Goal: Task Accomplishment & Management: Manage account settings

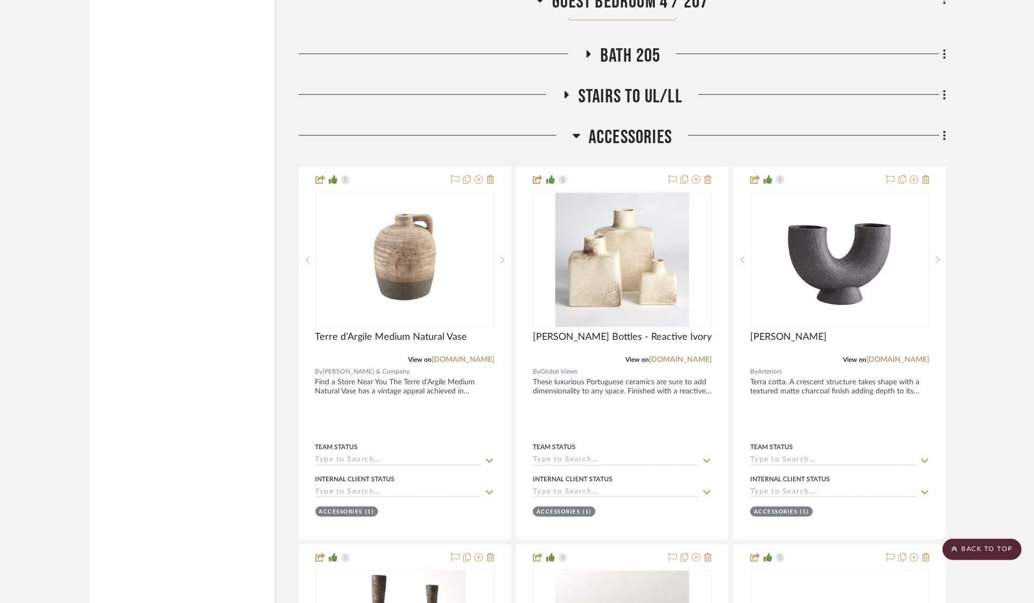
scroll to position [25603, 0]
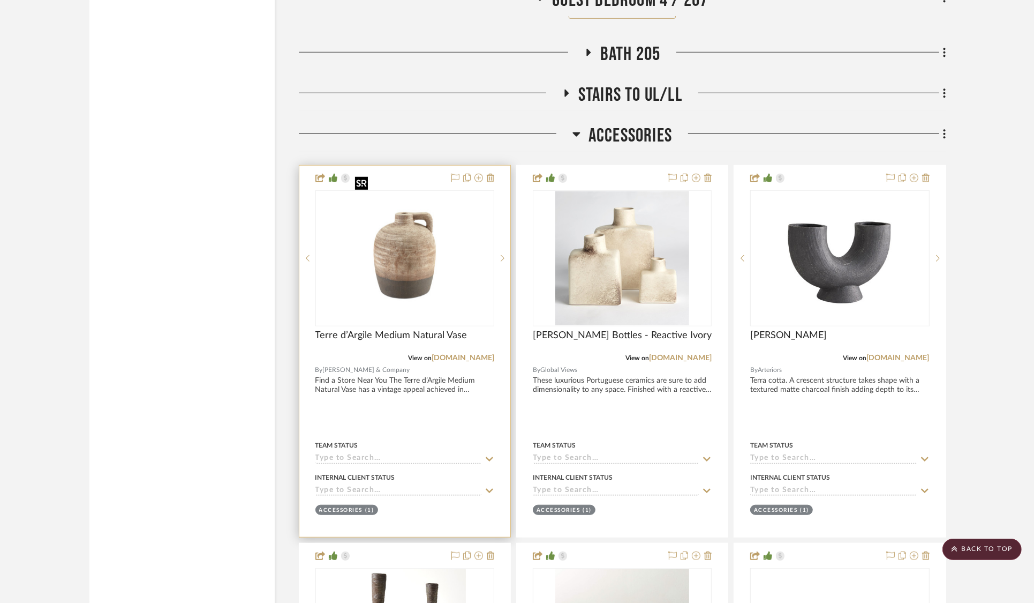
click at [417, 260] on img "0" at bounding box center [404, 258] width 107 height 134
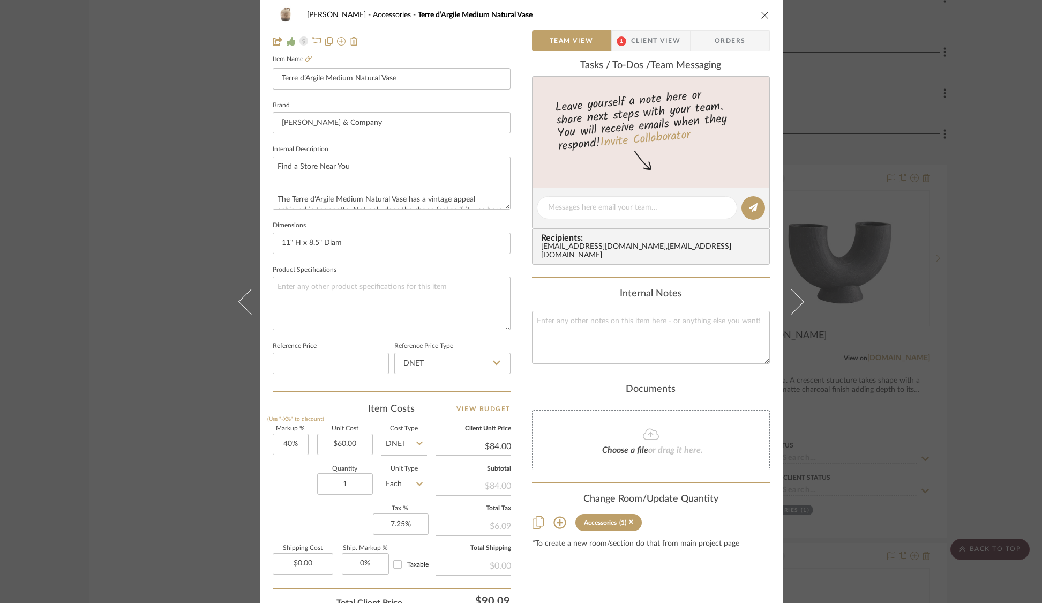
scroll to position [0, 0]
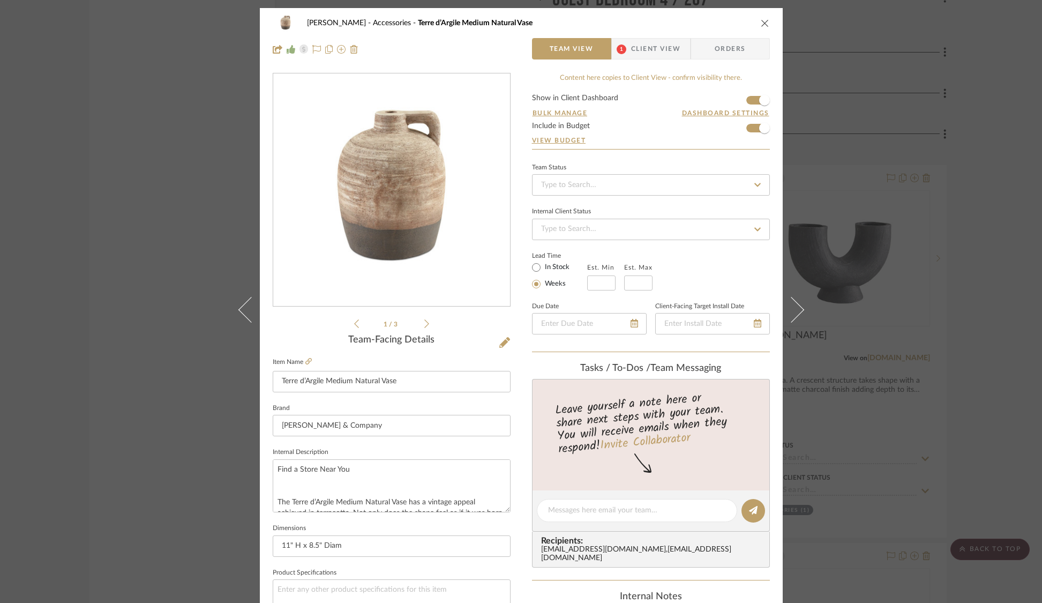
click at [826, 100] on div "[PERSON_NAME] Accessories Terre d’Argile Medium Natural Vase Team View 1 Client…" at bounding box center [521, 301] width 1042 height 603
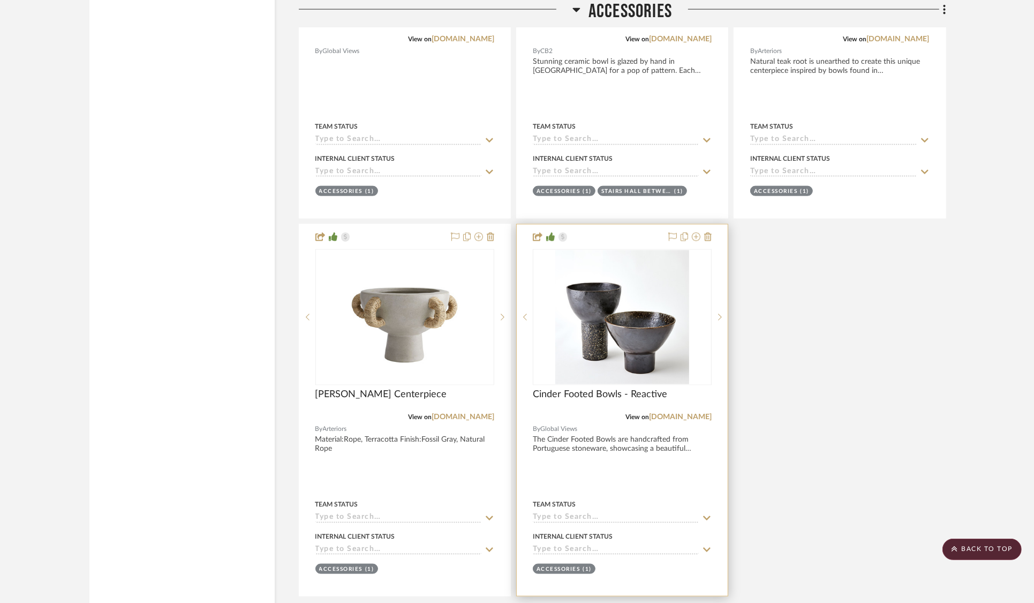
scroll to position [26300, 0]
click at [0, 0] on img at bounding box center [0, 0] width 0 height 0
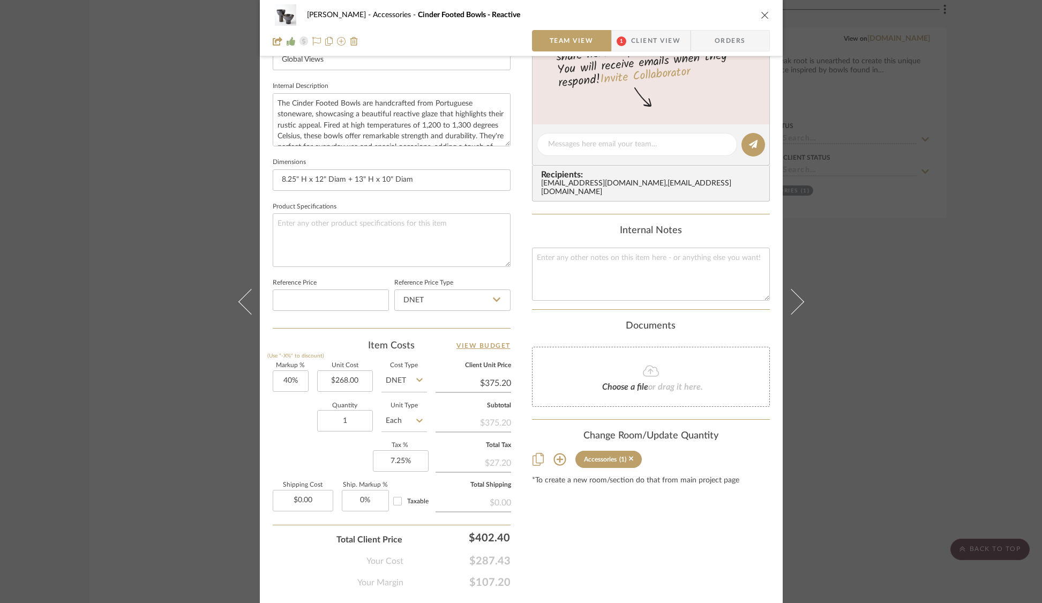
scroll to position [393, 0]
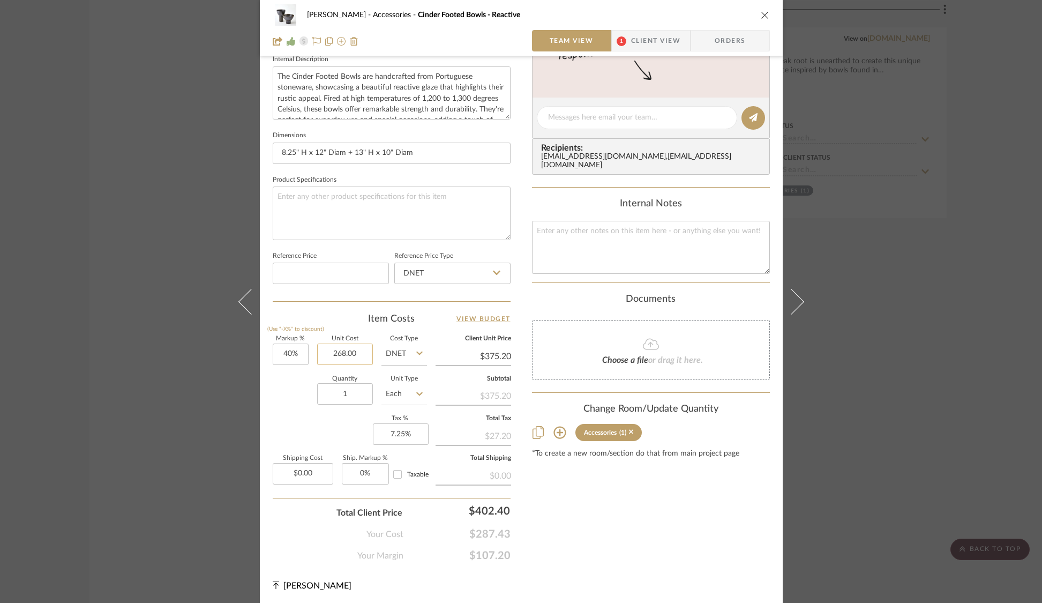
click at [341, 354] on input "268.00" at bounding box center [345, 353] width 56 height 21
click at [346, 354] on input "268.00" at bounding box center [345, 353] width 56 height 21
click at [344, 354] on input "268.02" at bounding box center [345, 353] width 56 height 21
type input "$276.90"
click at [864, 209] on div "[PERSON_NAME] Accessories Cinder Footed Bowls - Reactive Team View 1 Client Vie…" at bounding box center [521, 301] width 1042 height 603
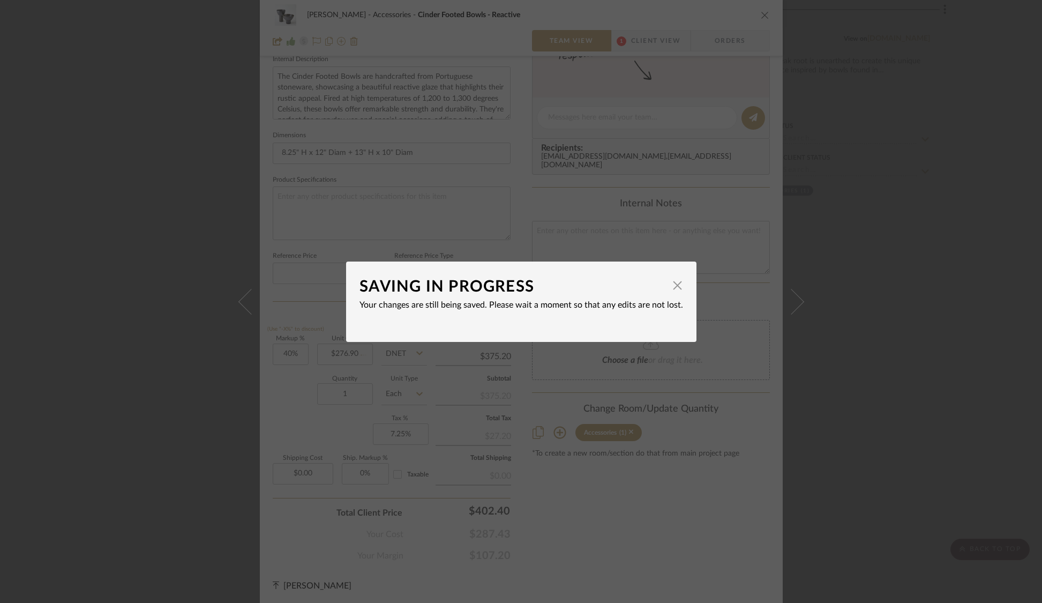
click at [864, 209] on div "SAVING IN PROGRESS × Your changes are still being saved. Please wait a moment s…" at bounding box center [521, 301] width 1042 height 603
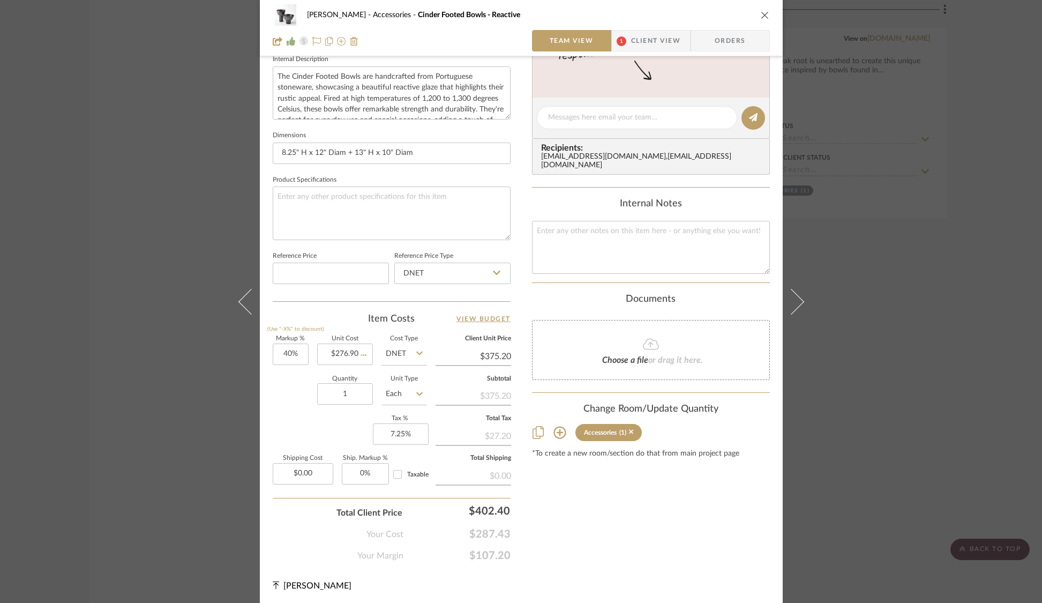
type input "$387.66"
click at [864, 209] on div "[PERSON_NAME] Accessories Cinder Footed Bowls - Reactive Team View 1 Client Vie…" at bounding box center [521, 301] width 1042 height 603
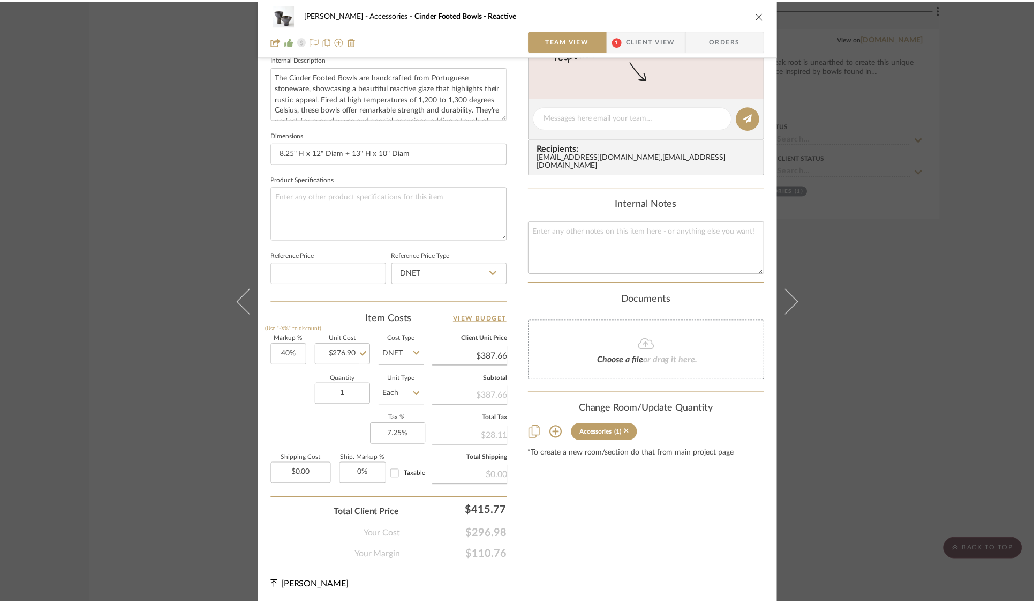
scroll to position [26300, 0]
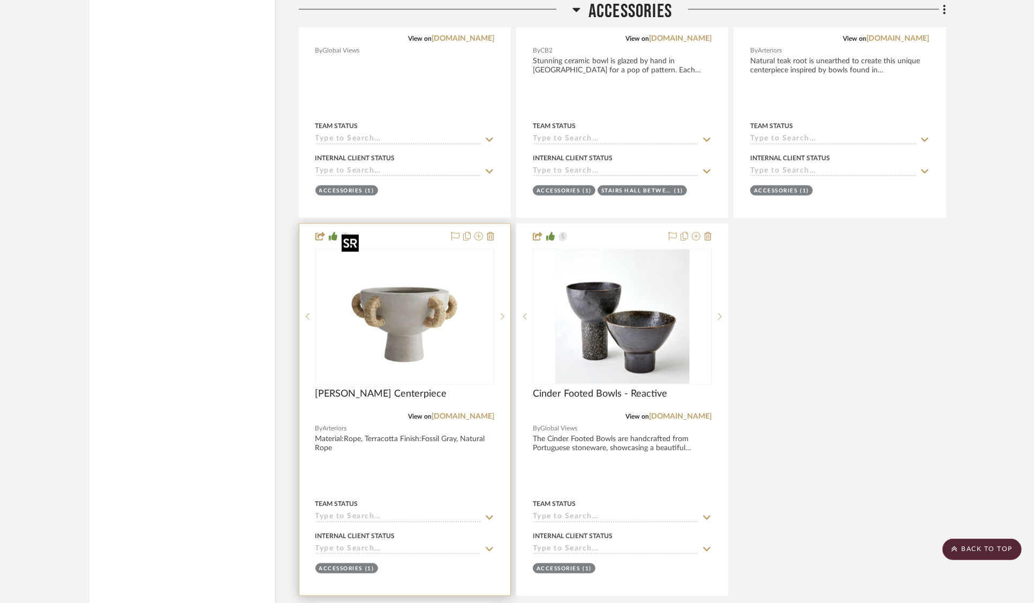
click at [407, 310] on div at bounding box center [405, 317] width 179 height 136
click at [422, 297] on img "0" at bounding box center [405, 317] width 134 height 134
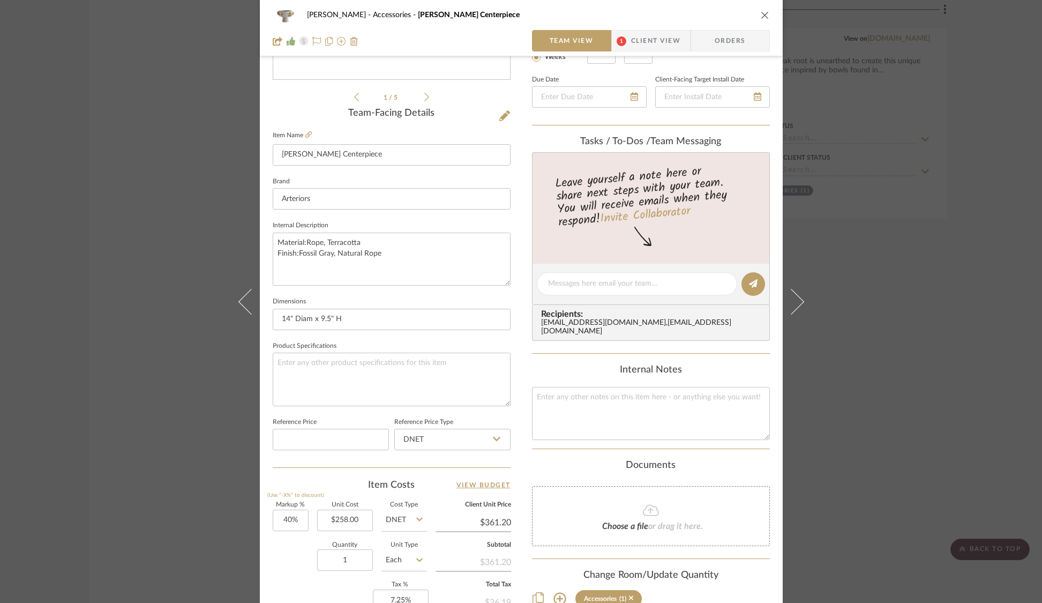
scroll to position [228, 0]
click at [929, 172] on div "[PERSON_NAME] Accessories [PERSON_NAME] Centerpiece Team View 1 Client View Ord…" at bounding box center [521, 301] width 1042 height 603
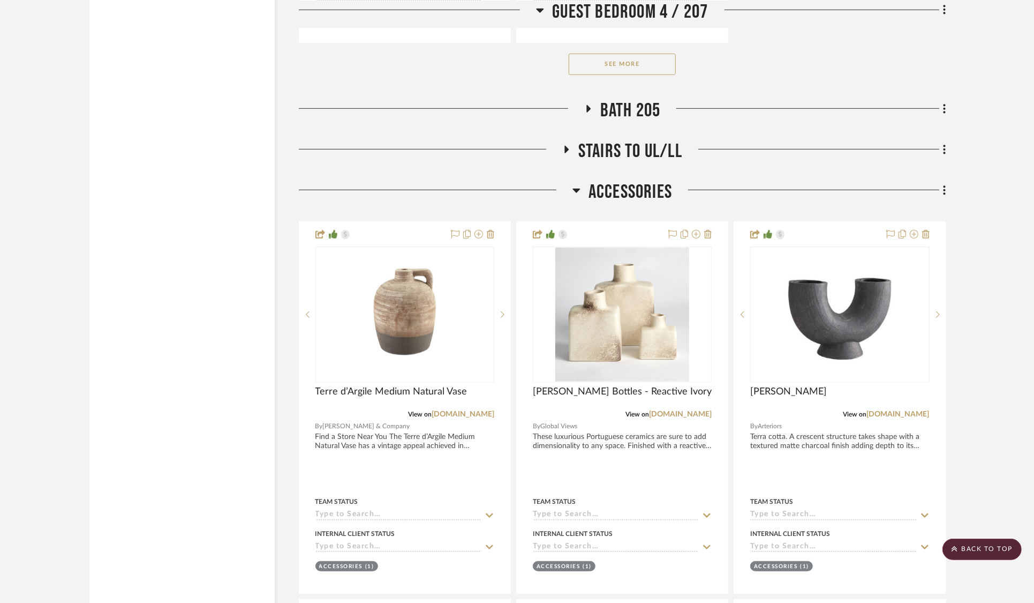
scroll to position [25585, 0]
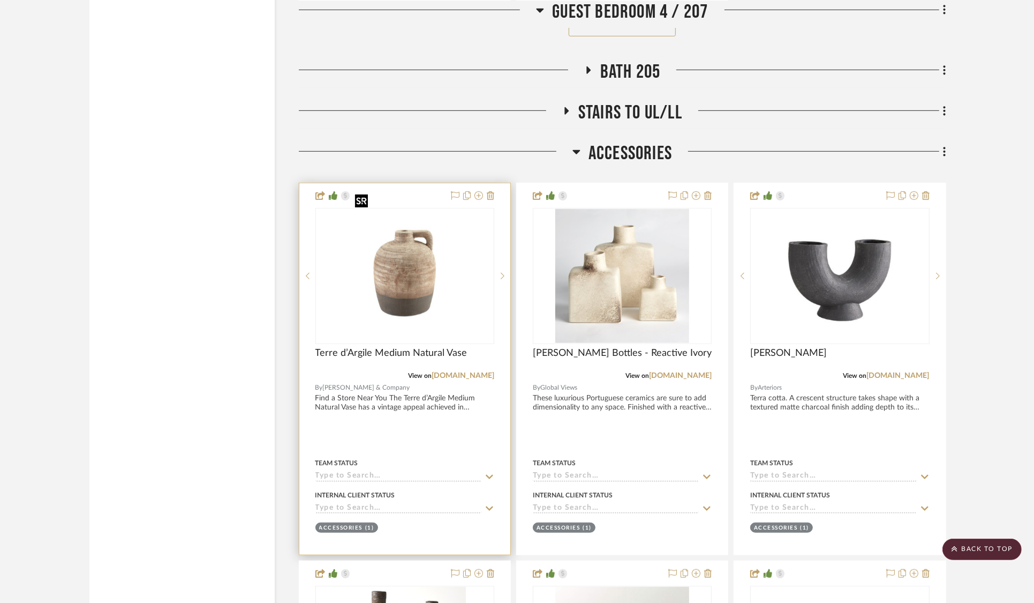
click at [409, 296] on img "0" at bounding box center [404, 276] width 107 height 134
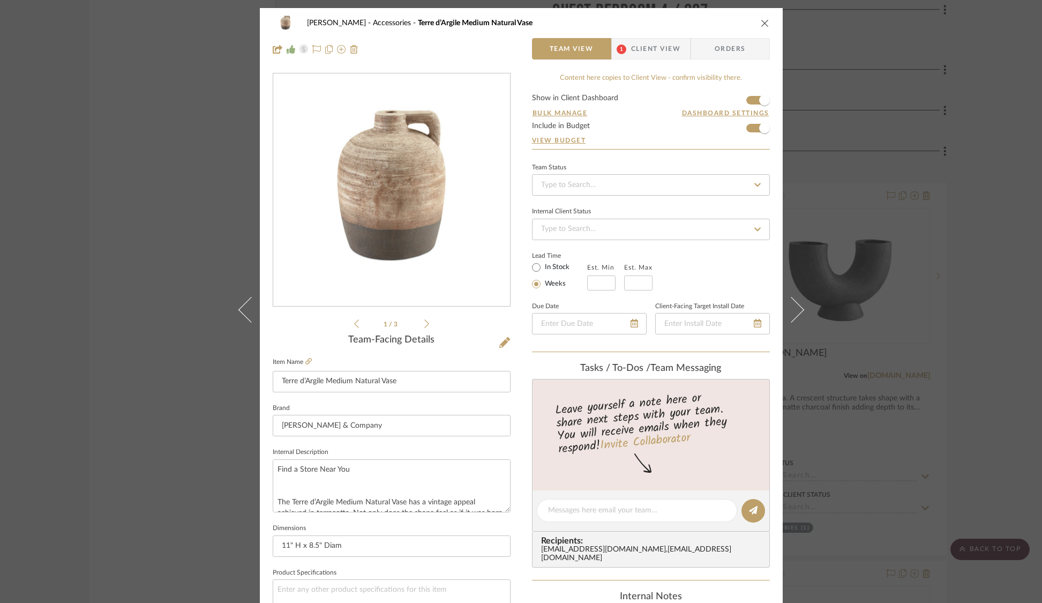
click at [880, 174] on div "[PERSON_NAME] Accessories Terre d’Argile Medium Natural Vase Team View 1 Client…" at bounding box center [521, 301] width 1042 height 603
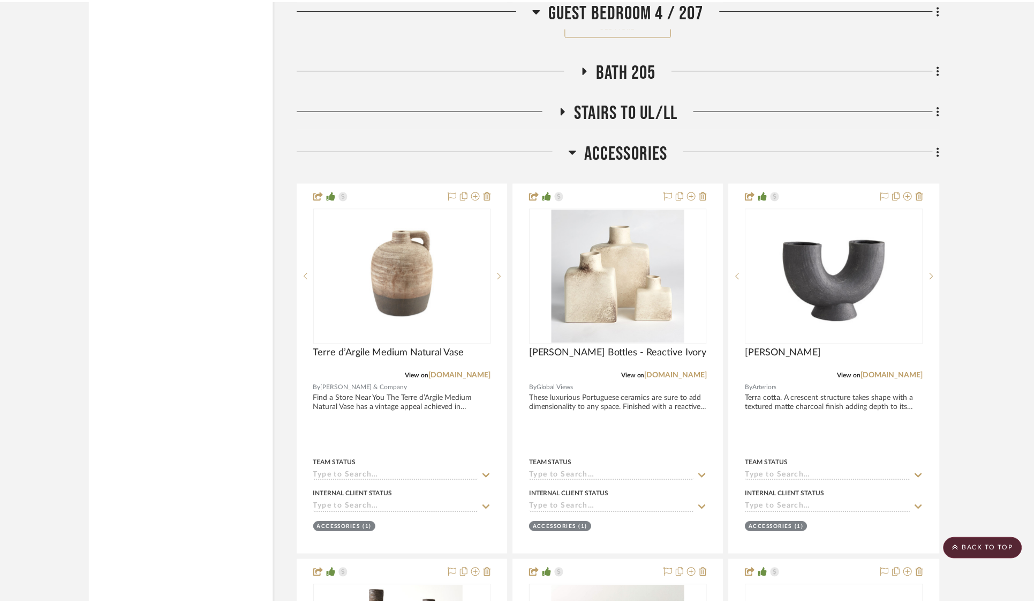
scroll to position [25585, 0]
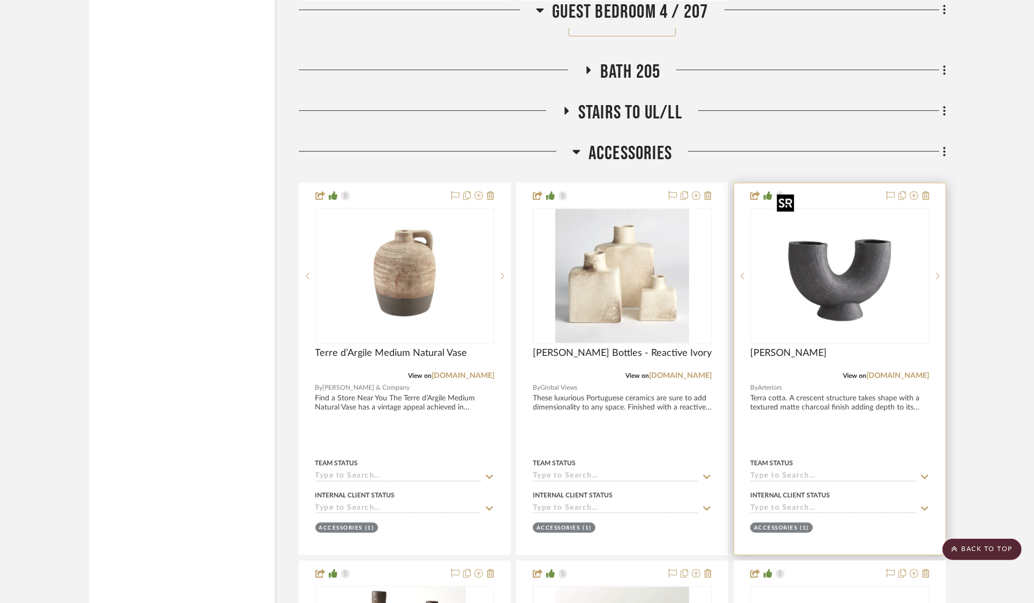
click at [862, 268] on img "0" at bounding box center [840, 276] width 134 height 134
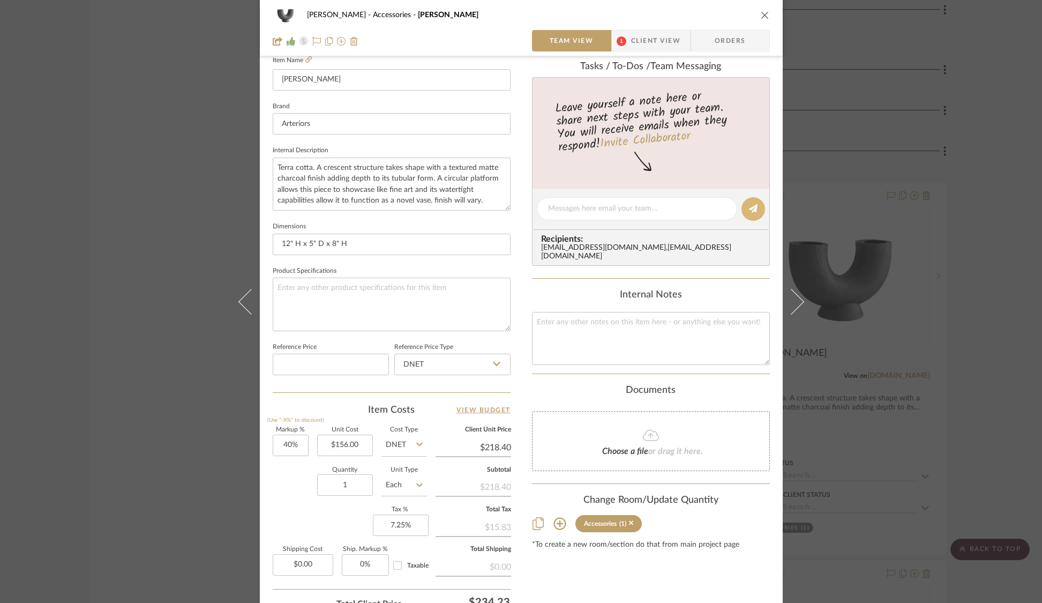
scroll to position [336, 0]
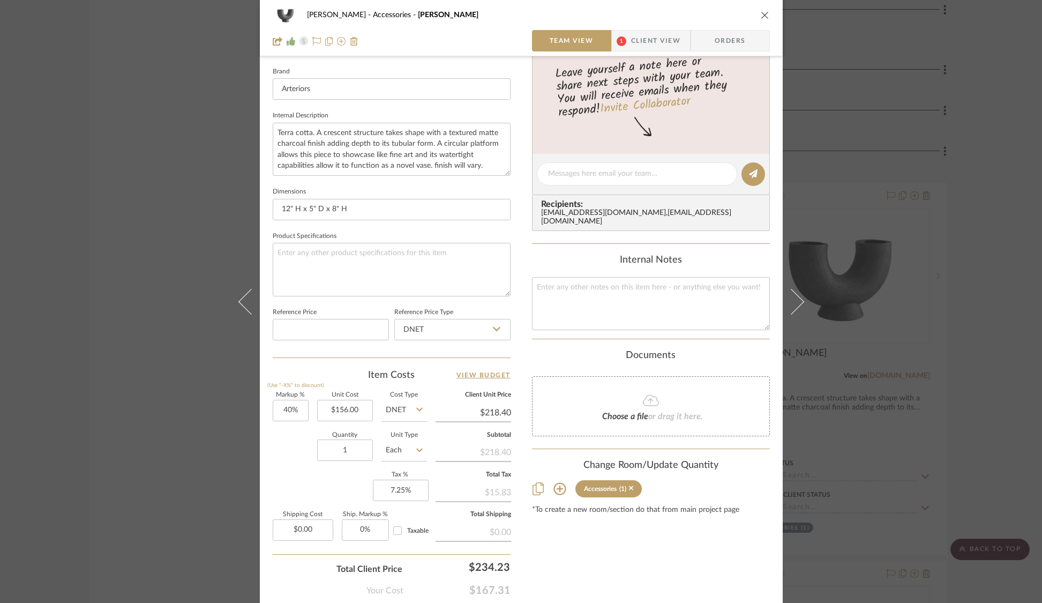
click at [937, 434] on div "[PERSON_NAME] Accessories [PERSON_NAME] Team View 1 Client View Orders 1 / 4 Te…" at bounding box center [521, 301] width 1042 height 603
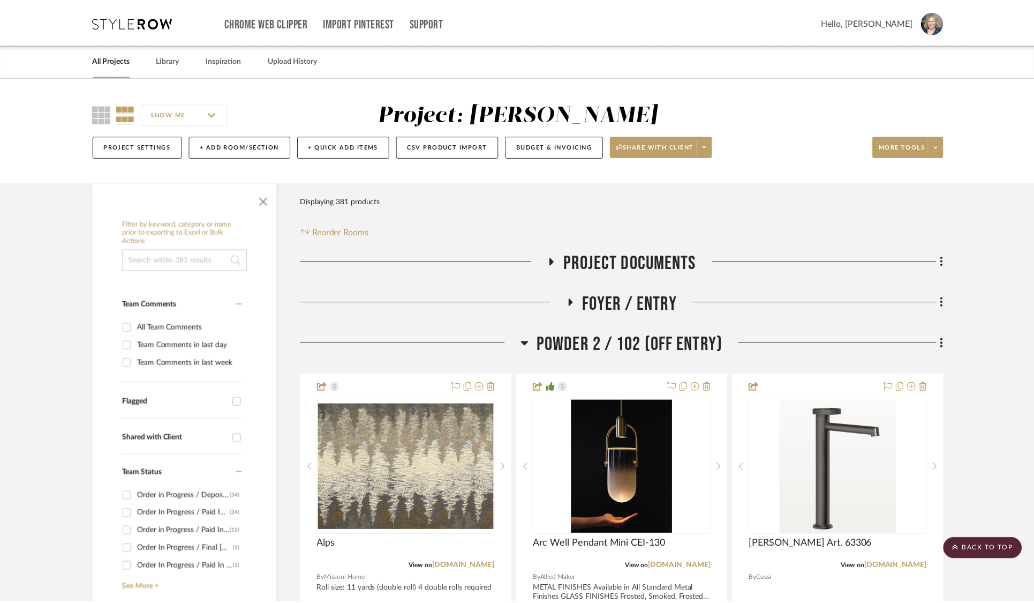
scroll to position [25585, 0]
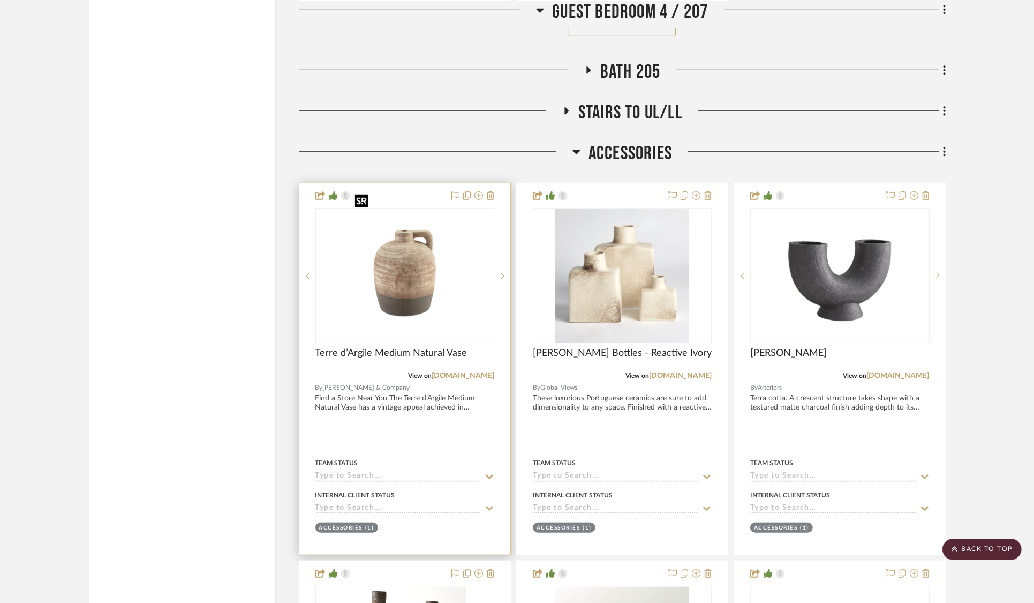
click at [393, 266] on img "0" at bounding box center [404, 276] width 107 height 134
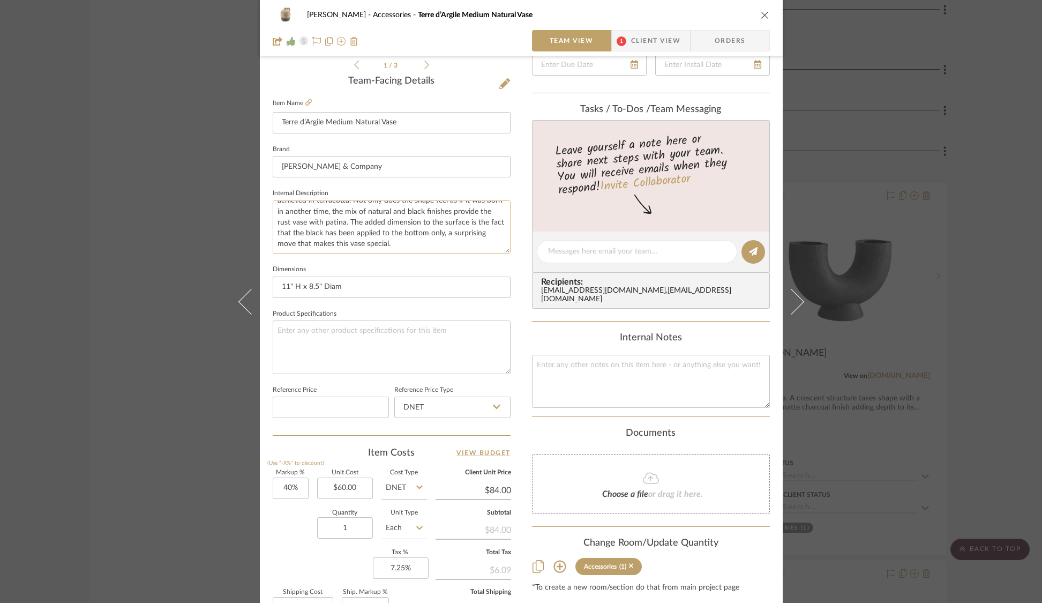
scroll to position [282, 0]
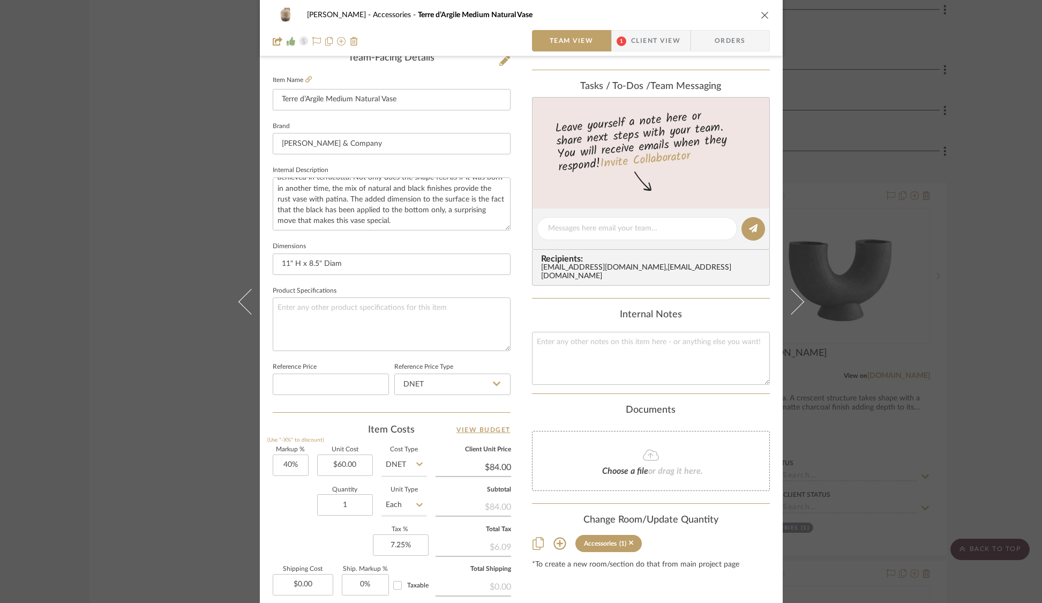
click at [972, 93] on div "[PERSON_NAME] Accessories Terre d’Argile Medium Natural Vase Team View 1 Client…" at bounding box center [521, 301] width 1042 height 603
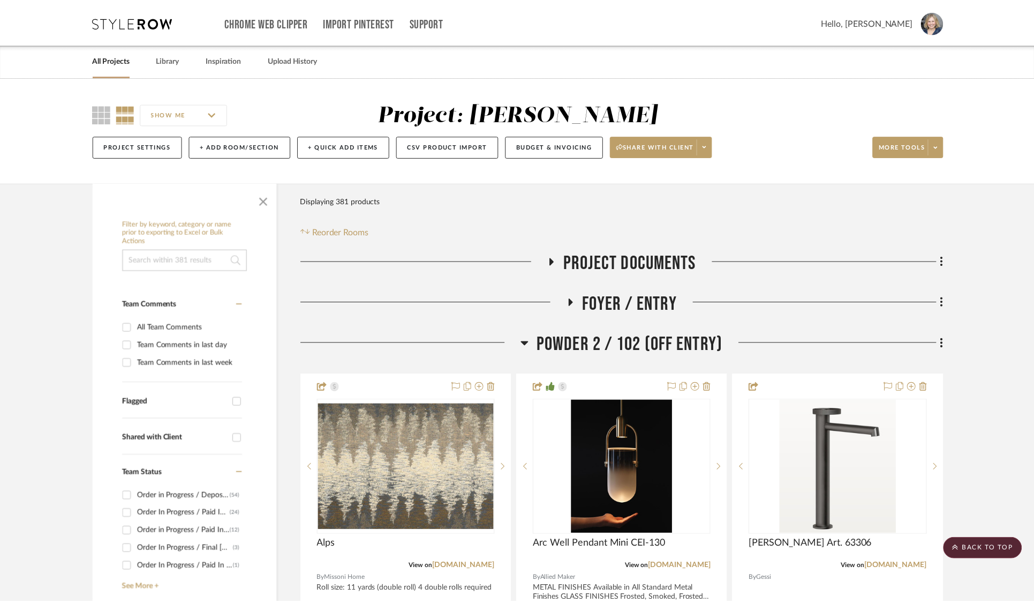
scroll to position [25585, 0]
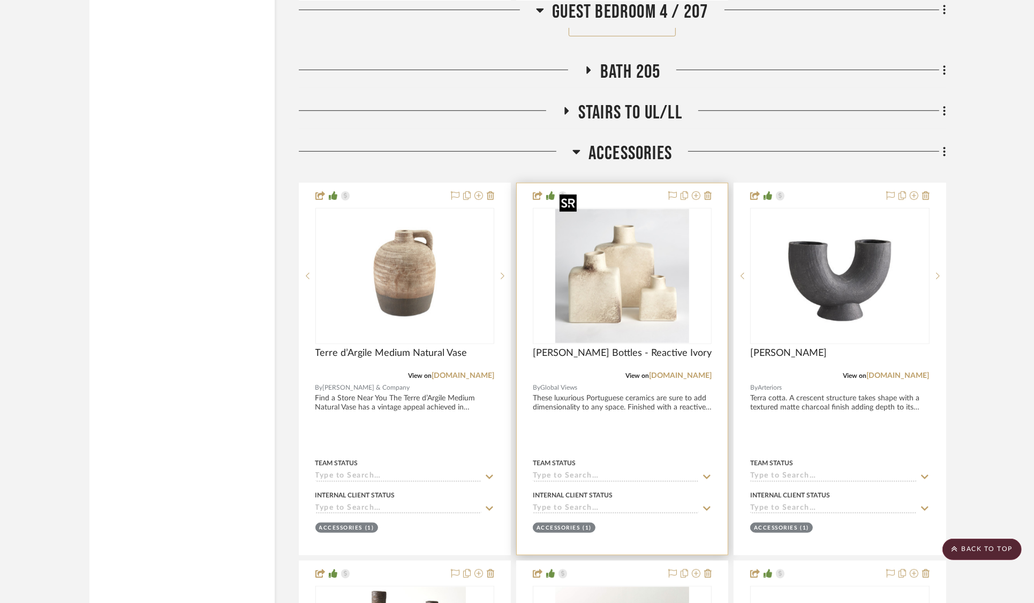
click at [0, 0] on img at bounding box center [0, 0] width 0 height 0
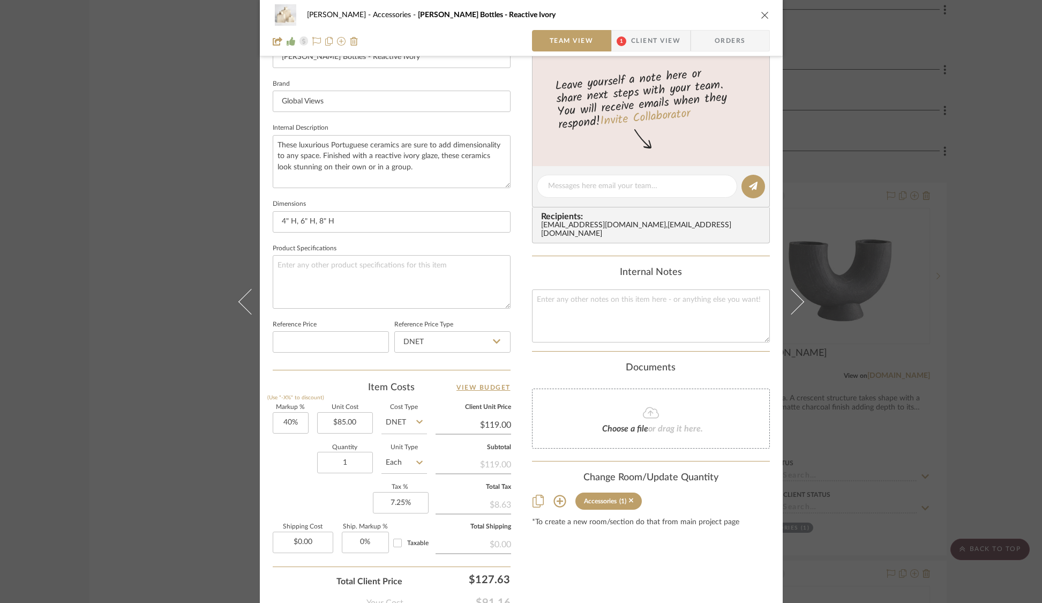
scroll to position [339, 0]
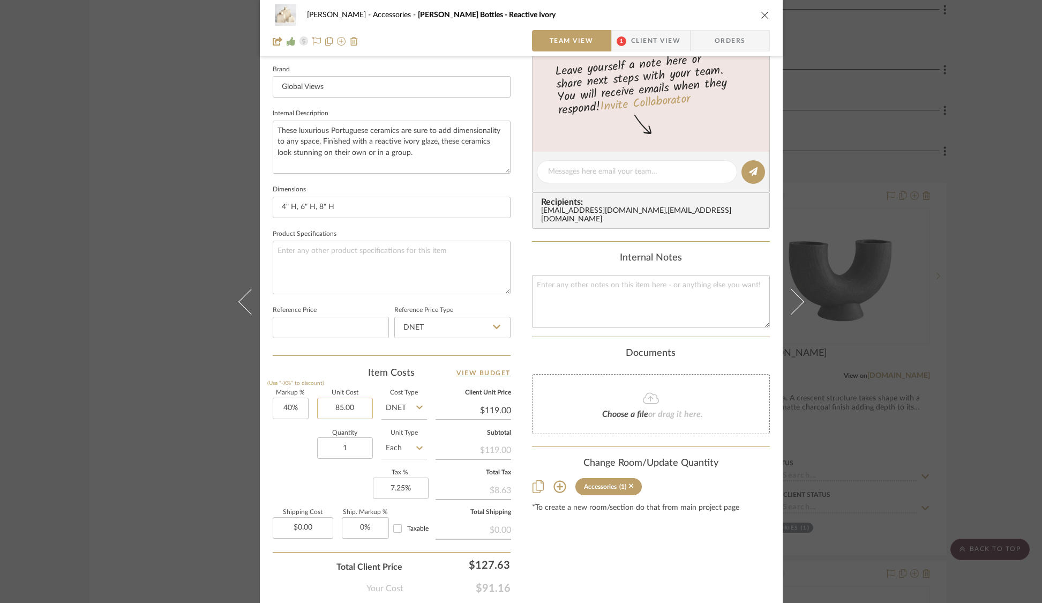
click at [340, 407] on input "85.00" at bounding box center [345, 408] width 56 height 21
type input "$88.00"
click at [905, 129] on div "[PERSON_NAME] Accessories [PERSON_NAME] Bottles - Reactive Ivory Team View 1 Cl…" at bounding box center [521, 301] width 1042 height 603
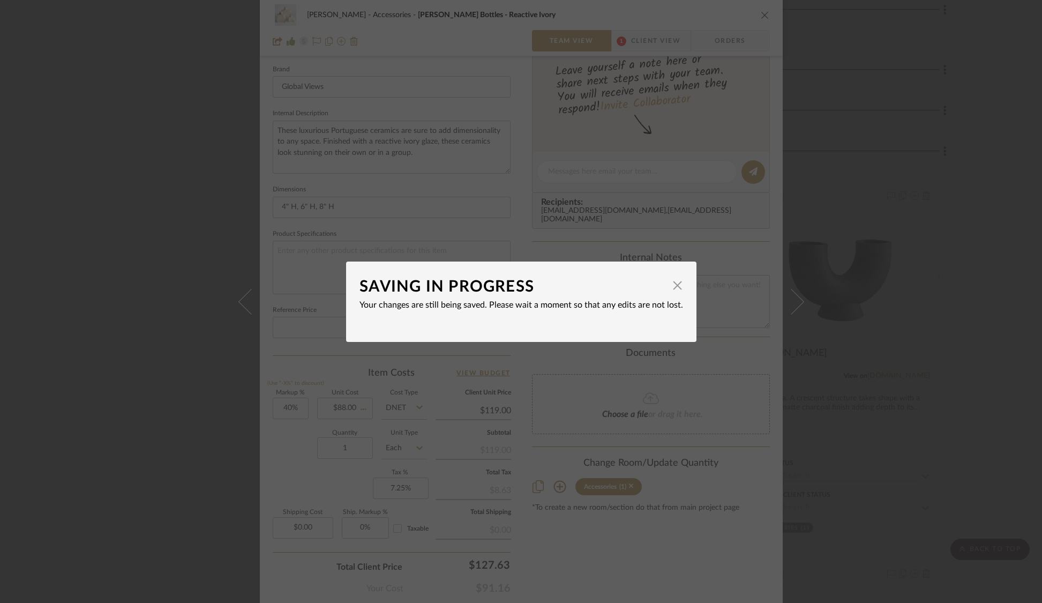
click at [905, 129] on div "SAVING IN PROGRESS × Your changes are still being saved. Please wait a moment s…" at bounding box center [521, 301] width 1042 height 603
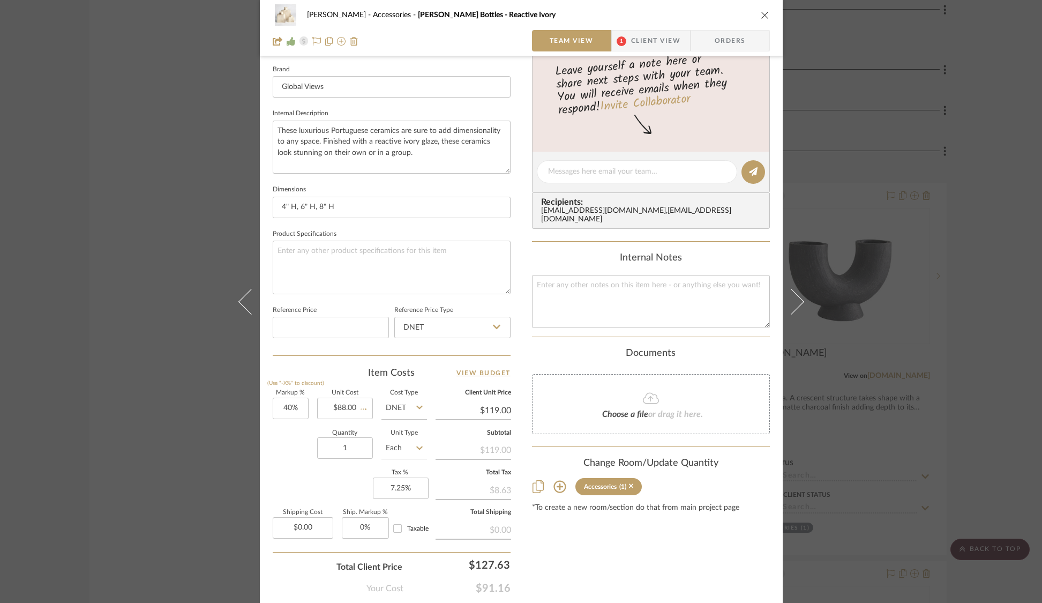
type input "$123.20"
click at [905, 129] on div "[PERSON_NAME] Accessories [PERSON_NAME] Bottles - Reactive Ivory Team View 1 Cl…" at bounding box center [521, 301] width 1042 height 603
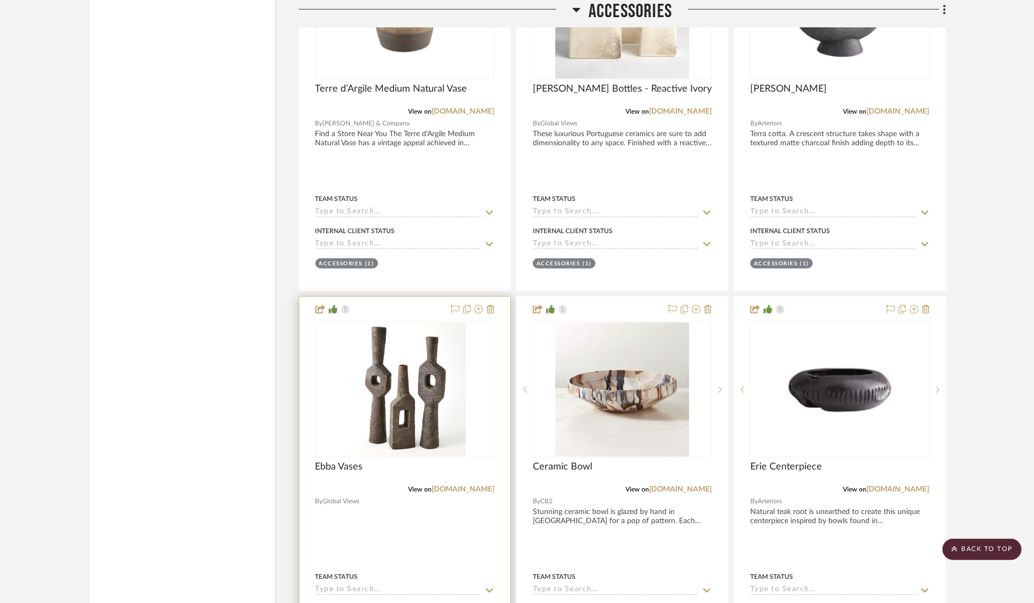
scroll to position [25850, 0]
click at [404, 398] on img "0" at bounding box center [405, 389] width 122 height 134
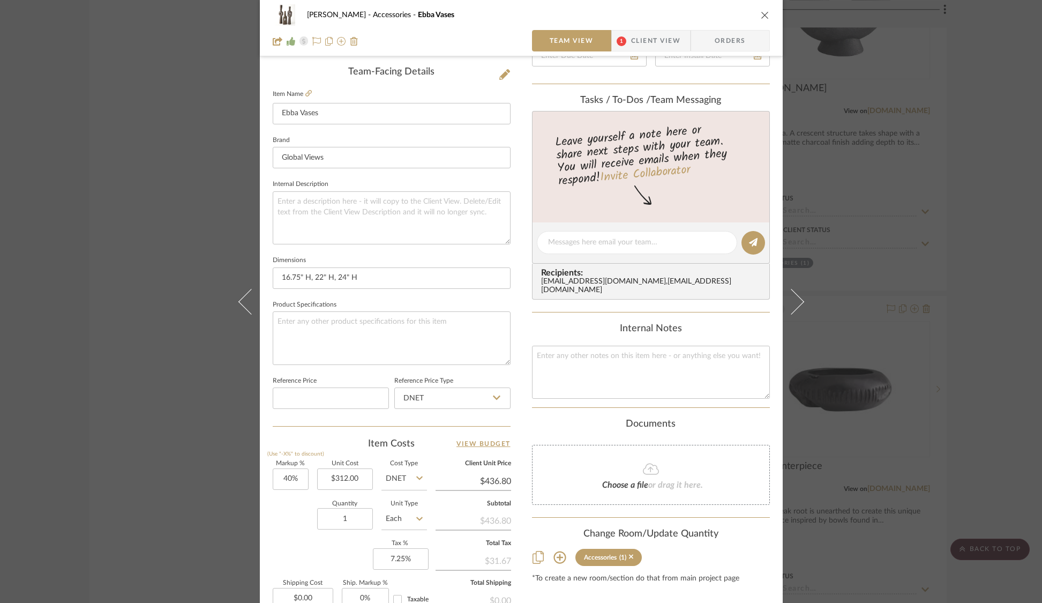
scroll to position [331, 0]
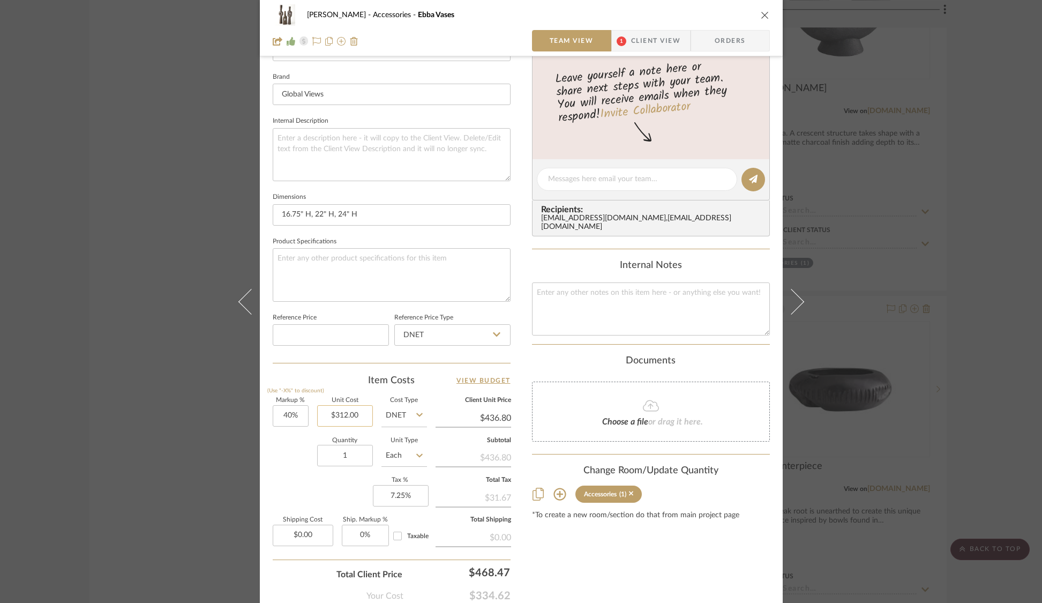
click at [339, 410] on input "$312.00" at bounding box center [345, 415] width 56 height 21
type input "$322.00"
click at [883, 247] on div "[PERSON_NAME] Accessories Ebba Vases Team View 1 Client View Orders Team-Facing…" at bounding box center [521, 301] width 1042 height 603
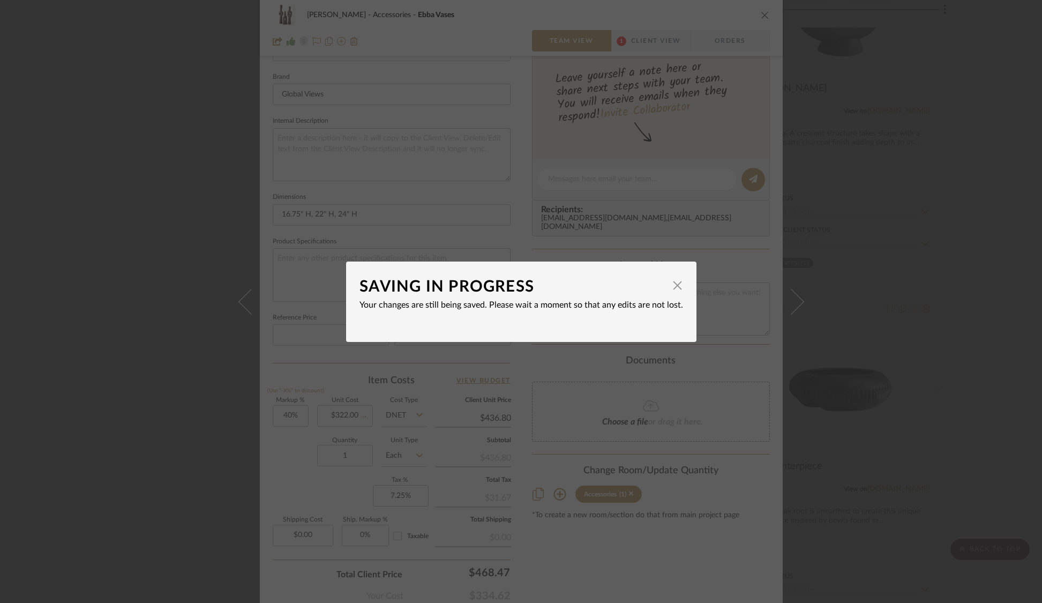
click at [883, 247] on div "SAVING IN PROGRESS × Your changes are still being saved. Please wait a moment s…" at bounding box center [521, 301] width 1042 height 603
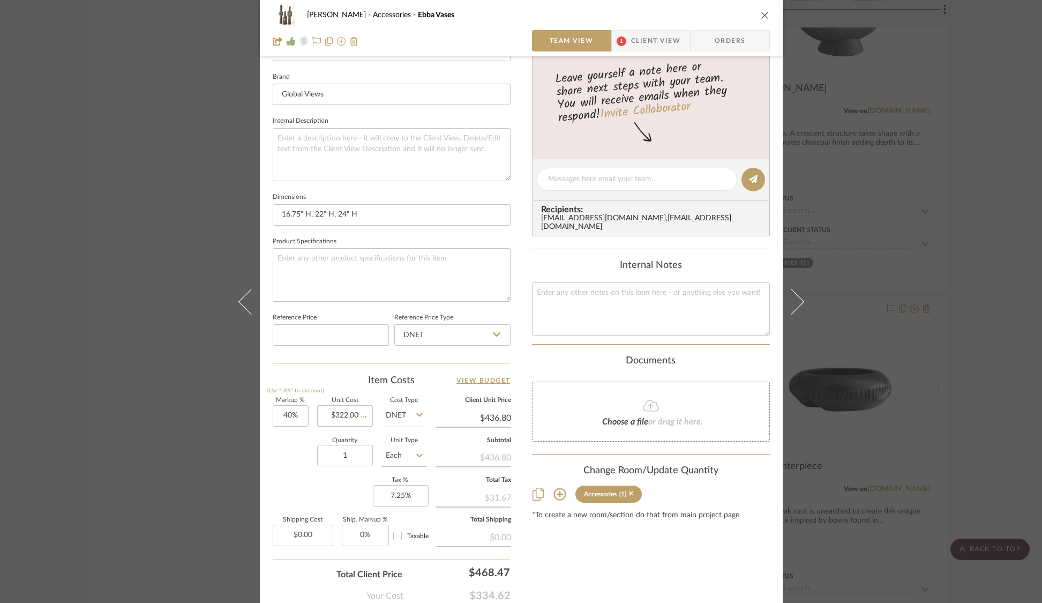
type input "$450.80"
click at [883, 248] on div "[PERSON_NAME] Accessories Ebba Vases Team View 1 Client View Orders Team-Facing…" at bounding box center [521, 301] width 1042 height 603
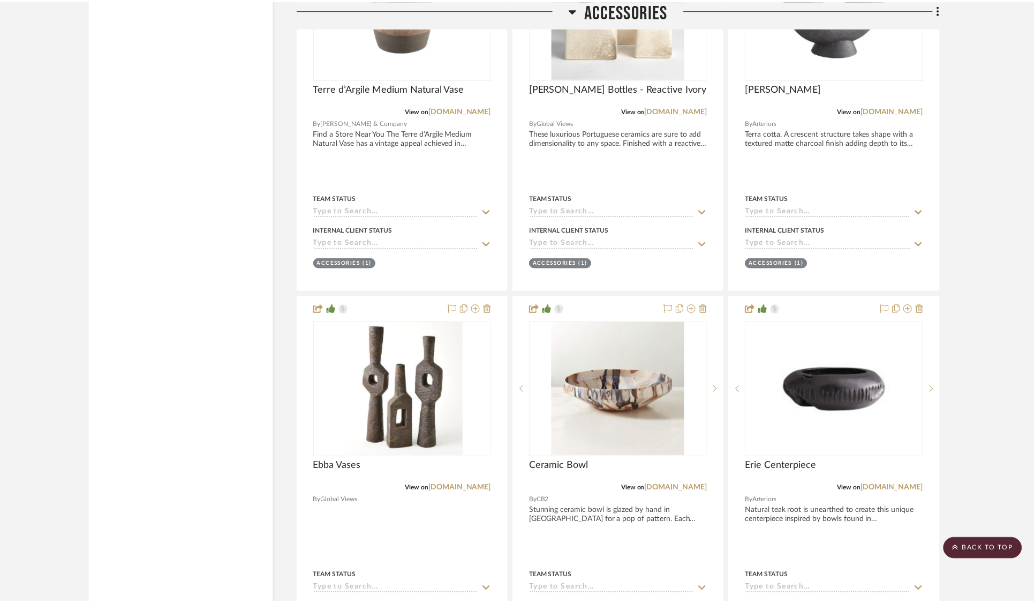
scroll to position [25850, 0]
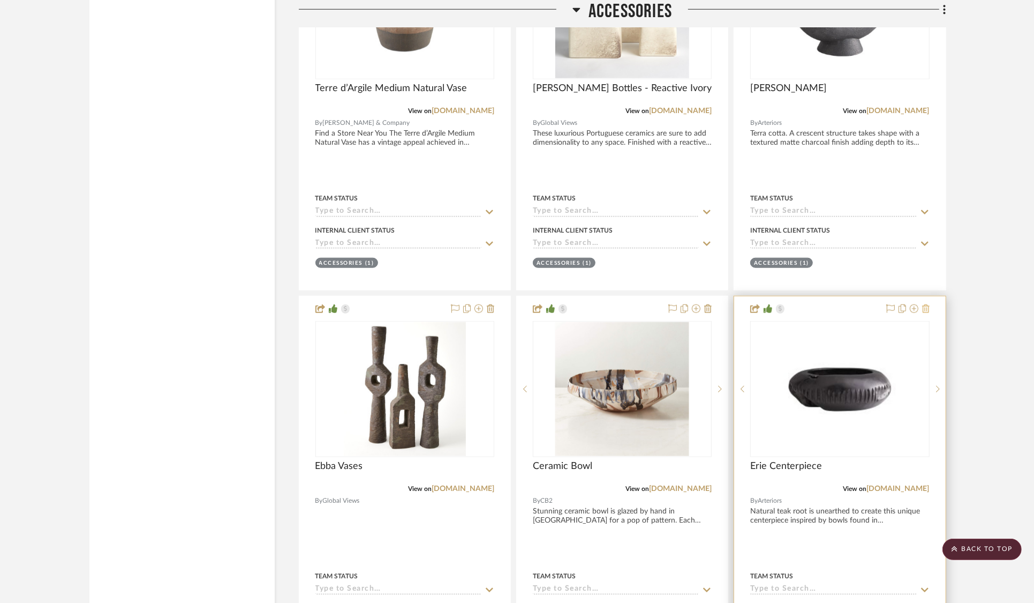
click at [925, 304] on icon at bounding box center [927, 308] width 8 height 9
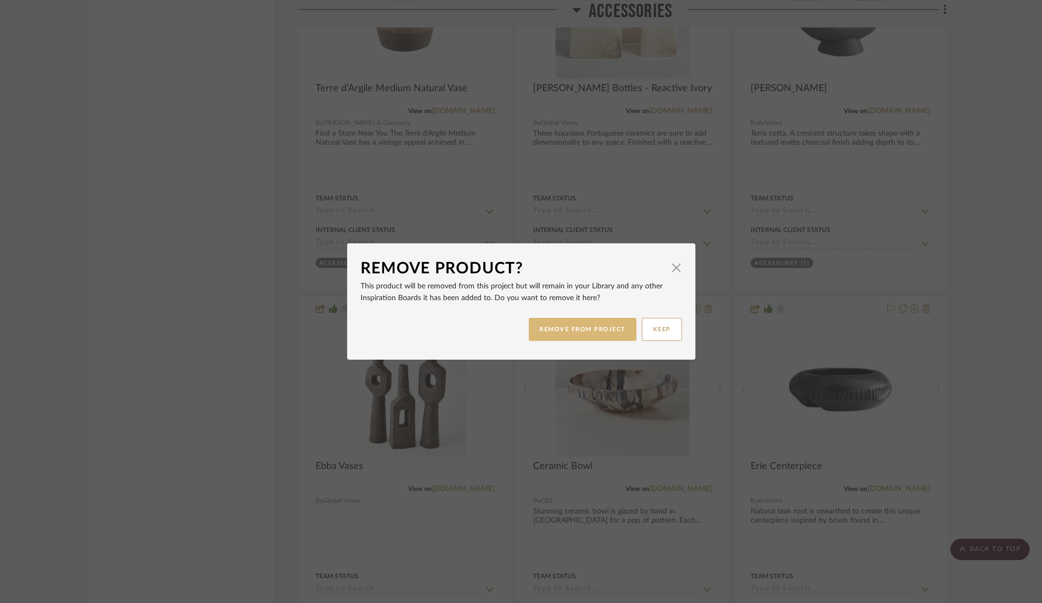
click at [575, 331] on button "REMOVE FROM PROJECT" at bounding box center [583, 329] width 108 height 23
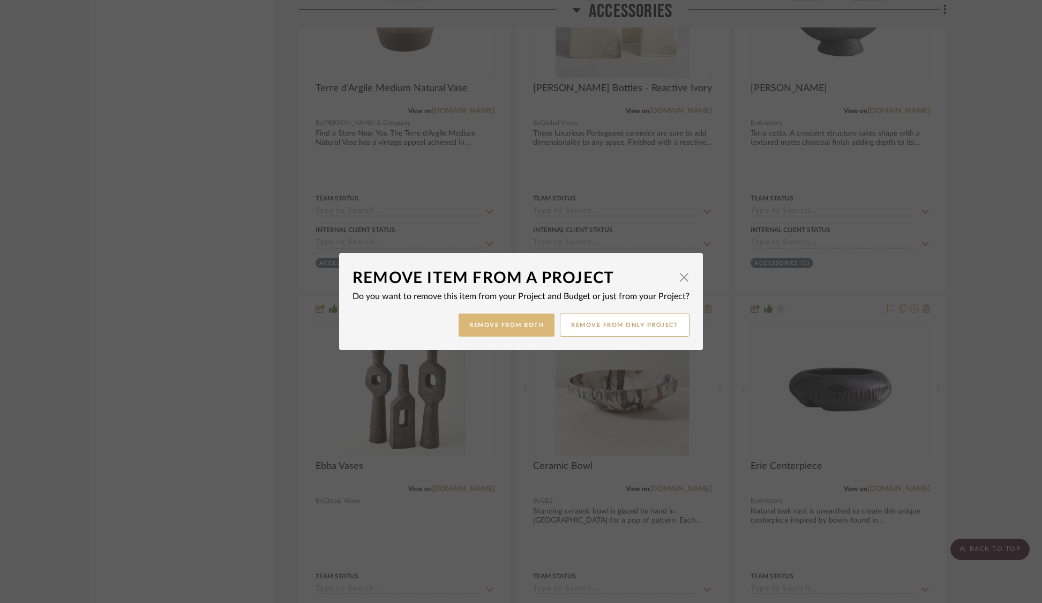
click at [521, 317] on button "Remove from Both" at bounding box center [507, 324] width 96 height 23
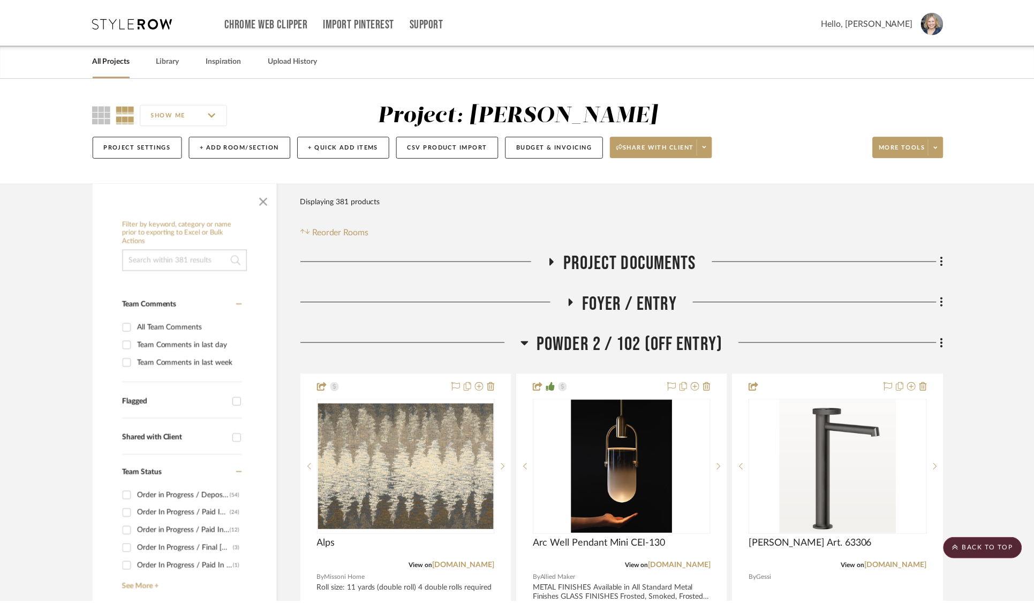
scroll to position [25850, 0]
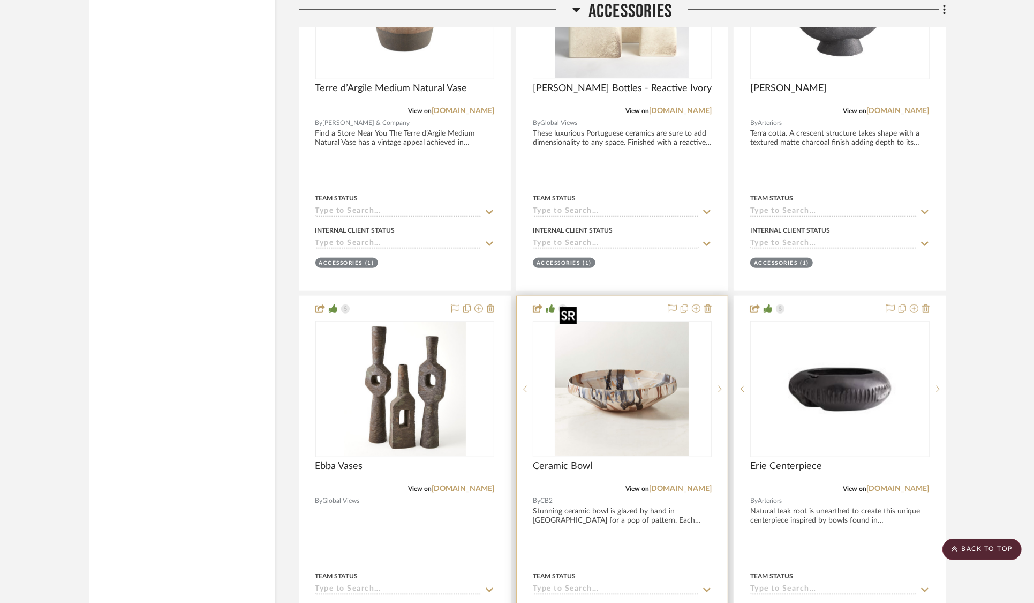
click at [616, 359] on img "0" at bounding box center [623, 389] width 134 height 134
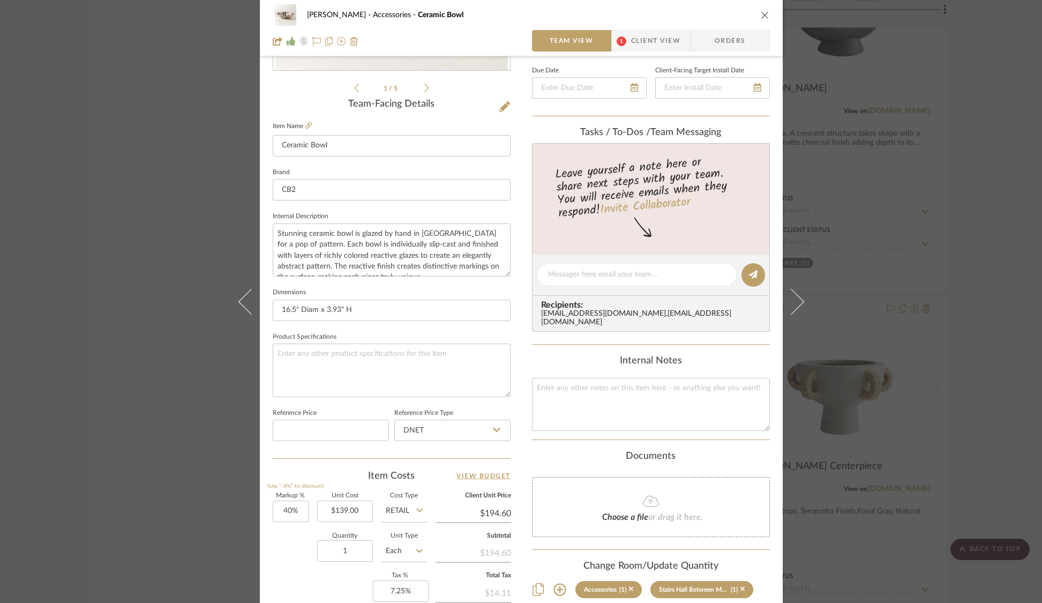
scroll to position [233, 0]
click at [305, 130] on icon at bounding box center [308, 128] width 6 height 6
click at [901, 167] on div "[PERSON_NAME] Accessories Ceramic Bowl Team View 1 Client View Orders 1 / 5 Tea…" at bounding box center [521, 301] width 1042 height 603
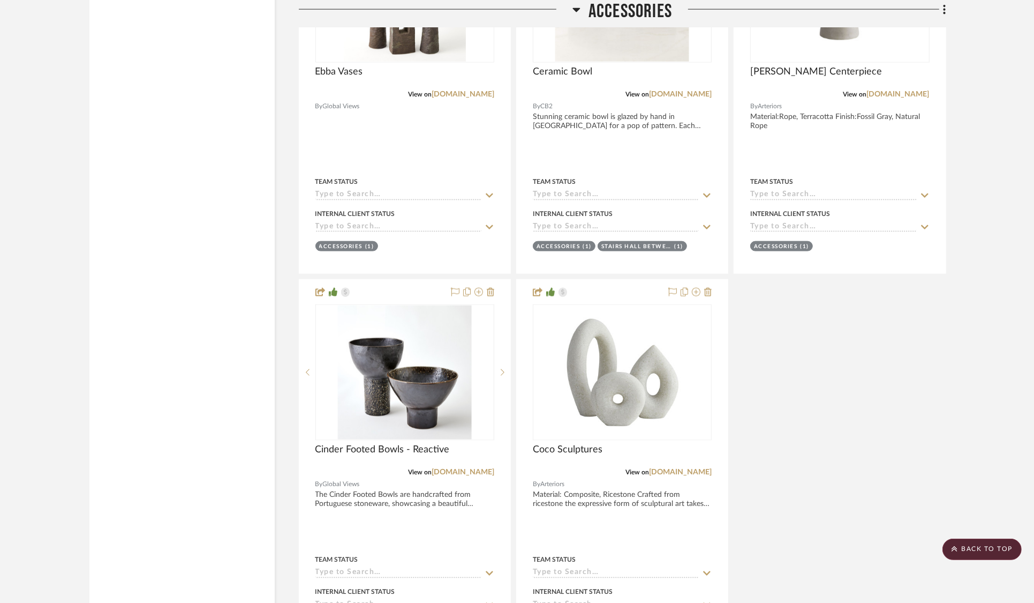
scroll to position [26245, 0]
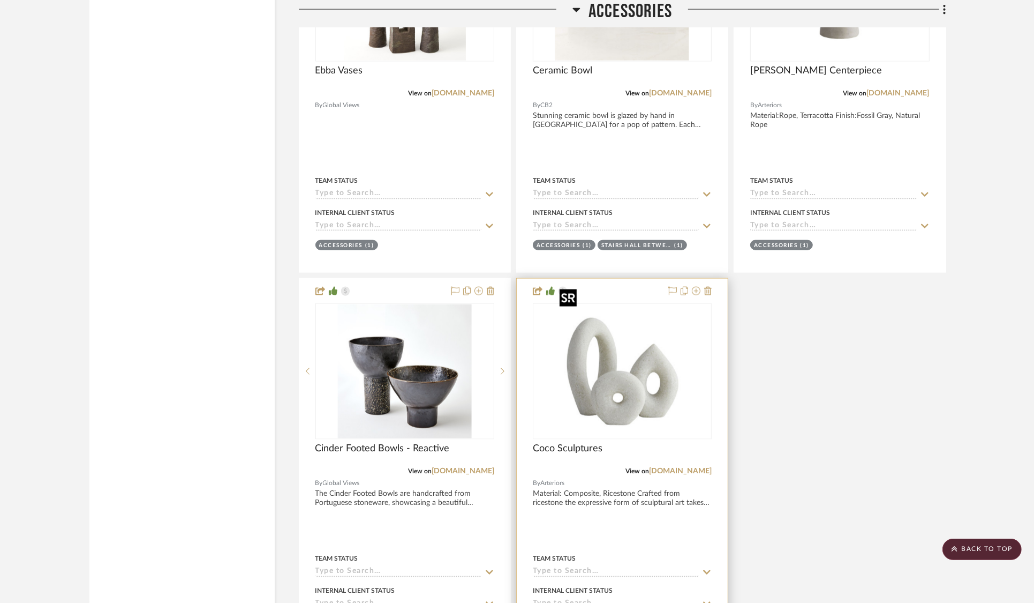
click at [0, 0] on img at bounding box center [0, 0] width 0 height 0
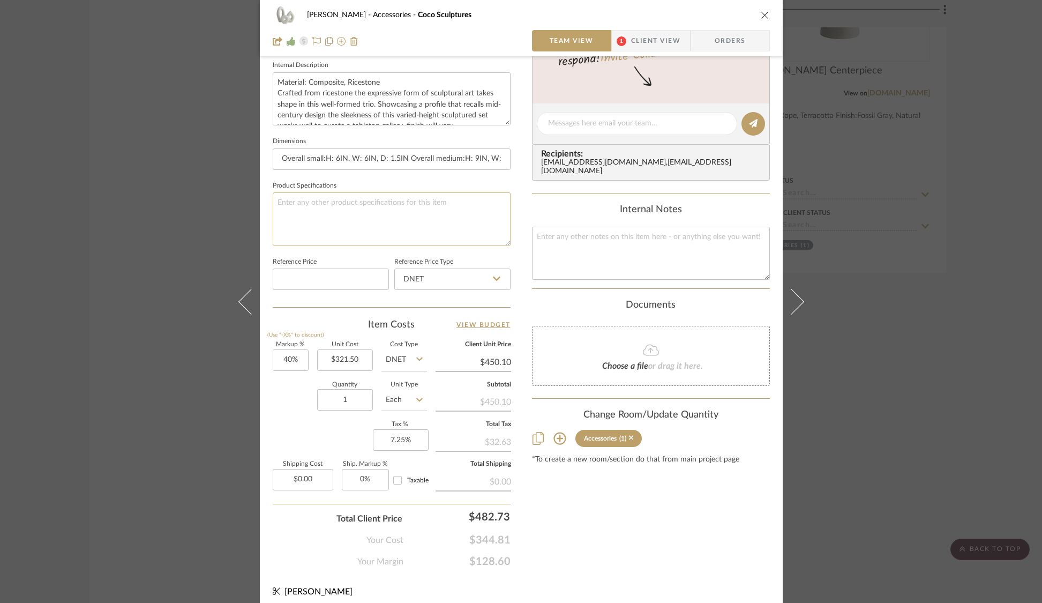
scroll to position [393, 0]
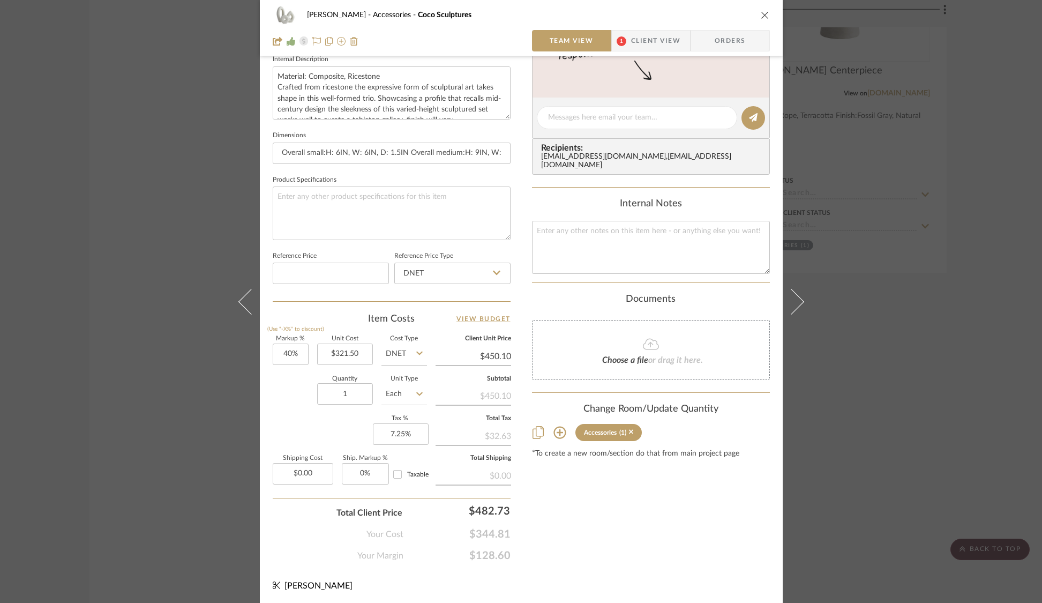
click at [361, 403] on sr-form-field "Quantity 1" at bounding box center [345, 395] width 56 height 38
click at [826, 249] on div "[PERSON_NAME] Accessories Coco Sculptures Team View 1 Client View Orders Team-F…" at bounding box center [521, 301] width 1042 height 603
click at [888, 216] on div "[PERSON_NAME] Accessories Coco Sculptures Team View 1 Client View Orders Team-F…" at bounding box center [521, 301] width 1042 height 603
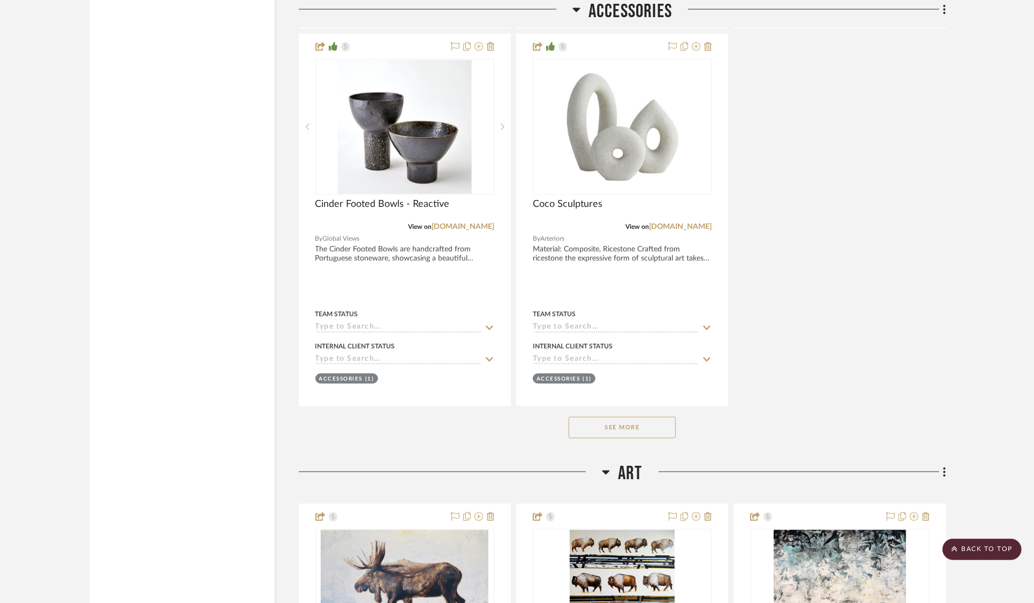
scroll to position [26522, 0]
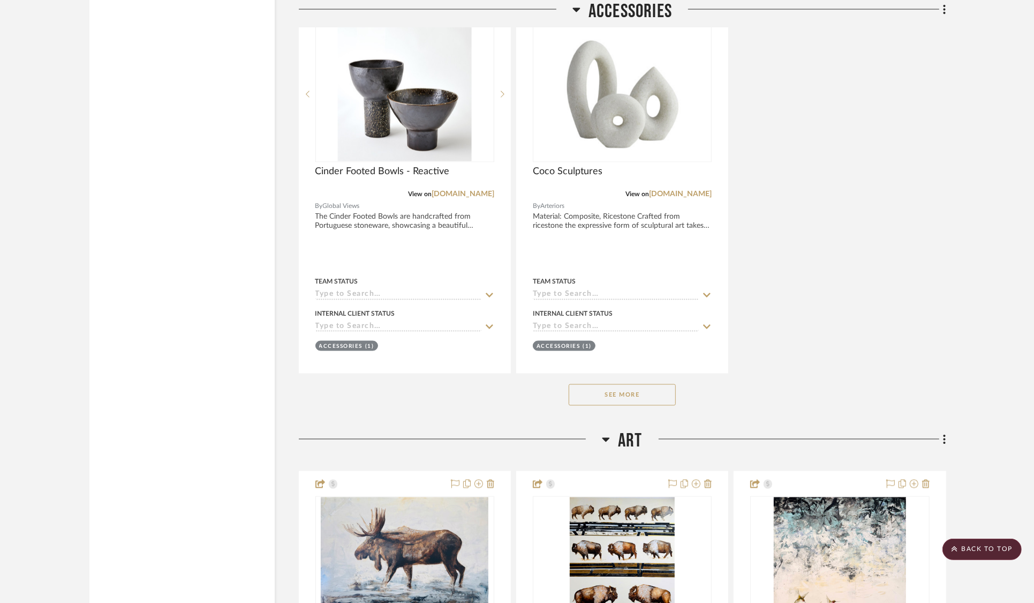
click at [627, 384] on button "See More" at bounding box center [622, 394] width 107 height 21
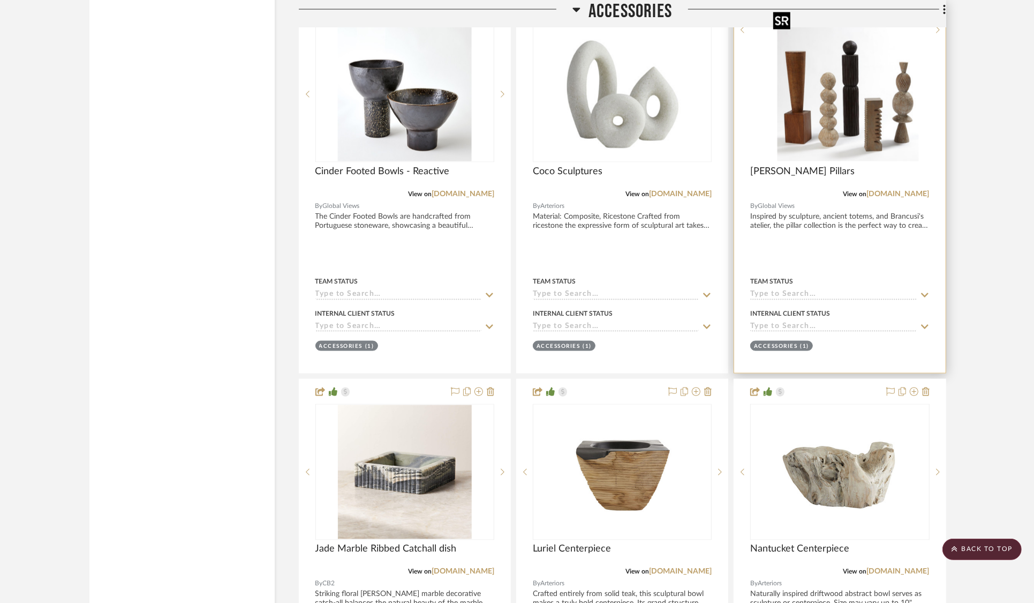
click at [0, 0] on img at bounding box center [0, 0] width 0 height 0
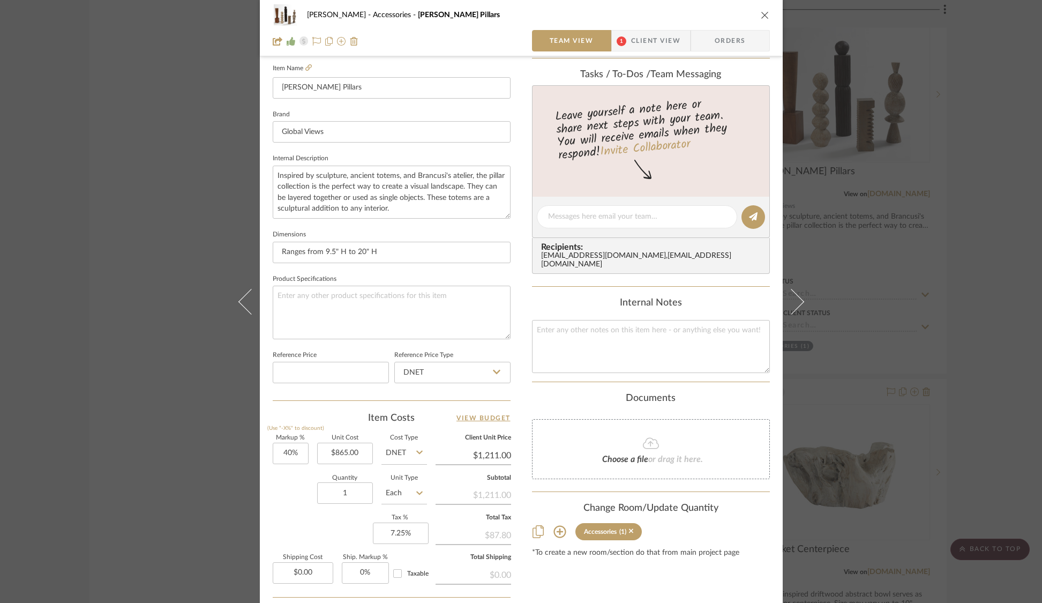
scroll to position [341, 0]
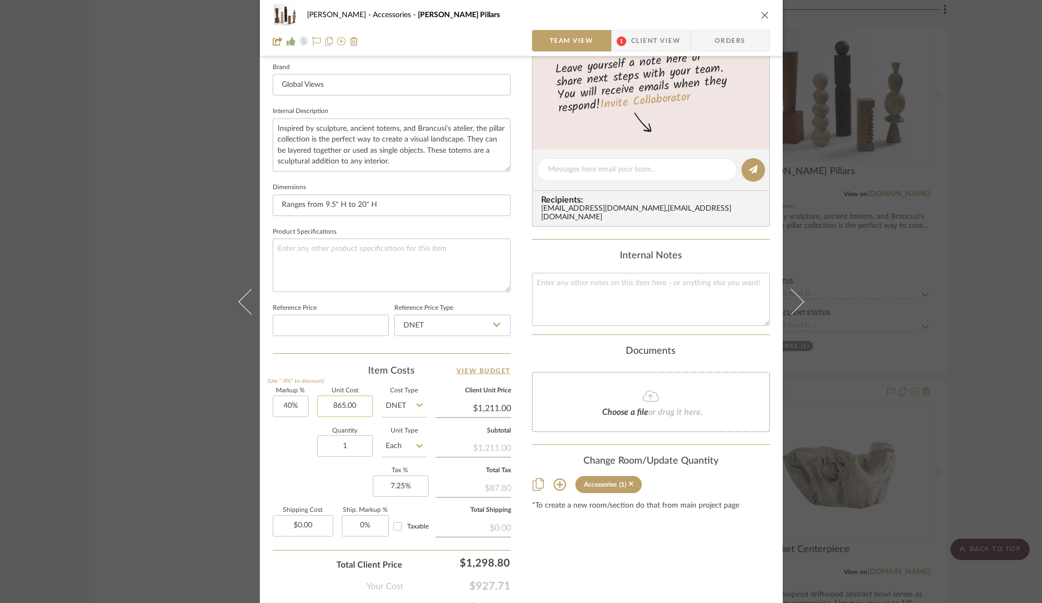
click at [339, 407] on input "865.00" at bounding box center [345, 405] width 56 height 21
click at [837, 165] on div "[PERSON_NAME] Accessories [PERSON_NAME] Pillars Team View 1 Client View Orders …" at bounding box center [521, 301] width 1042 height 603
type input "$893.75"
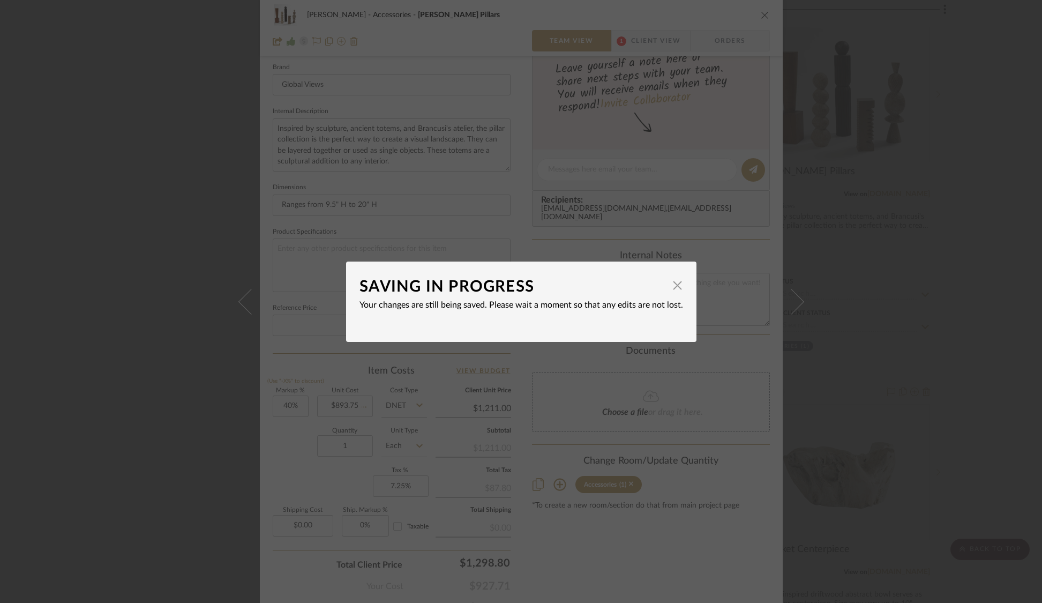
click at [895, 153] on div "SAVING IN PROGRESS × Your changes are still being saved. Please wait a moment s…" at bounding box center [521, 301] width 1042 height 603
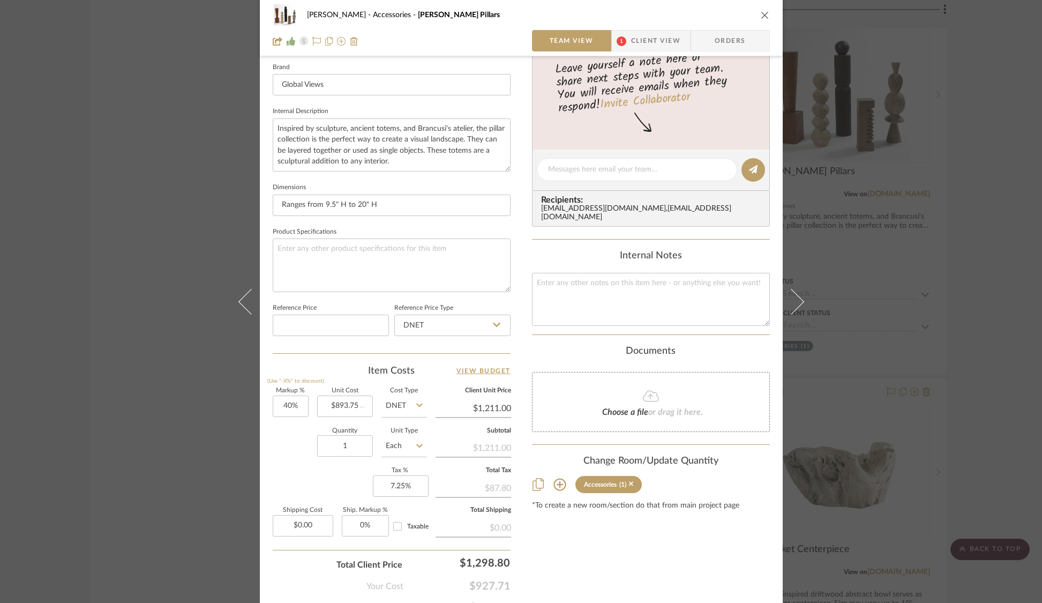
click at [895, 153] on div "[PERSON_NAME] Accessories [PERSON_NAME] Pillars Team View 1 Client View Orders …" at bounding box center [521, 301] width 1042 height 603
type input "$1,251.25"
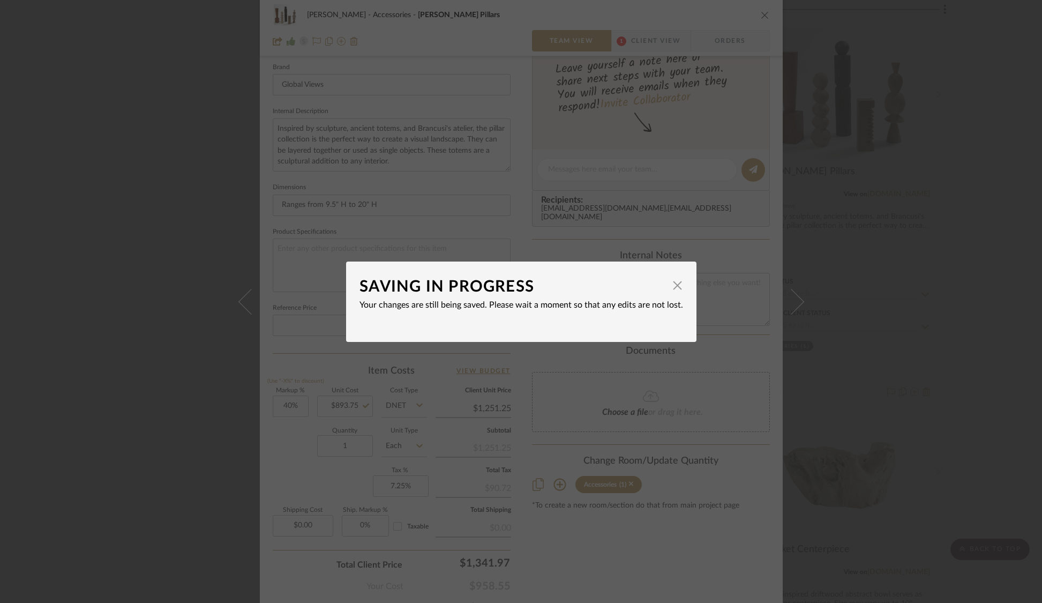
click at [895, 153] on div "SAVING IN PROGRESS × Your changes are still being saved. Please wait a moment s…" at bounding box center [521, 301] width 1042 height 603
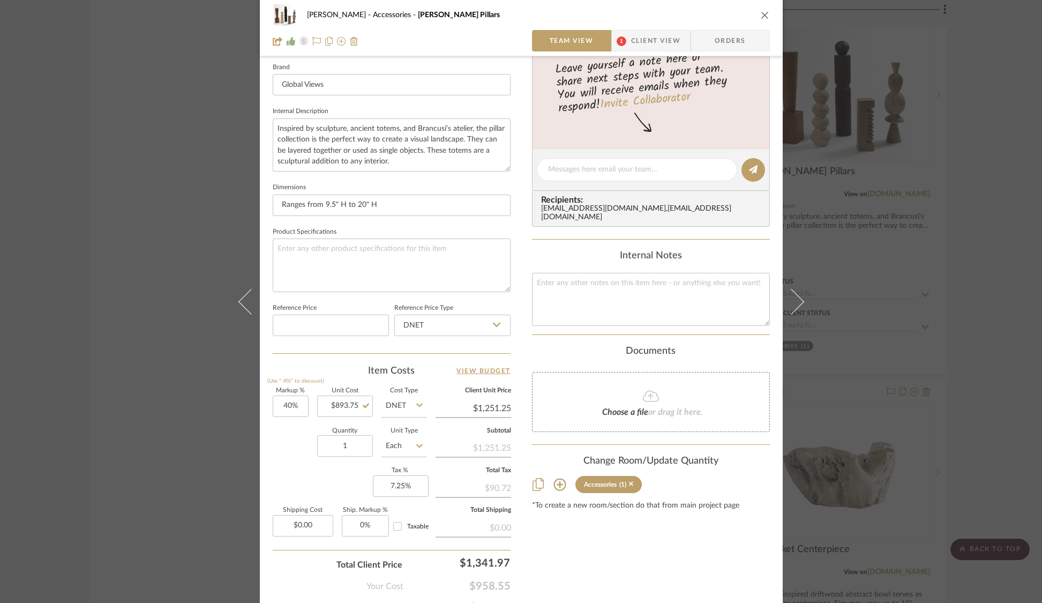
click at [935, 152] on div "[PERSON_NAME] Accessories [PERSON_NAME] Pillars Team View 1 Client View Orders …" at bounding box center [521, 301] width 1042 height 603
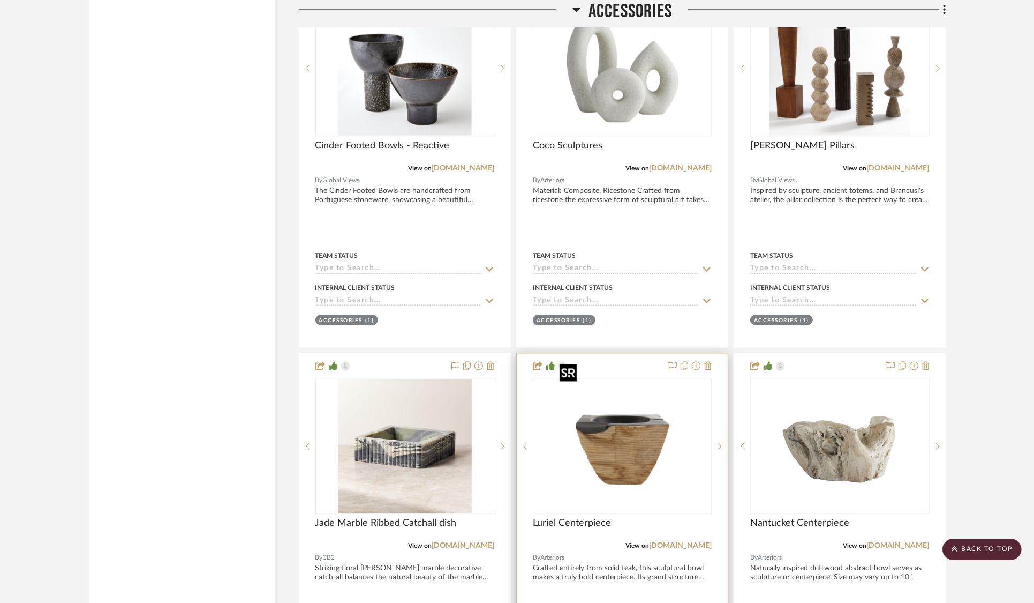
scroll to position [26551, 0]
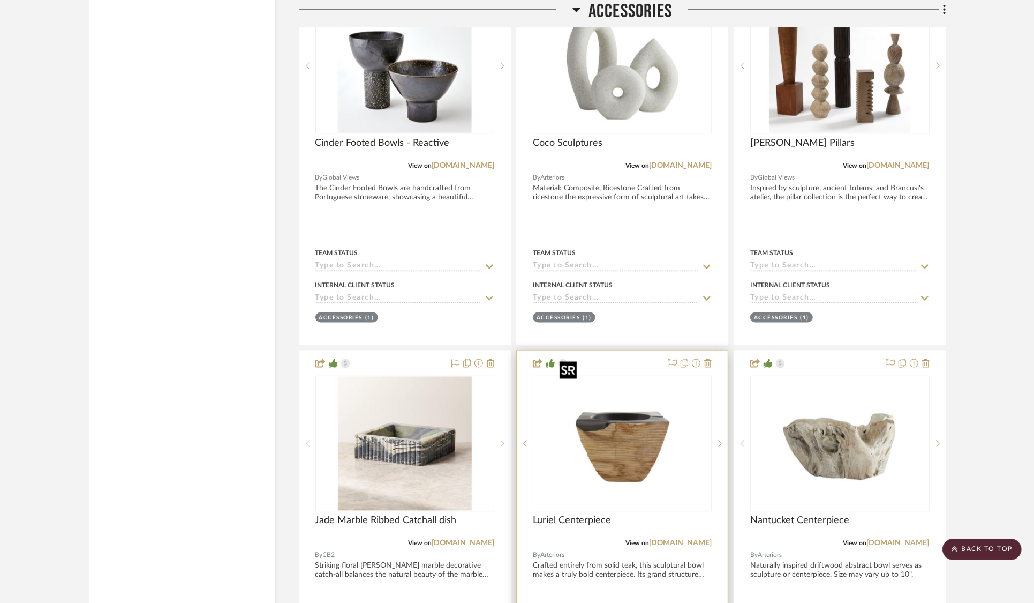
click at [614, 429] on img "0" at bounding box center [623, 444] width 134 height 134
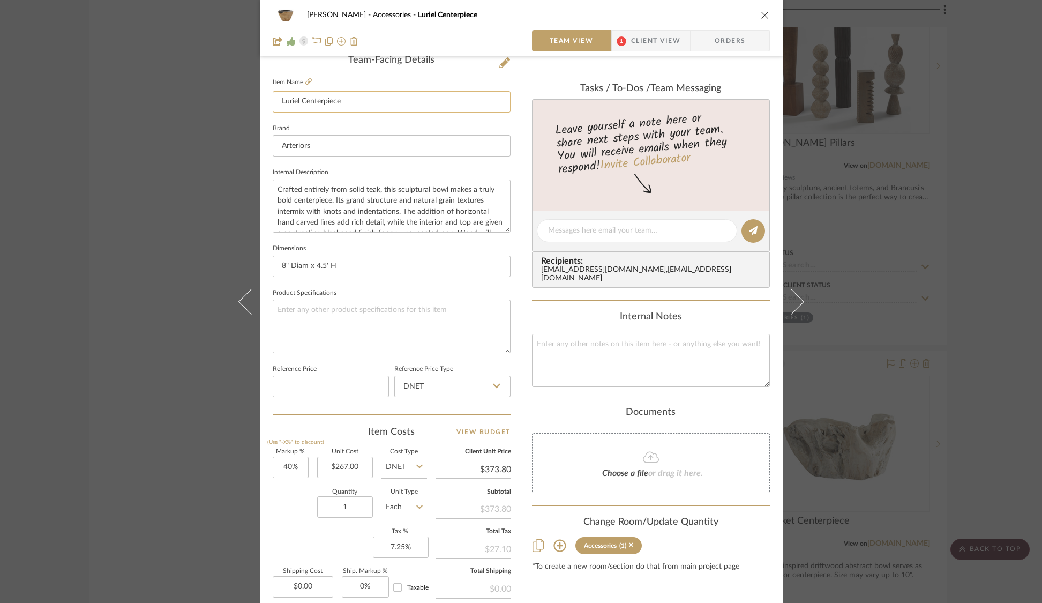
scroll to position [282, 0]
click at [932, 211] on div "[PERSON_NAME] Accessories Luriel Centerpiece Team View 1 Client View Orders 1 /…" at bounding box center [521, 301] width 1042 height 603
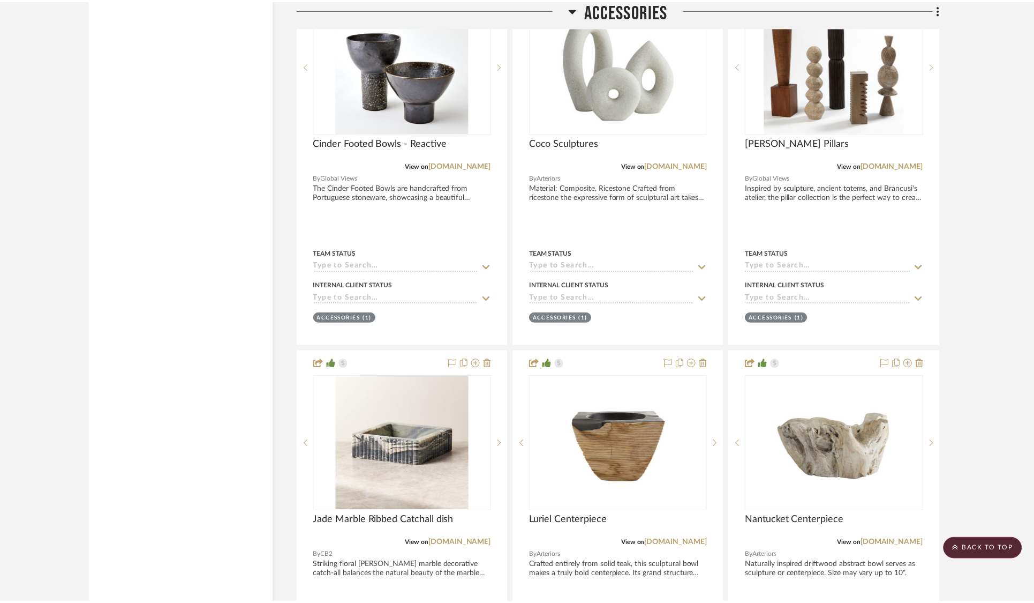
scroll to position [26551, 0]
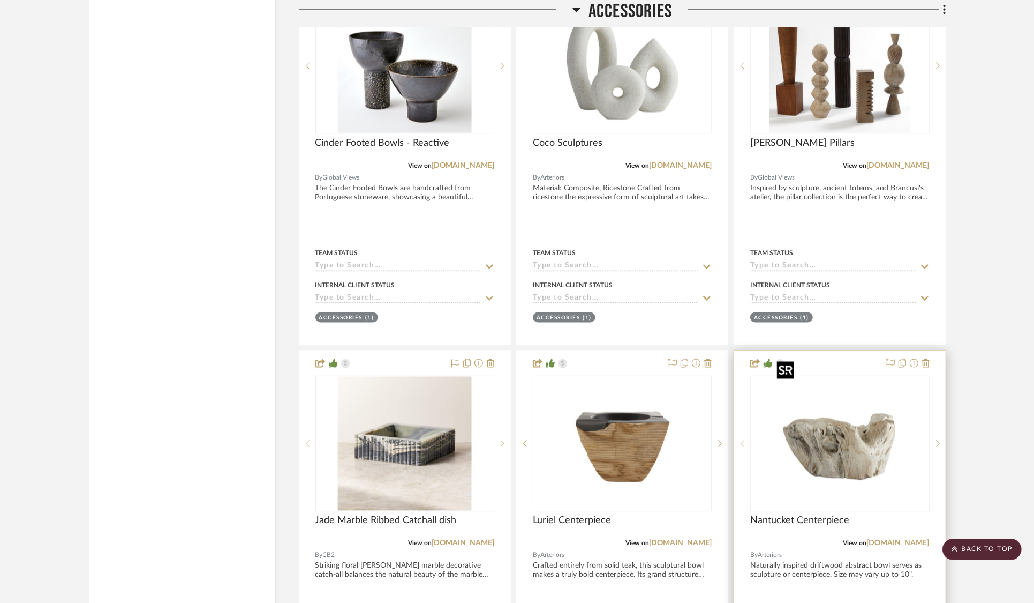
click at [804, 434] on img "0" at bounding box center [840, 444] width 134 height 134
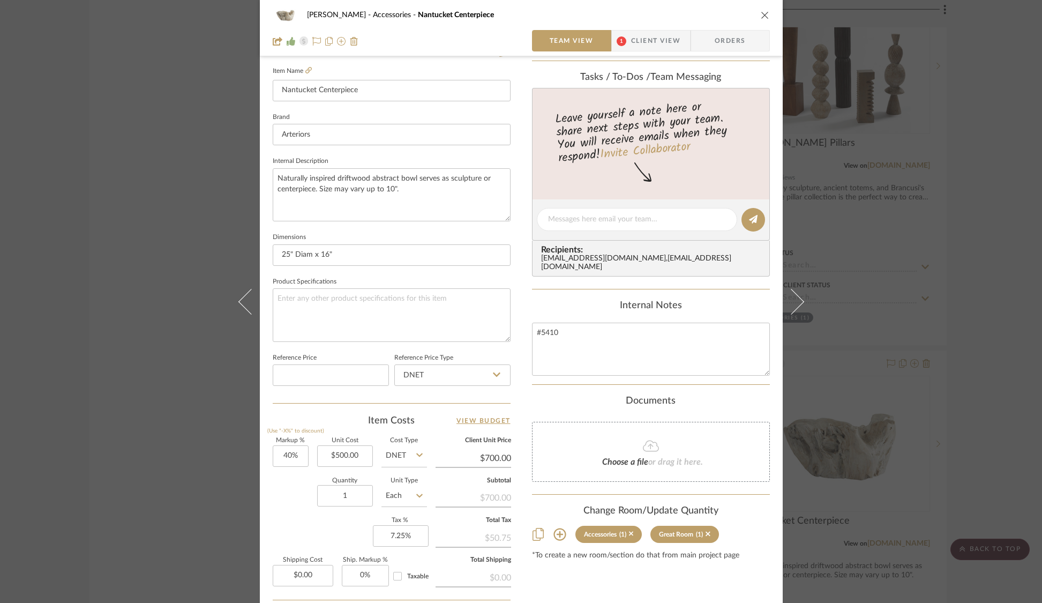
scroll to position [341, 0]
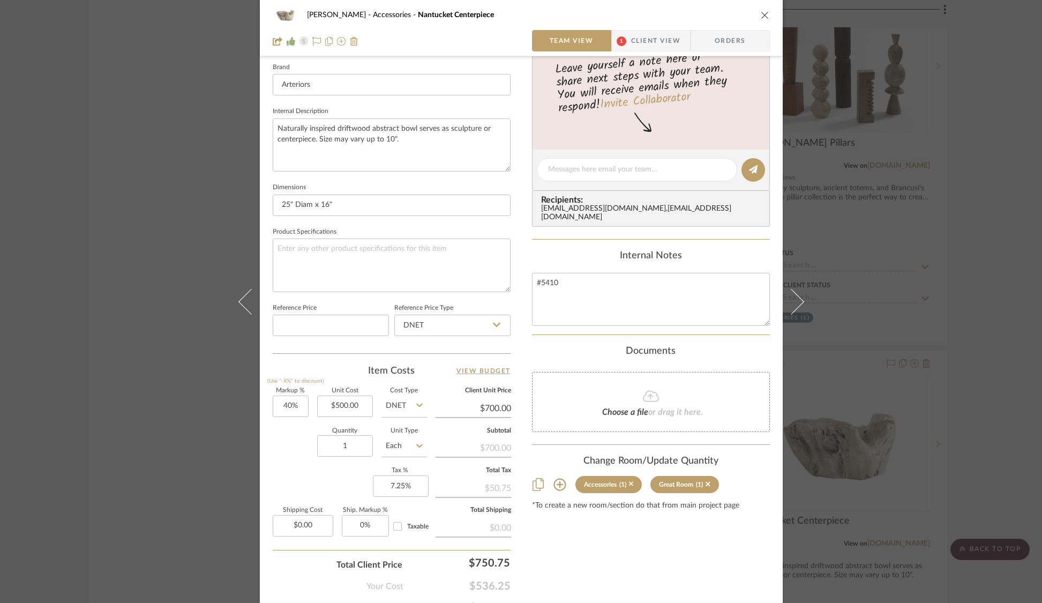
click at [933, 280] on div "[PERSON_NAME] Accessories Nantucket Centerpiece Team View 1 Client View Orders …" at bounding box center [521, 301] width 1042 height 603
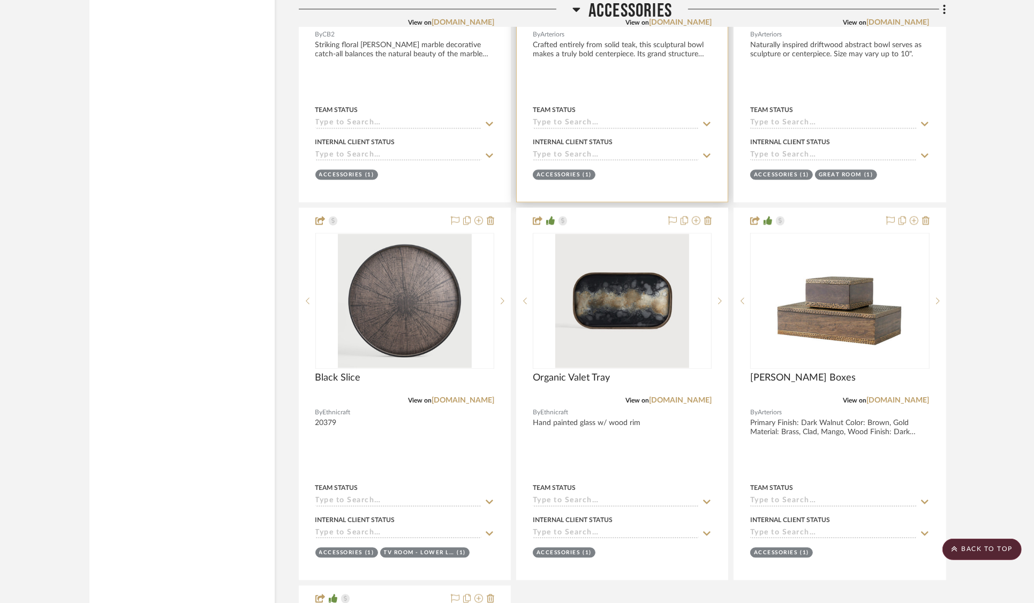
scroll to position [27163, 0]
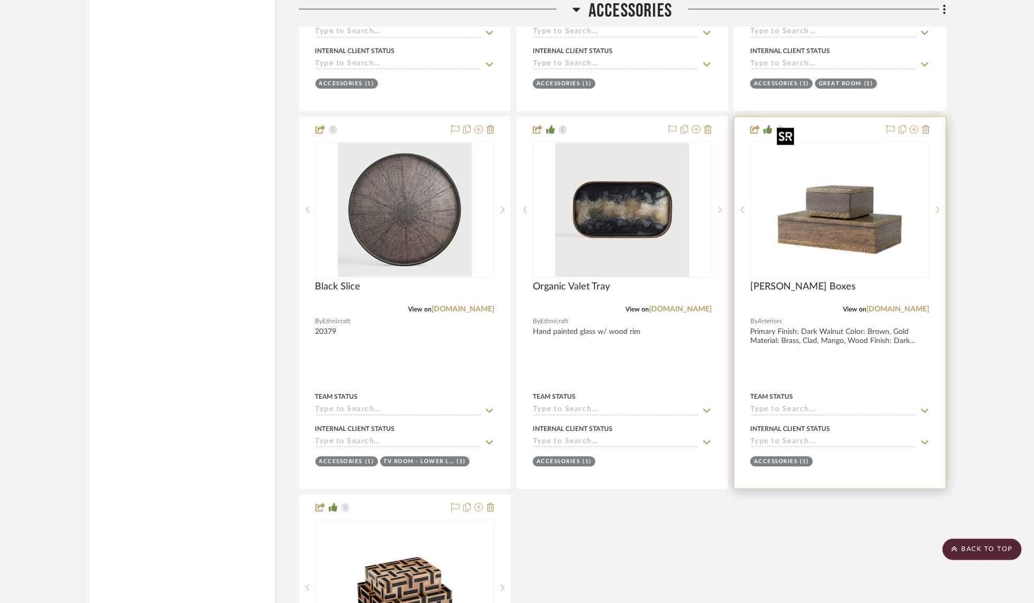
click at [0, 0] on img at bounding box center [0, 0] width 0 height 0
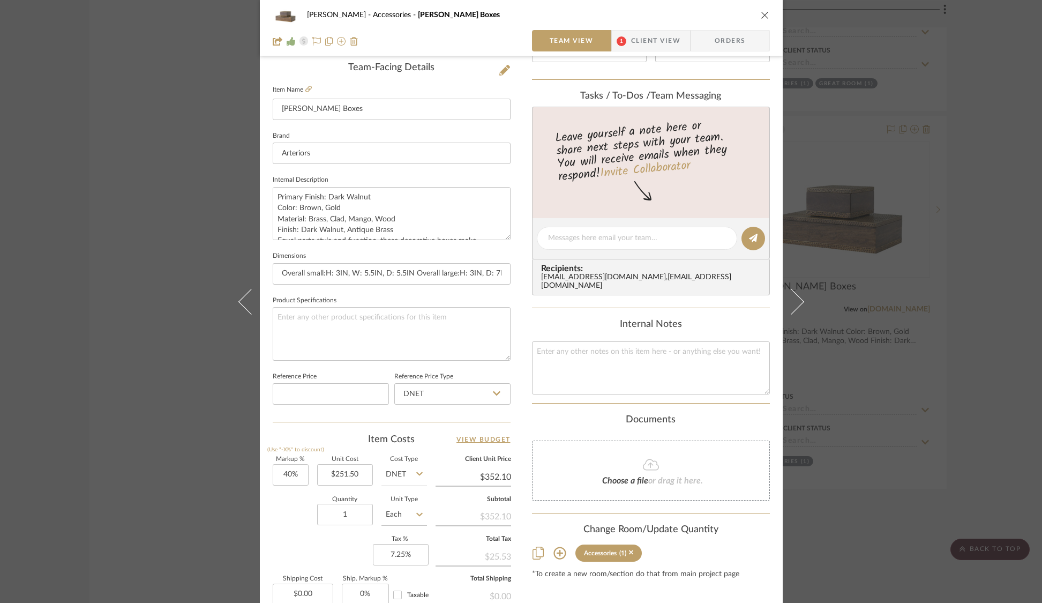
scroll to position [273, 0]
click at [918, 353] on div "[PERSON_NAME] Accessories [PERSON_NAME] Boxes Team View 1 Client View Orders 1 …" at bounding box center [521, 301] width 1042 height 603
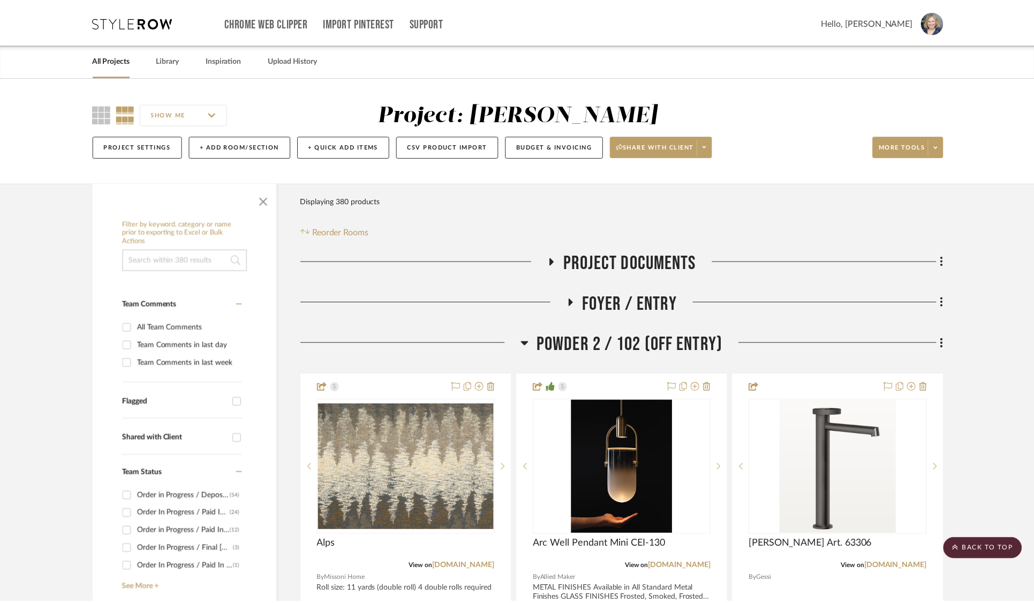
scroll to position [27163, 0]
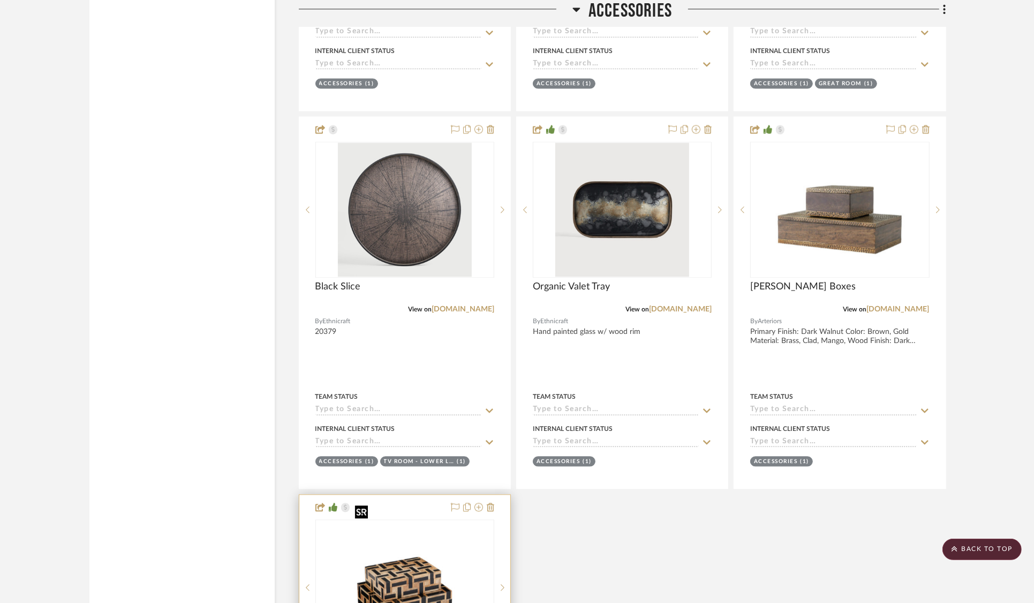
click at [383, 571] on img "0" at bounding box center [404, 587] width 107 height 134
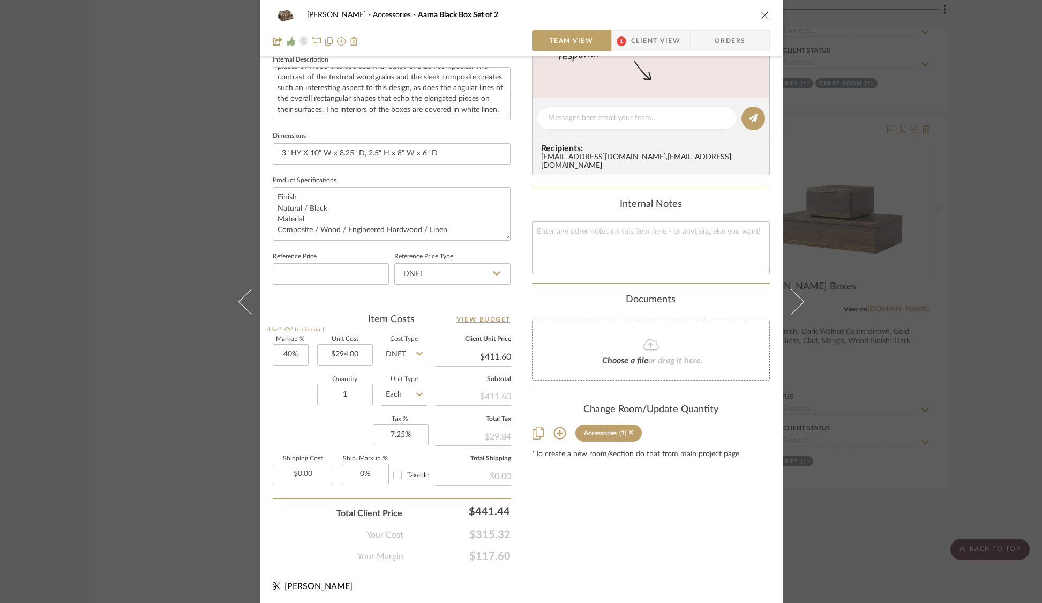
scroll to position [393, 0]
click at [941, 174] on div "[PERSON_NAME] Accessories Aarna Black Box Set of 2 Team View 1 Client View Orde…" at bounding box center [521, 301] width 1042 height 603
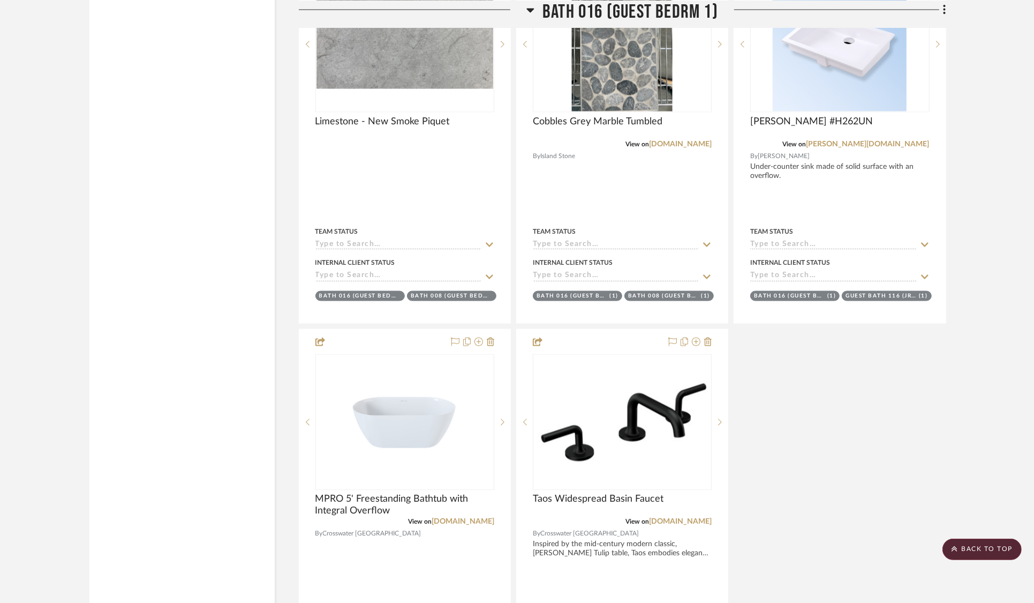
scroll to position [18358, 0]
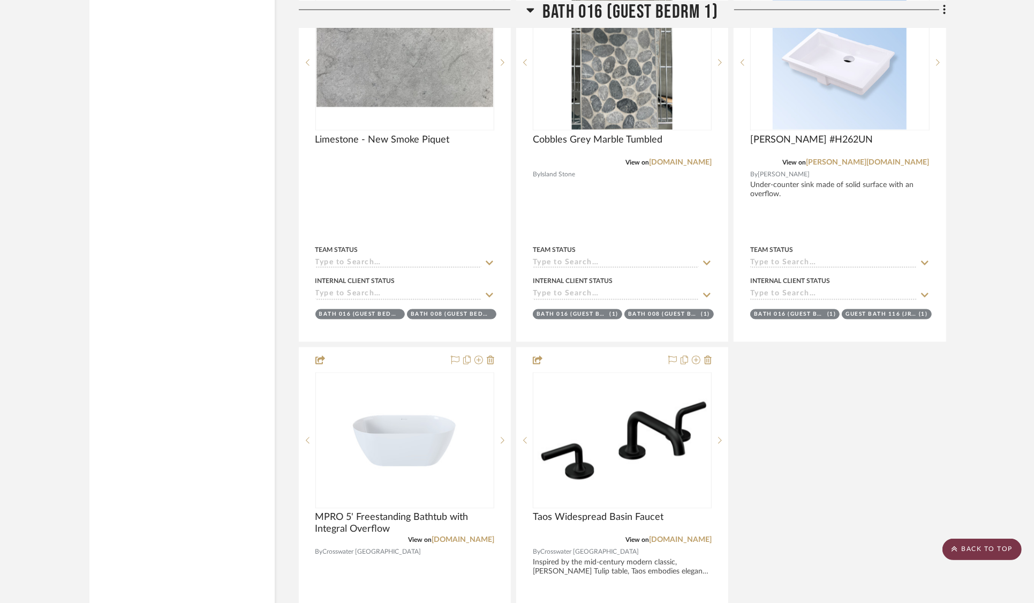
click at [981, 549] on scroll-to-top-button "BACK TO TOP" at bounding box center [982, 548] width 79 height 21
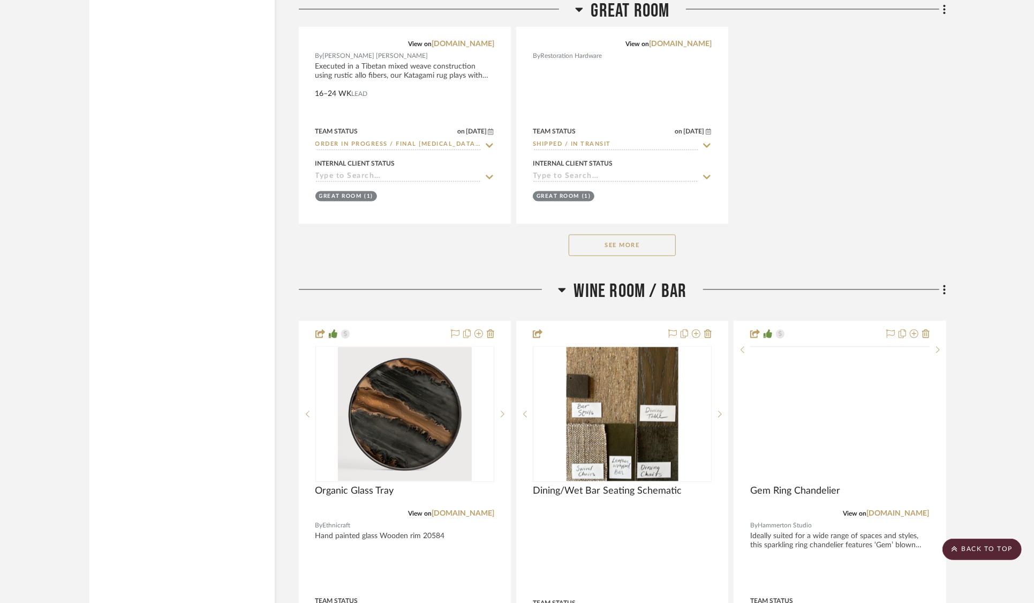
scroll to position [2098, 0]
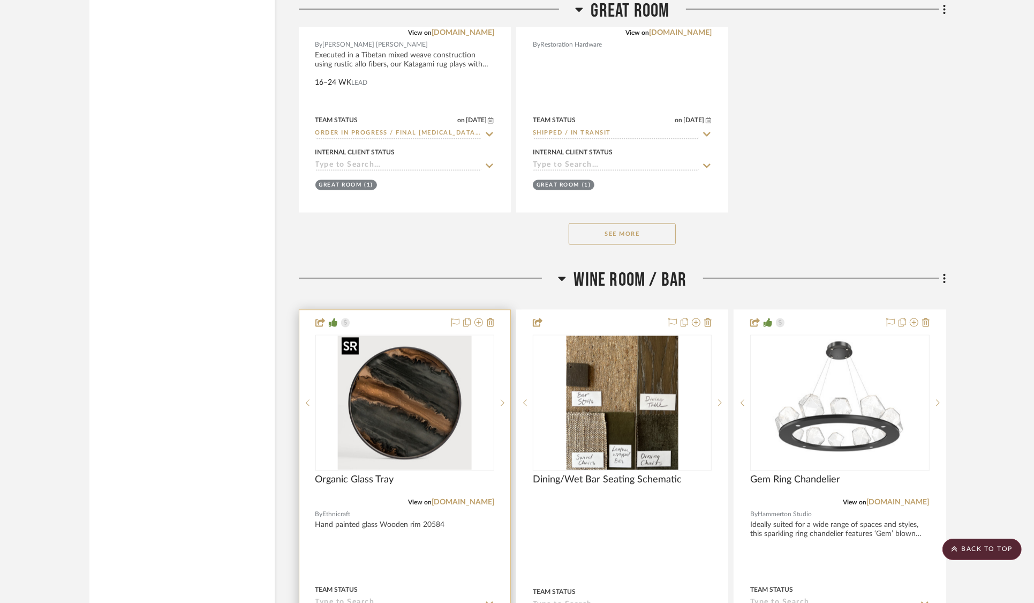
click at [401, 426] on img "0" at bounding box center [405, 402] width 134 height 134
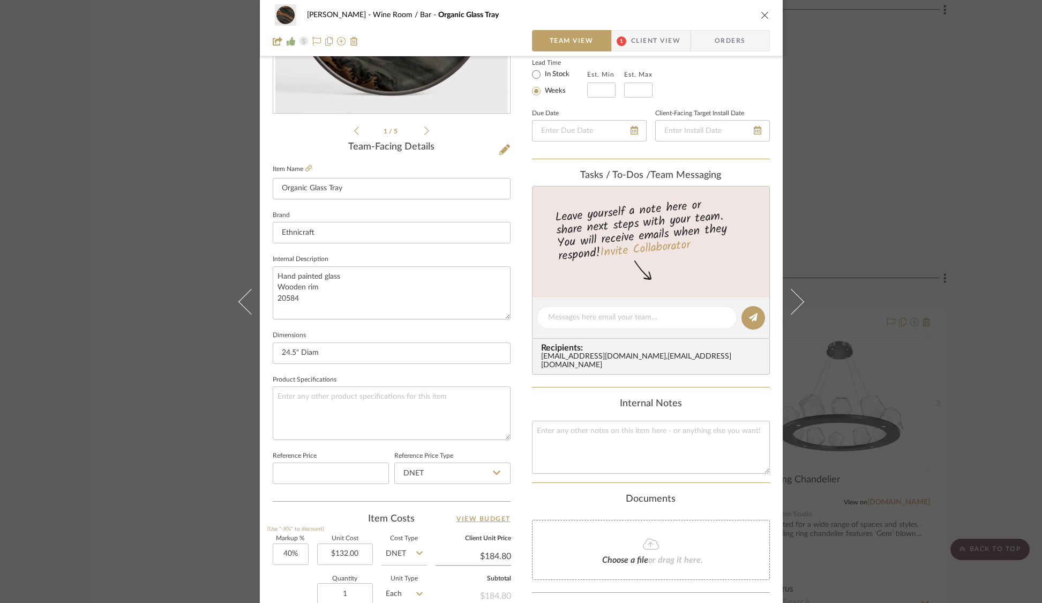
scroll to position [256, 0]
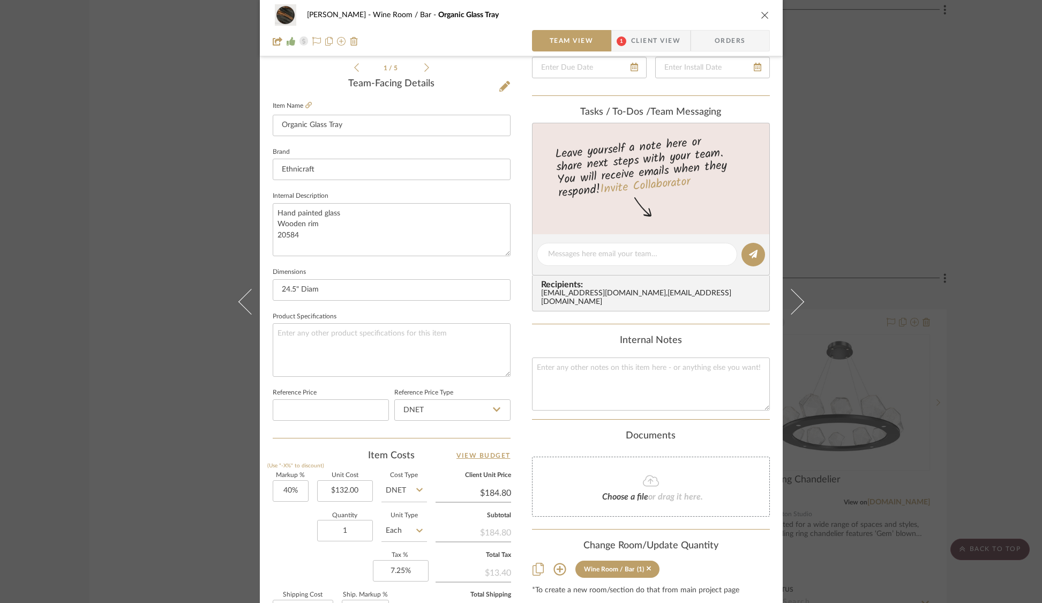
click at [944, 82] on div "[PERSON_NAME] Wine Room / Bar Organic Glass Tray Team View 1 Client View Orders…" at bounding box center [521, 301] width 1042 height 603
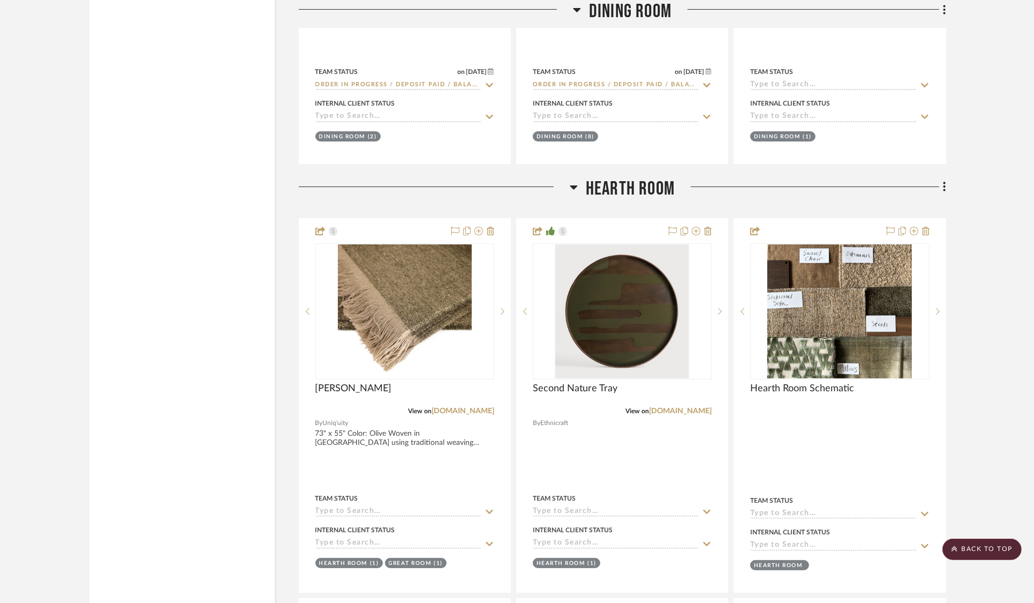
scroll to position [4325, 0]
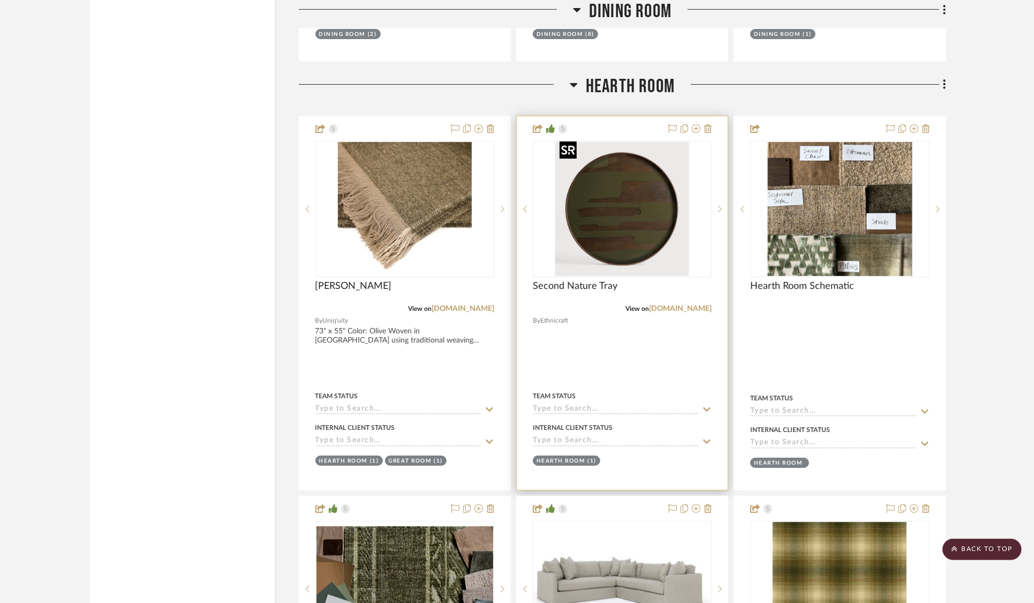
click at [661, 218] on img "0" at bounding box center [623, 209] width 134 height 134
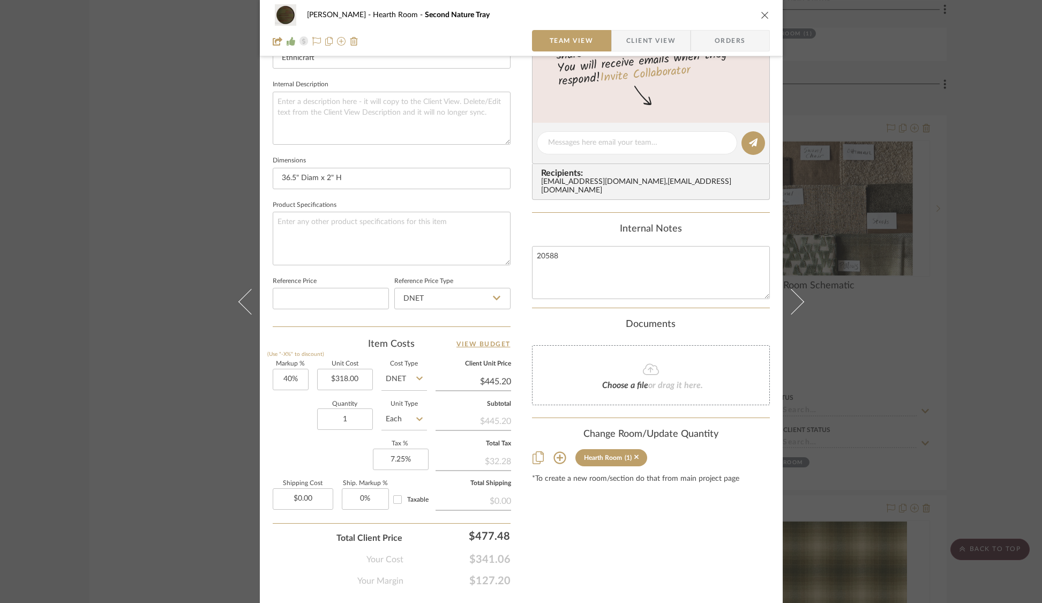
scroll to position [393, 0]
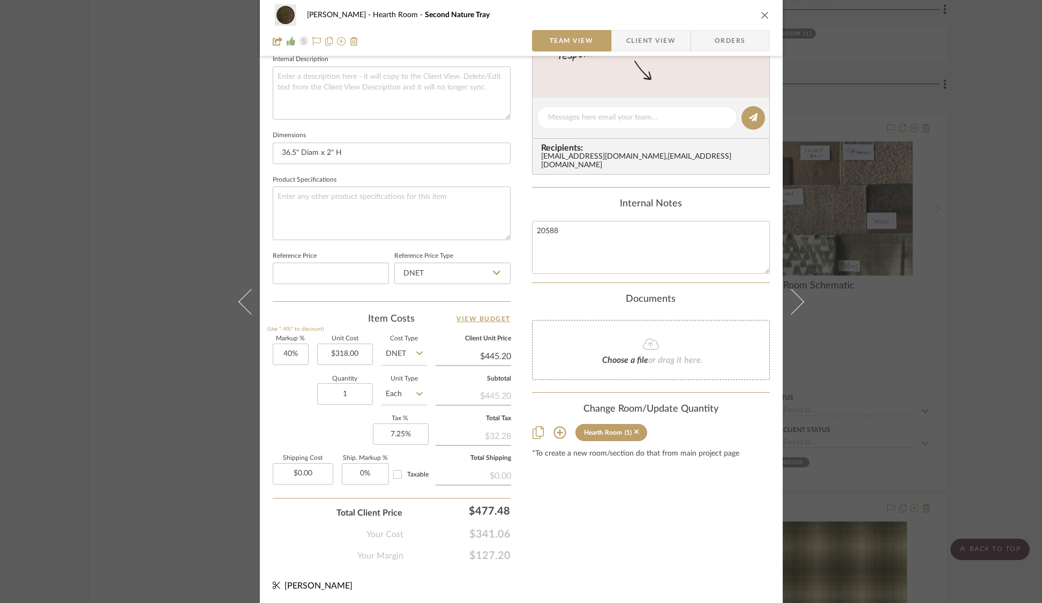
click at [853, 78] on div "[PERSON_NAME] Hearth Room Second Nature Tray Team View Client View Orders 1 / 4…" at bounding box center [521, 301] width 1042 height 603
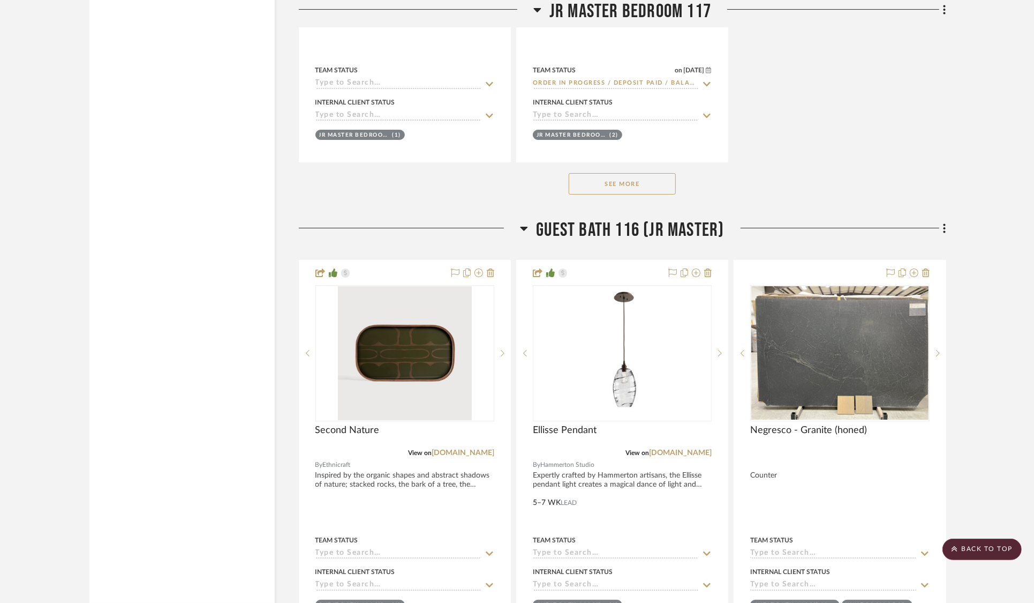
scroll to position [8179, 0]
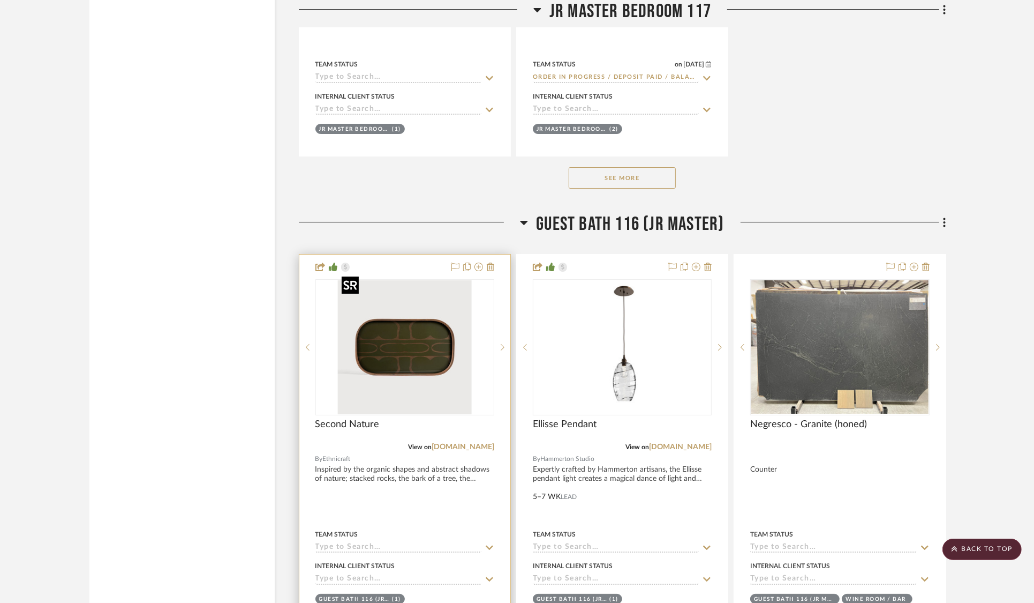
click at [0, 0] on img at bounding box center [0, 0] width 0 height 0
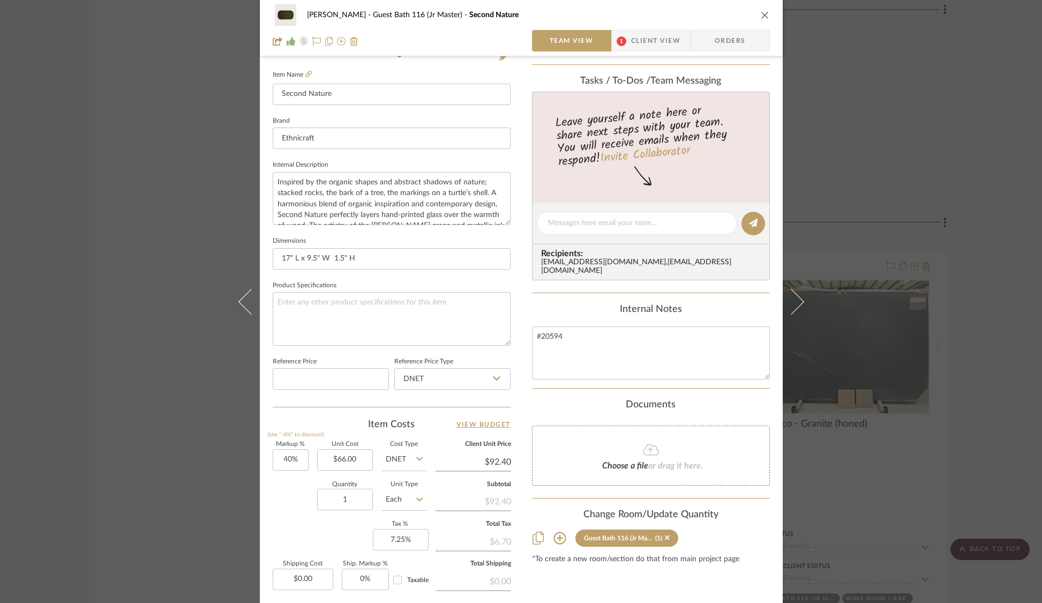
scroll to position [295, 0]
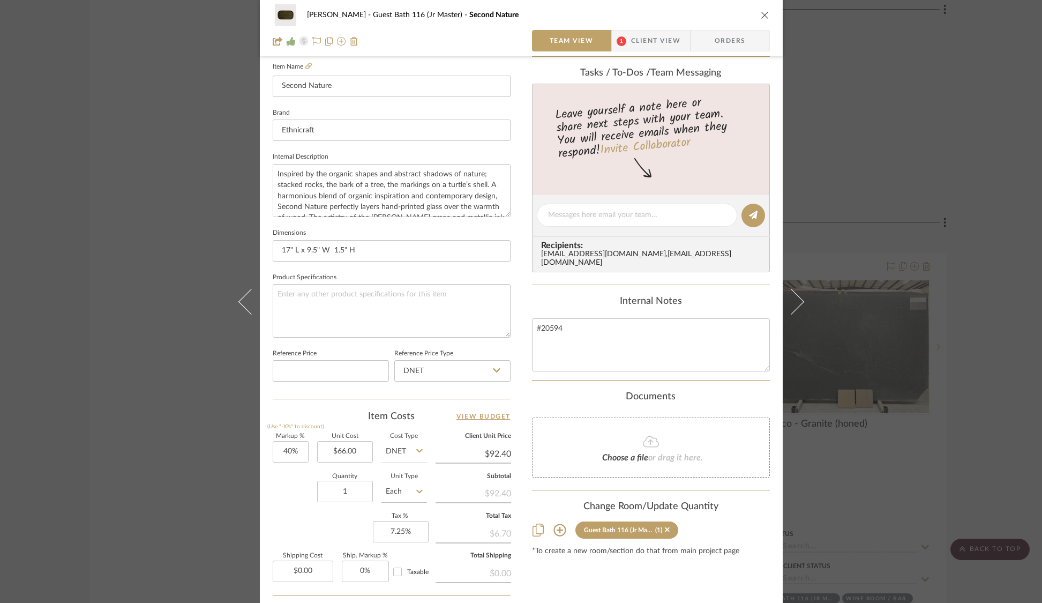
click at [869, 152] on div "[PERSON_NAME] Guest Bath 116 (Jr Master) Second Nature Team View 1 Client View …" at bounding box center [521, 301] width 1042 height 603
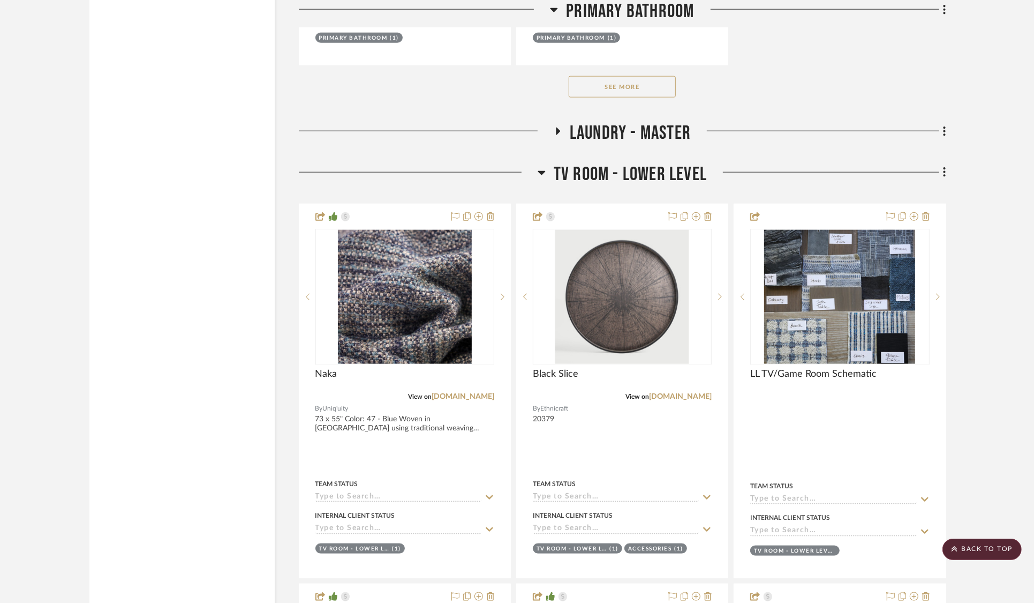
scroll to position [13745, 0]
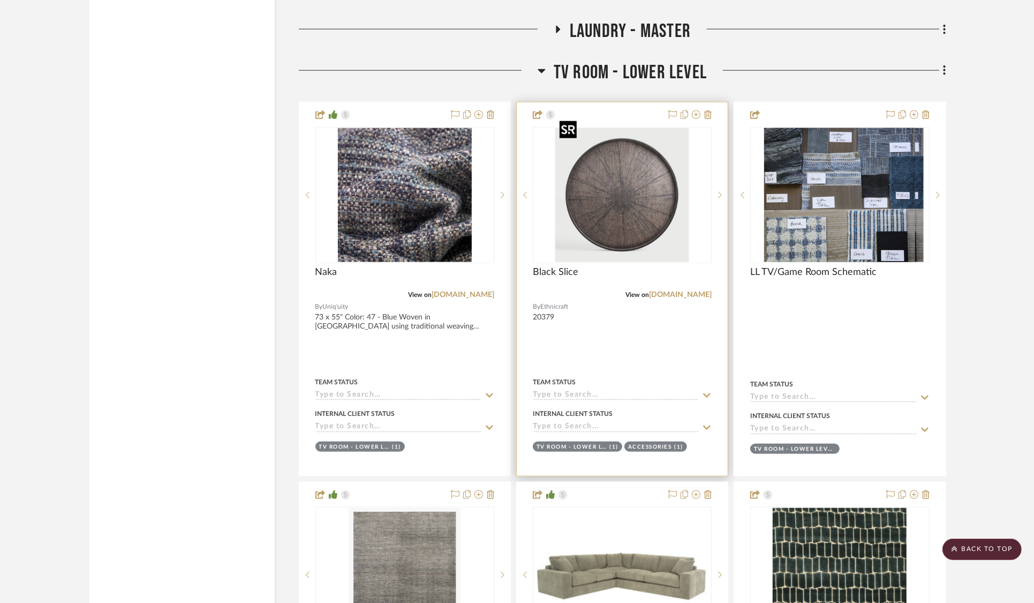
click at [654, 185] on img "0" at bounding box center [623, 195] width 134 height 134
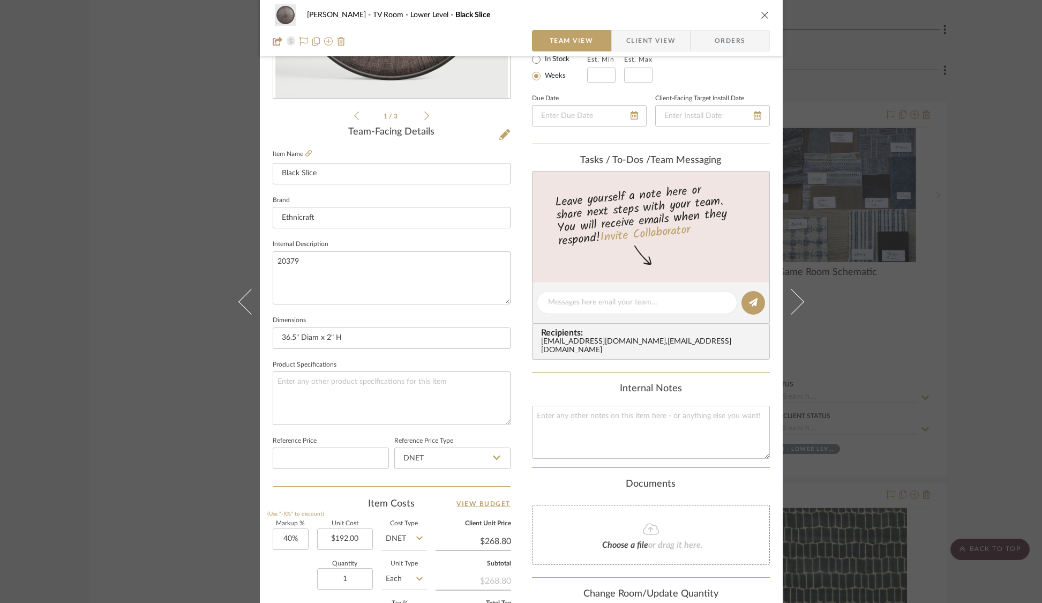
scroll to position [239, 0]
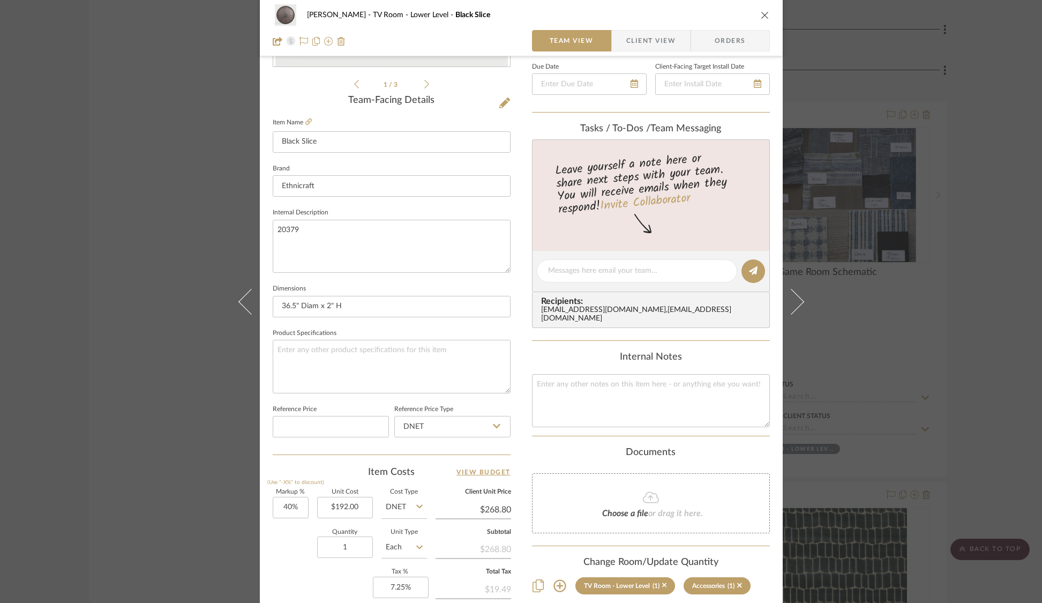
click at [853, 82] on div "[PERSON_NAME] TV Room - Lower Level Black Slice Team View Client View Orders 1 …" at bounding box center [521, 301] width 1042 height 603
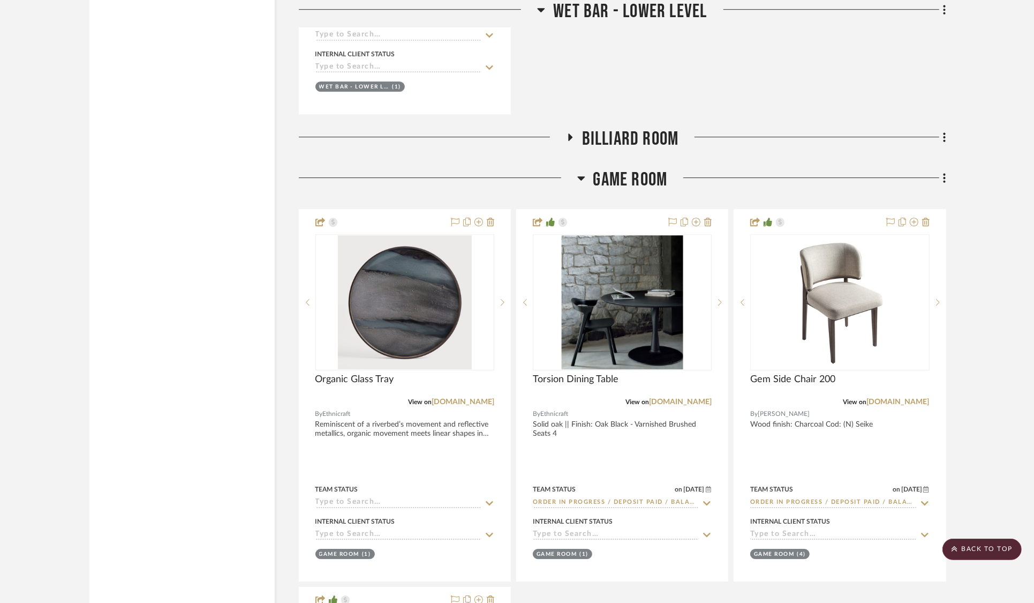
scroll to position [15789, 0]
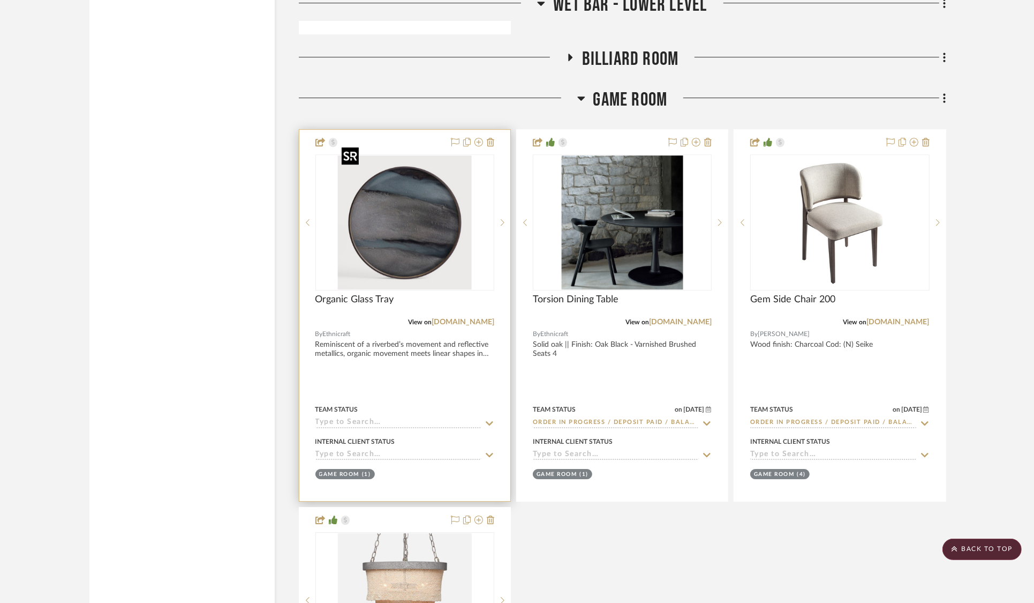
click at [0, 0] on img at bounding box center [0, 0] width 0 height 0
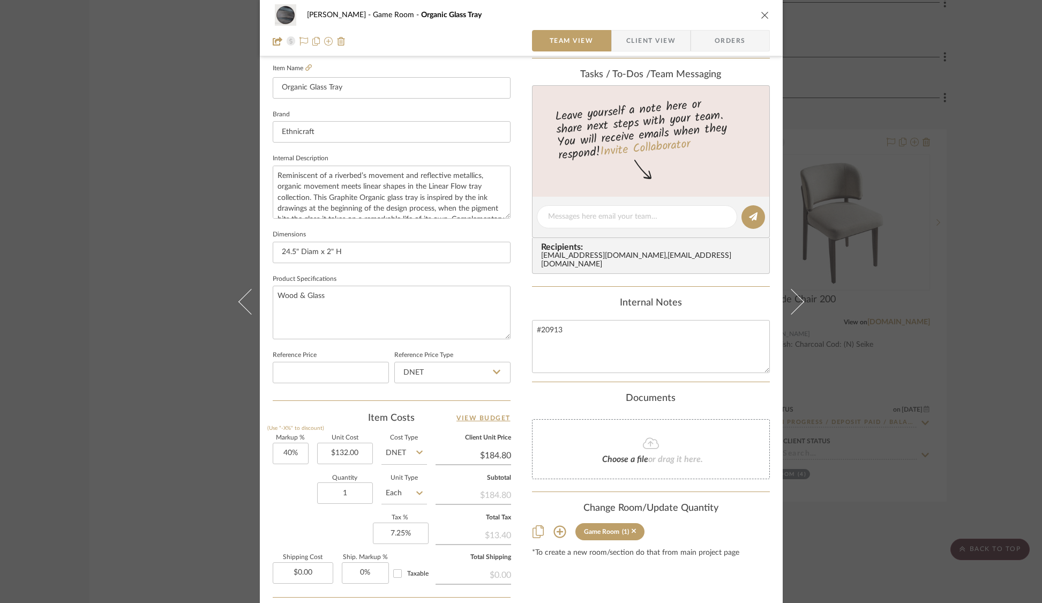
scroll to position [296, 0]
click at [950, 103] on div "[PERSON_NAME] Game Room Organic Glass Tray Team View Client View Orders 1 / 2 T…" at bounding box center [521, 301] width 1042 height 603
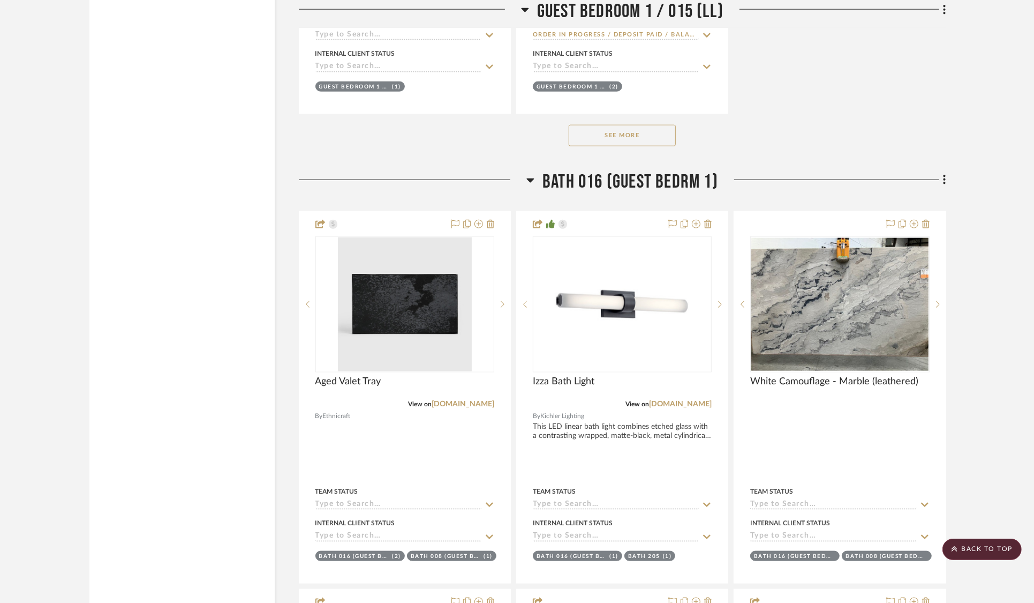
scroll to position [17752, 0]
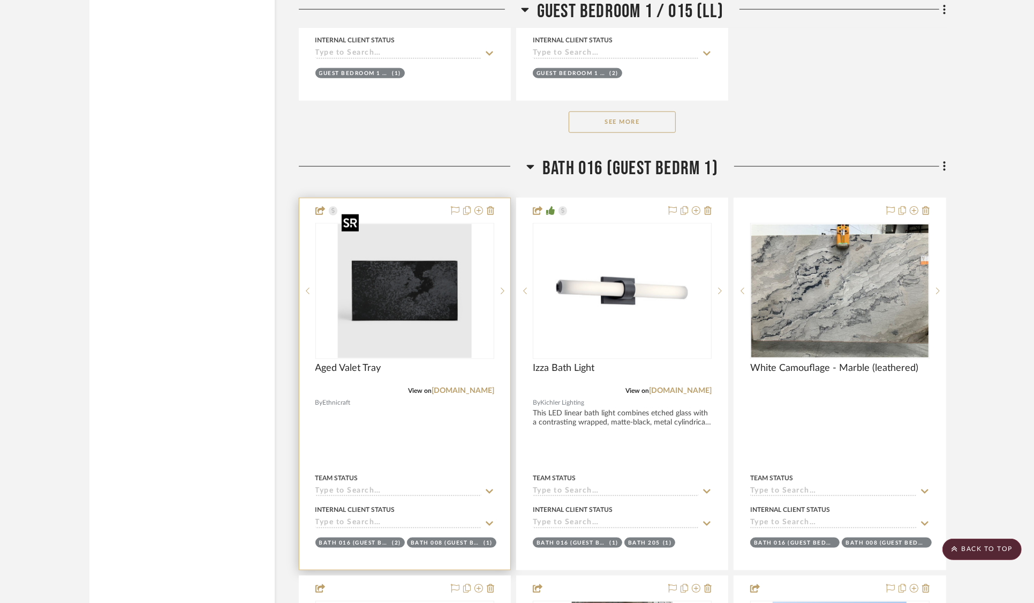
click at [0, 0] on img at bounding box center [0, 0] width 0 height 0
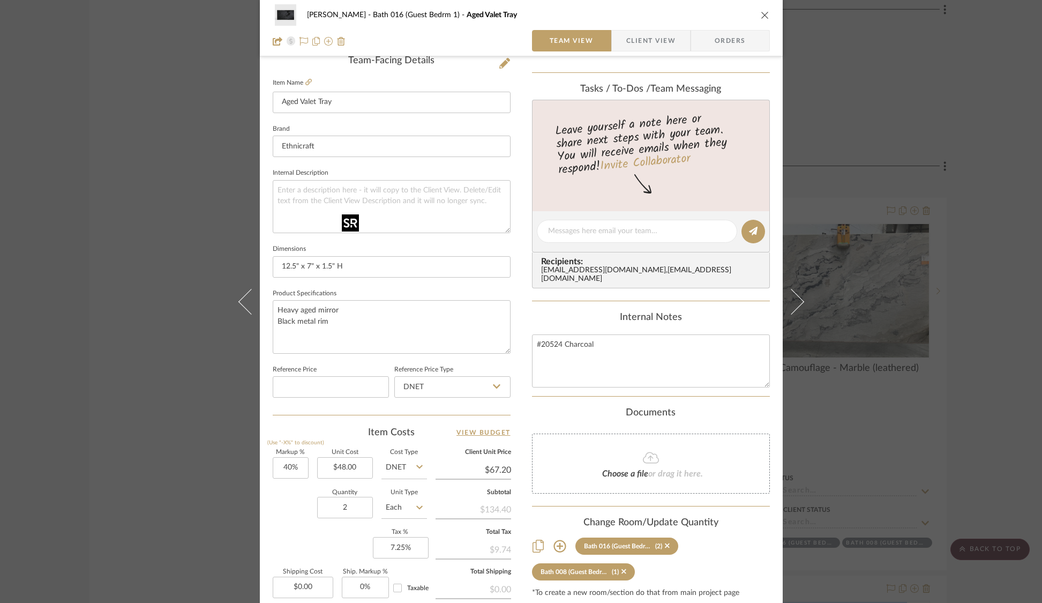
scroll to position [304, 0]
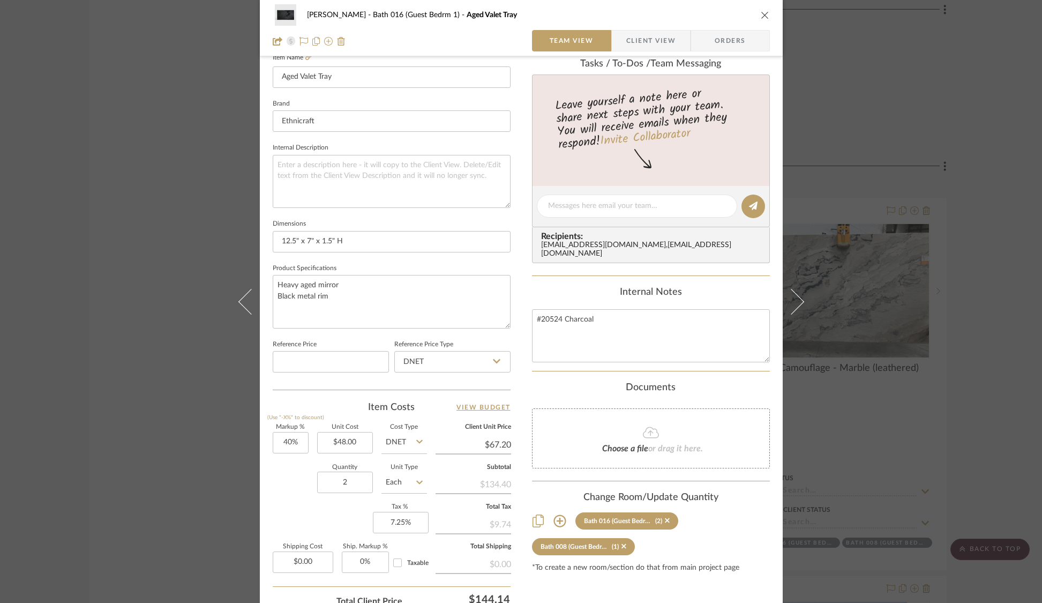
click at [944, 73] on div "[PERSON_NAME] Bath 016 (Guest Bedrm 1) Aged Valet Tray Team View Client View Or…" at bounding box center [521, 301] width 1042 height 603
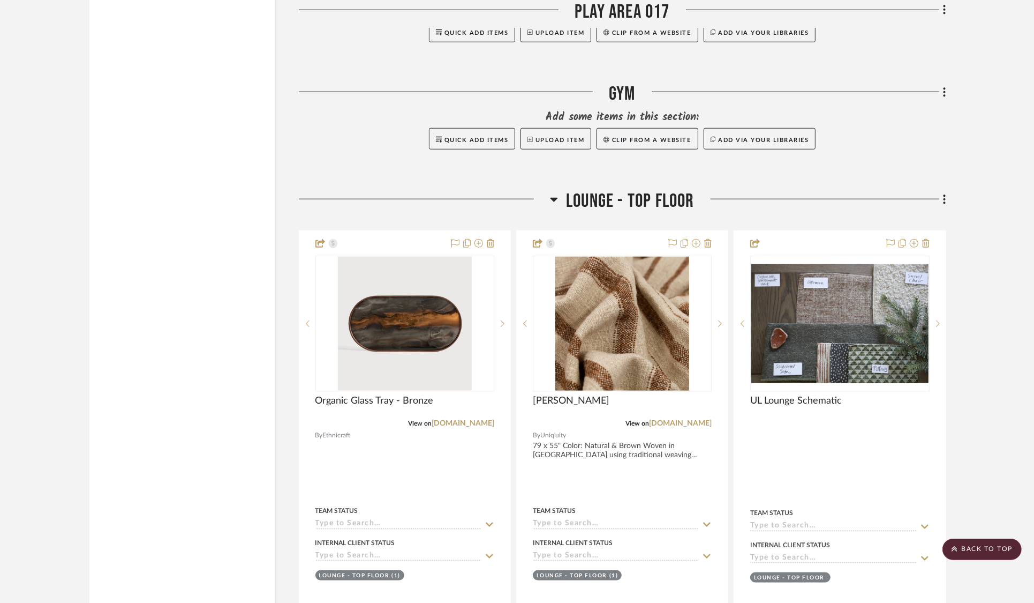
scroll to position [21769, 0]
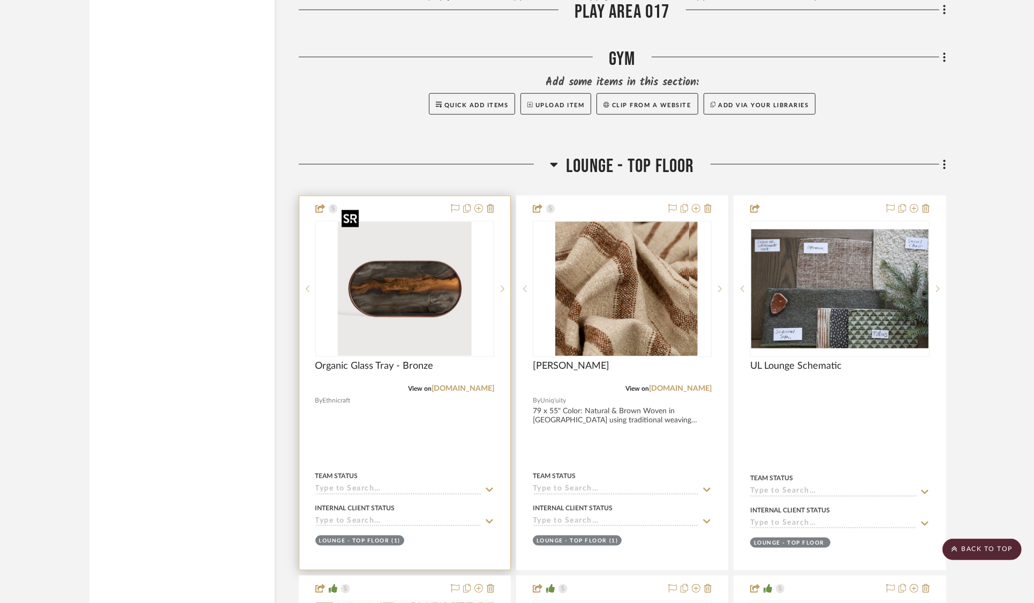
click at [0, 0] on img at bounding box center [0, 0] width 0 height 0
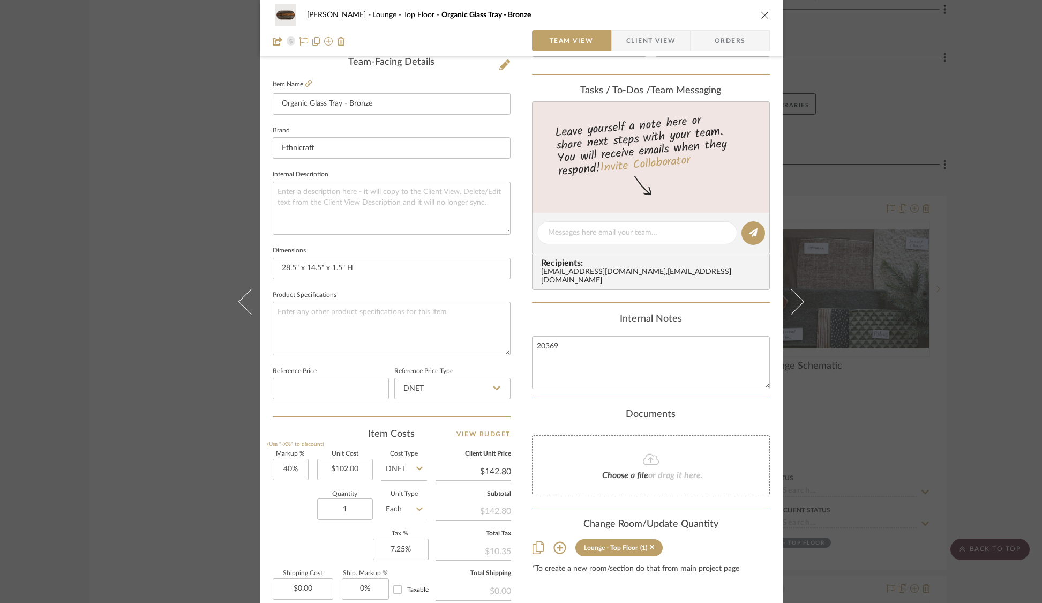
scroll to position [279, 0]
click at [886, 131] on div "[PERSON_NAME] Lounge - Top Floor Organic Glass Tray - Bronze Team View Client V…" at bounding box center [521, 301] width 1042 height 603
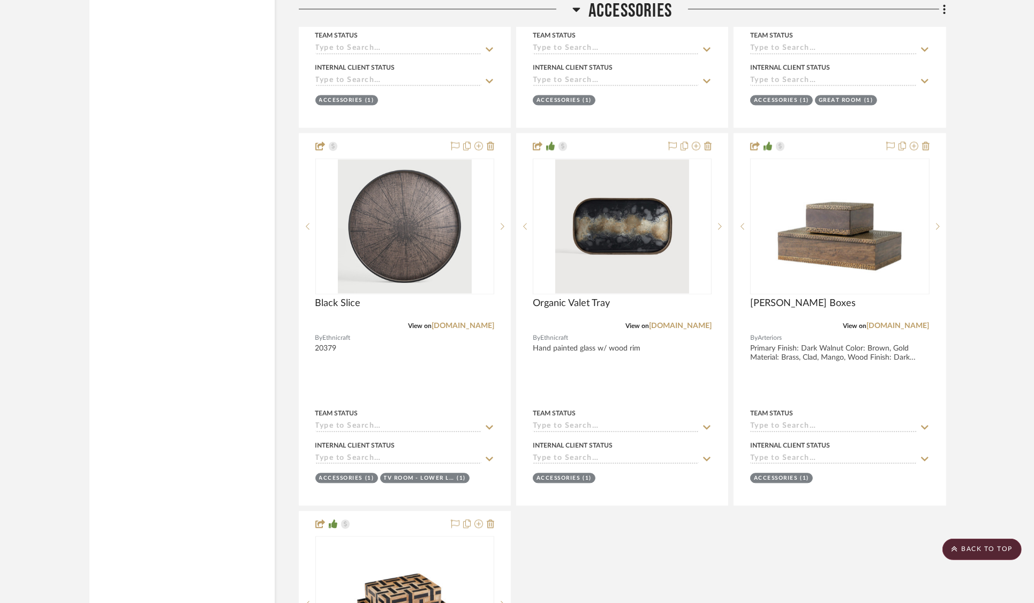
scroll to position [27250, 0]
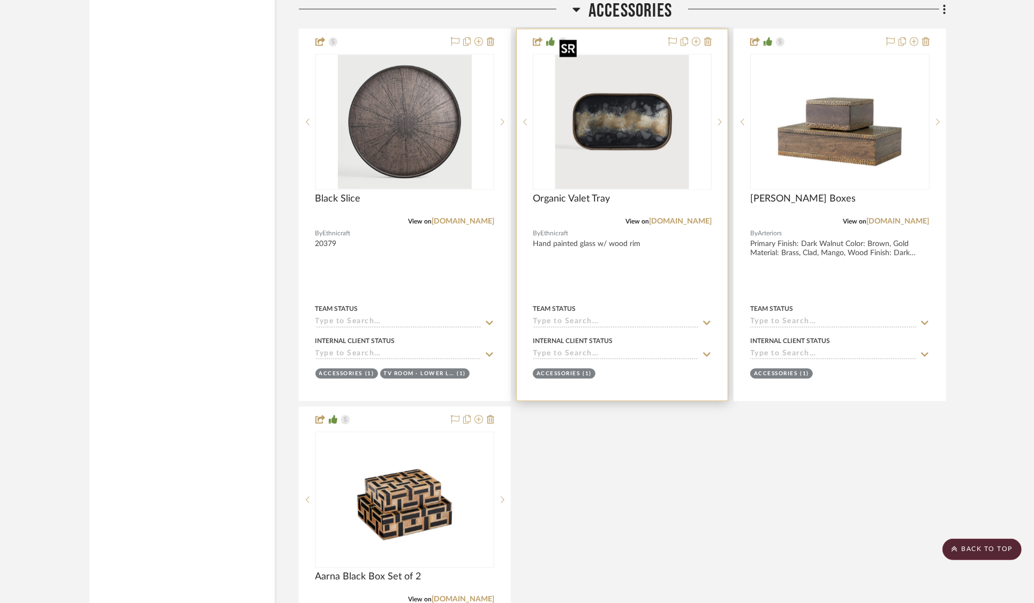
click at [650, 114] on img "0" at bounding box center [623, 122] width 134 height 134
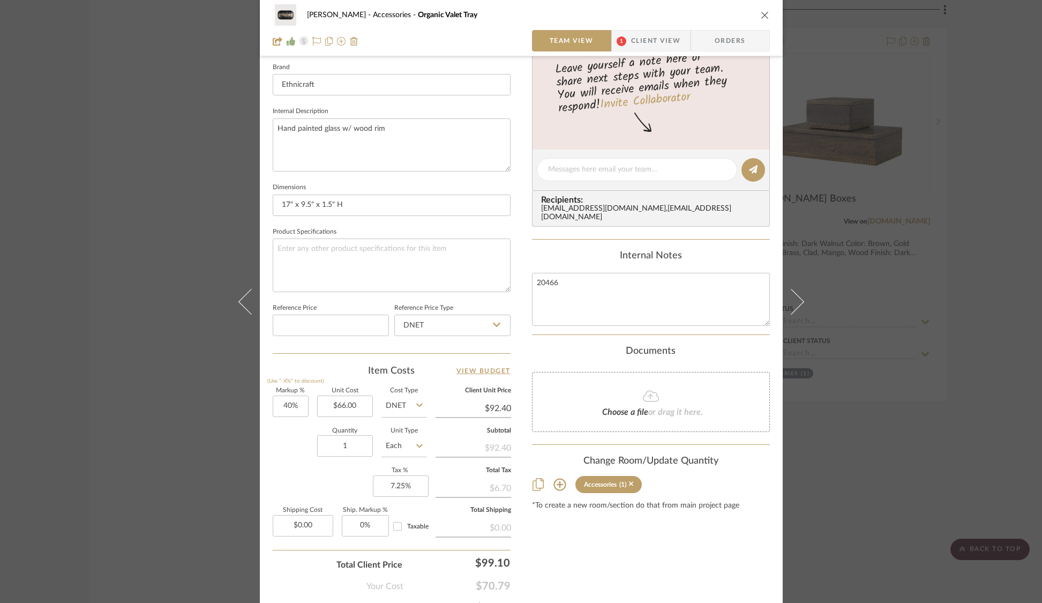
scroll to position [393, 0]
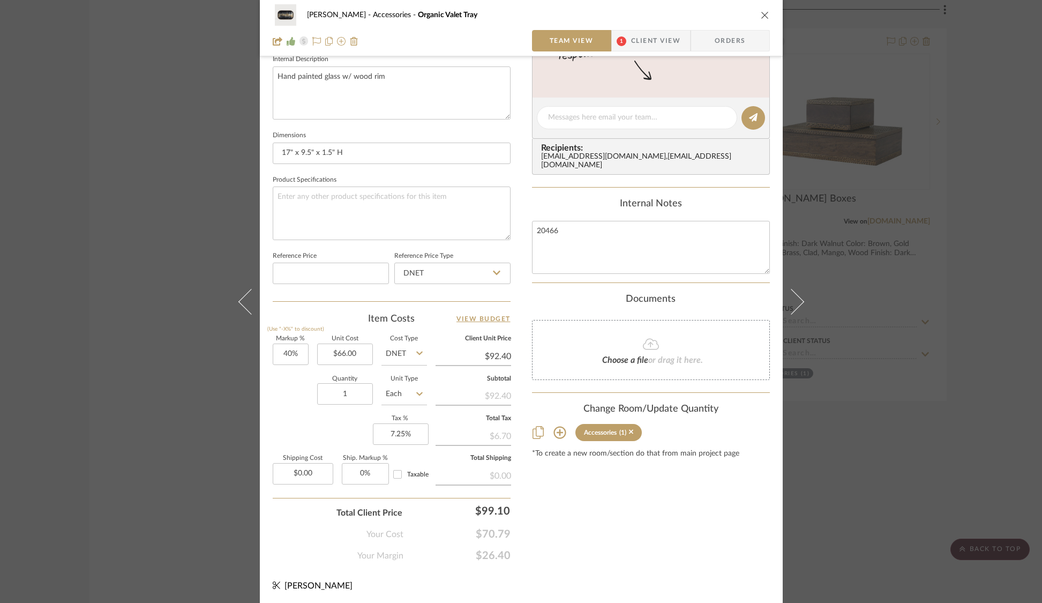
click at [863, 204] on div "[PERSON_NAME] Accessories Organic Valet Tray Team View 1 Client View Orders 1 /…" at bounding box center [521, 301] width 1042 height 603
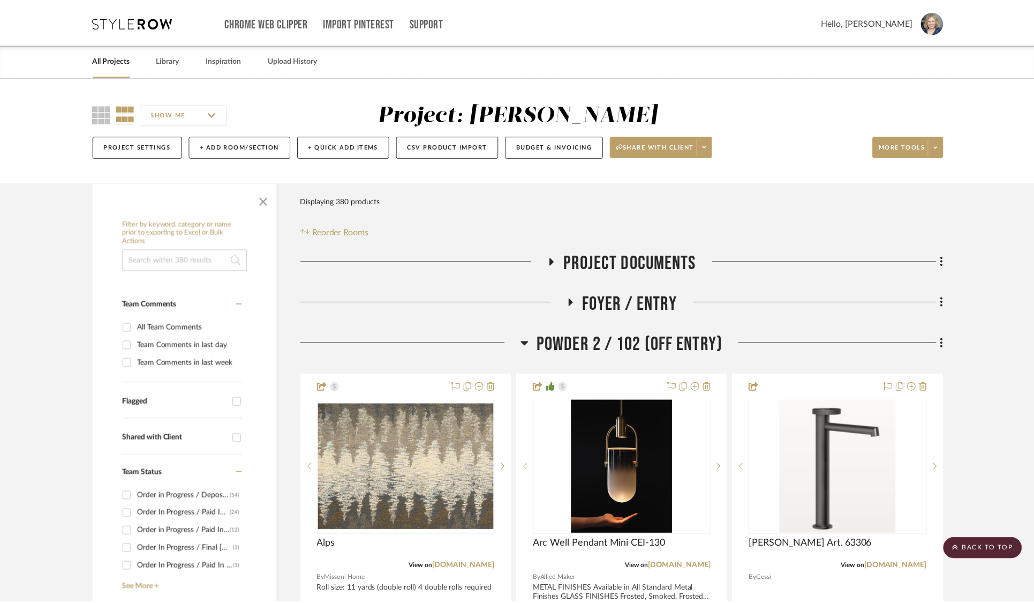
scroll to position [27250, 0]
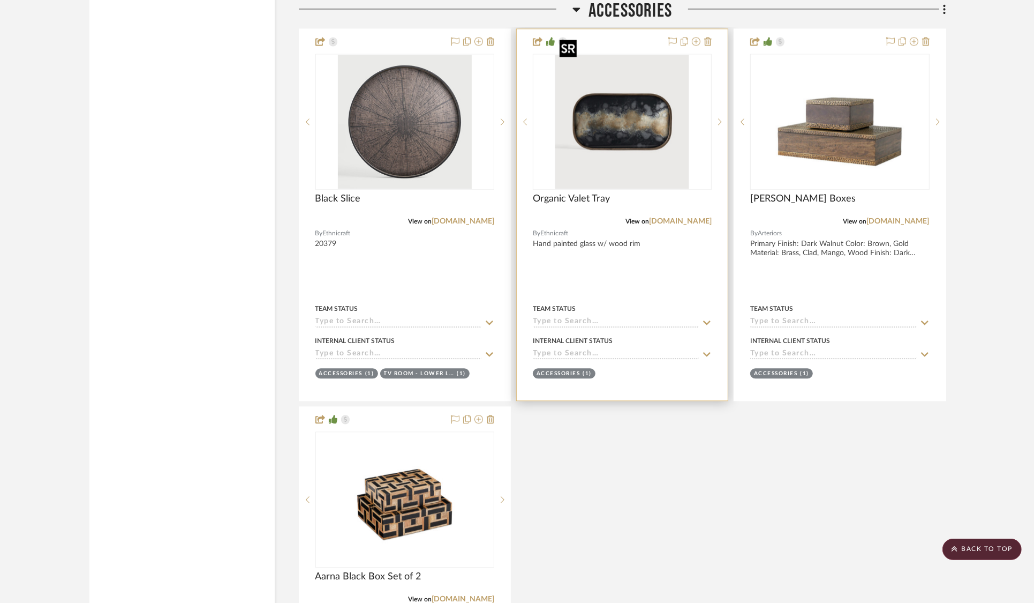
click at [659, 107] on img "0" at bounding box center [623, 122] width 134 height 134
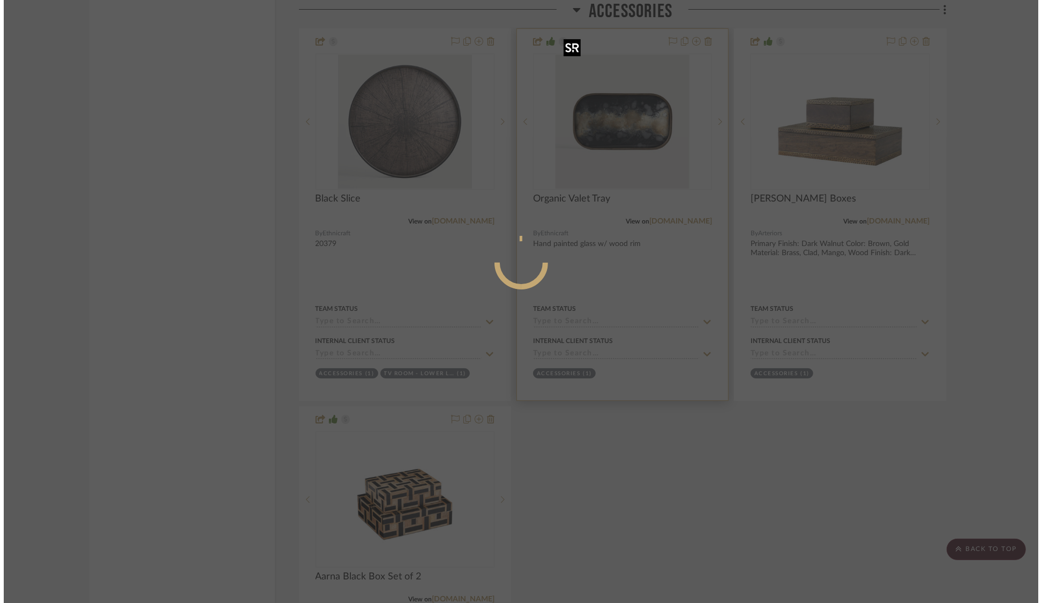
scroll to position [0, 0]
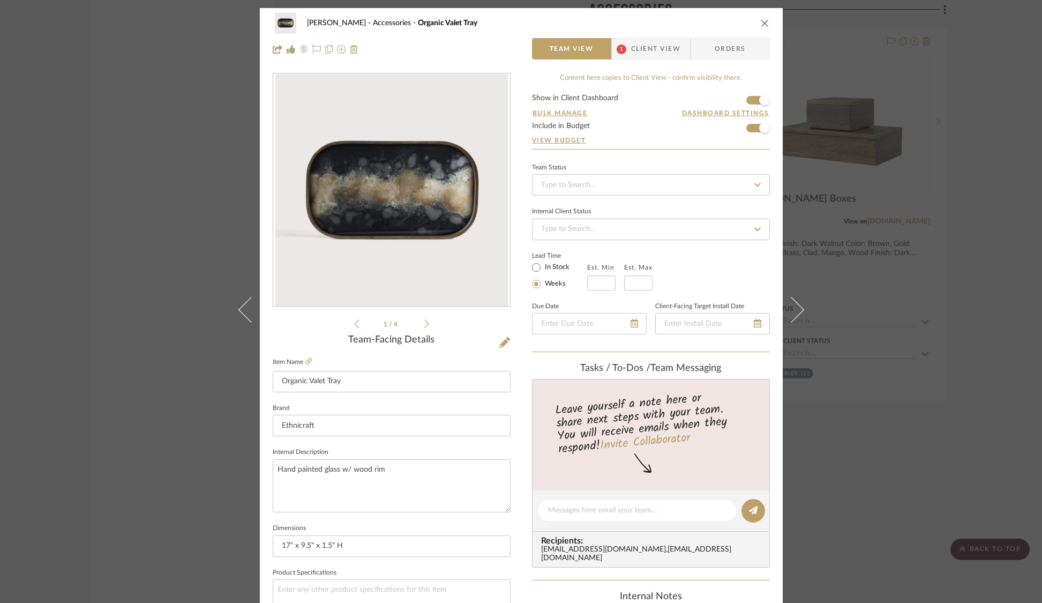
click at [959, 88] on div "[PERSON_NAME] Accessories Organic Valet Tray Team View 1 Client View Orders 1 /…" at bounding box center [521, 301] width 1042 height 603
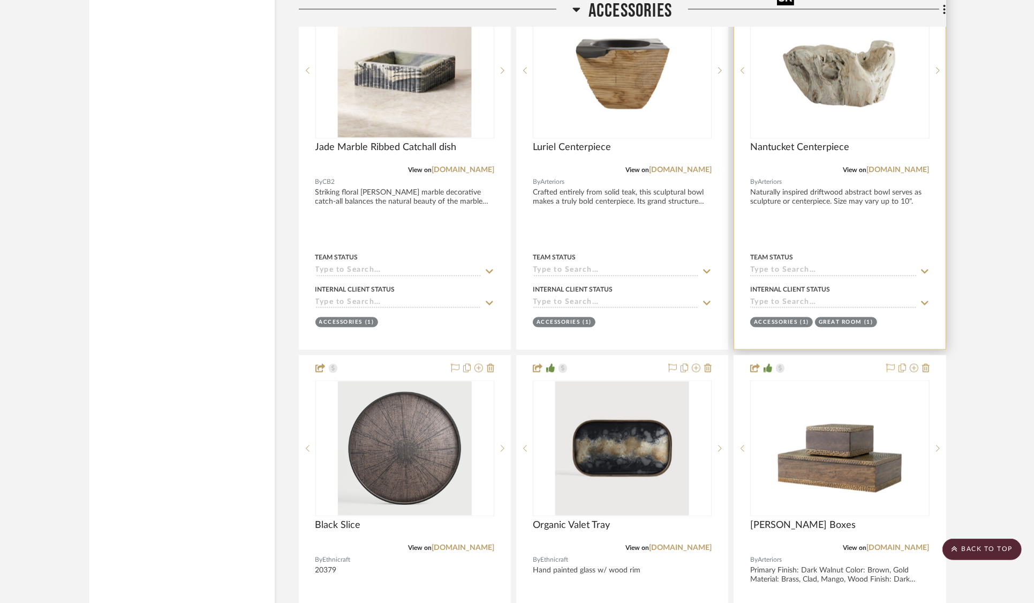
scroll to position [26924, 0]
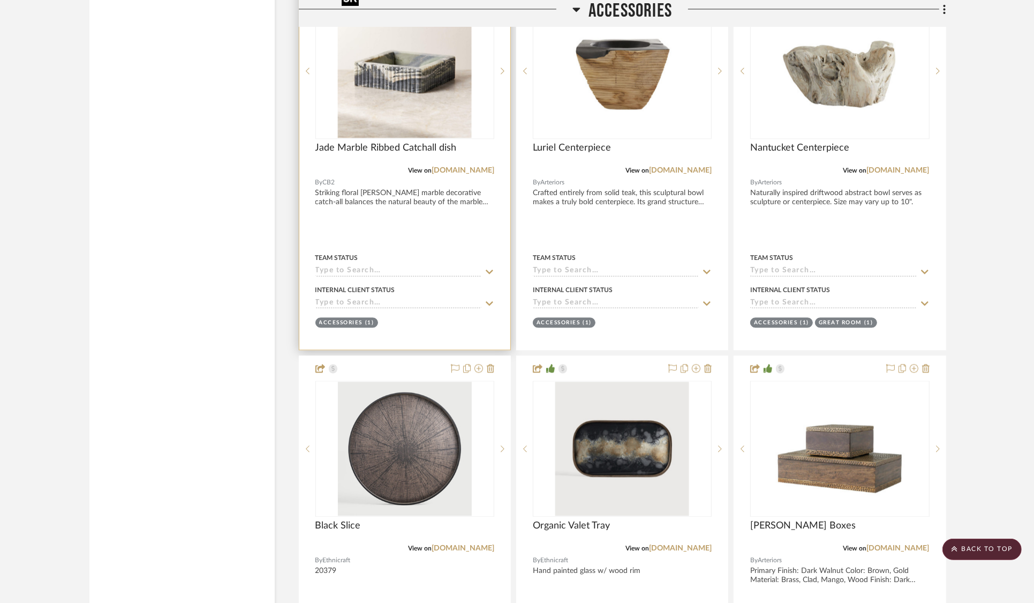
click at [368, 91] on img "0" at bounding box center [405, 71] width 134 height 134
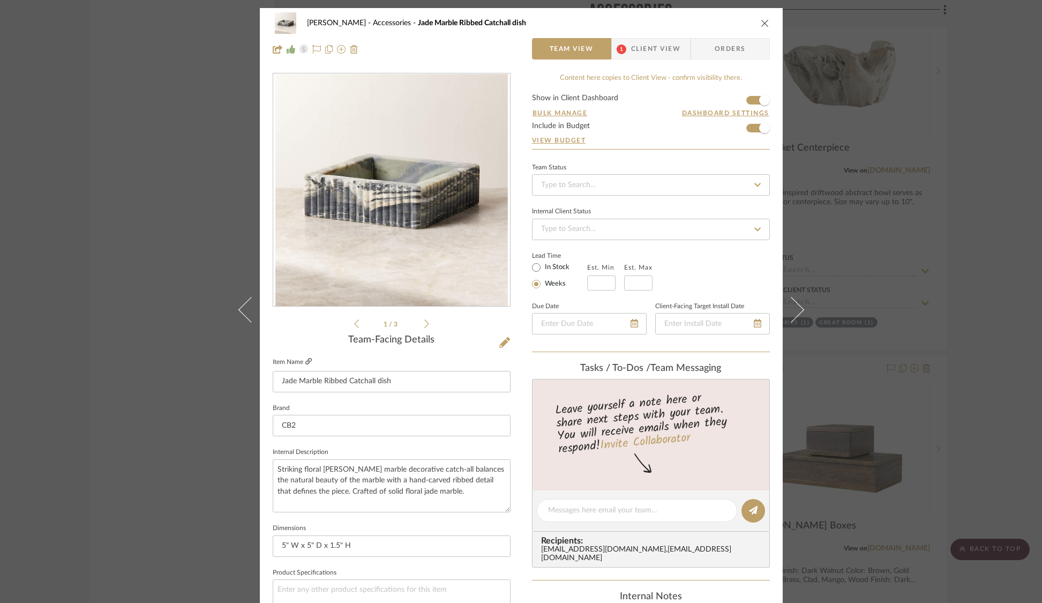
click at [305, 359] on icon at bounding box center [308, 361] width 6 height 6
click at [166, 149] on div "[PERSON_NAME] Accessories Jade Marble Ribbed Catchall dish Team View 1 Client V…" at bounding box center [521, 301] width 1042 height 603
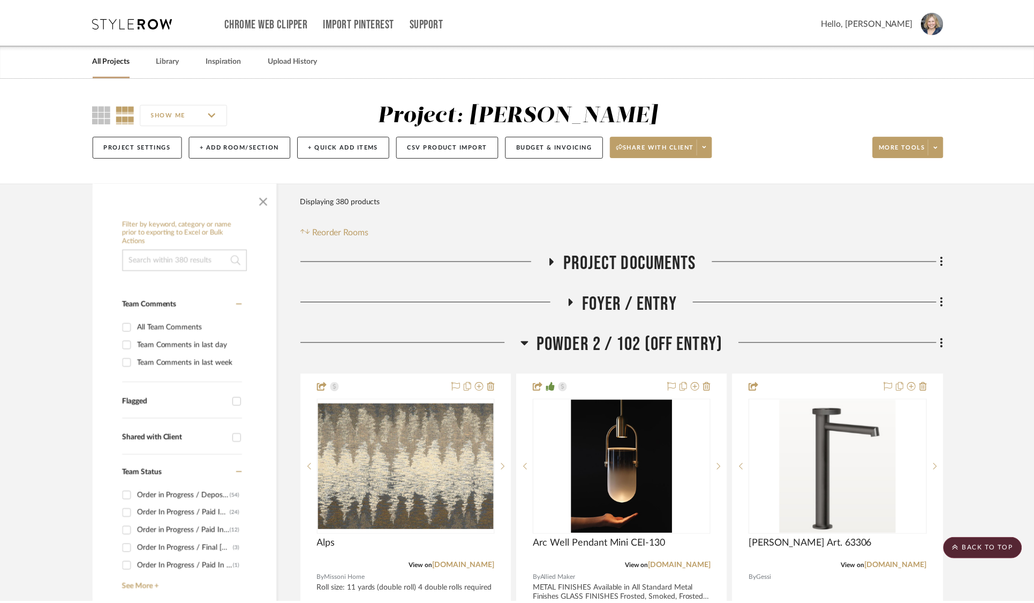
scroll to position [26924, 0]
